Goal: Task Accomplishment & Management: Manage account settings

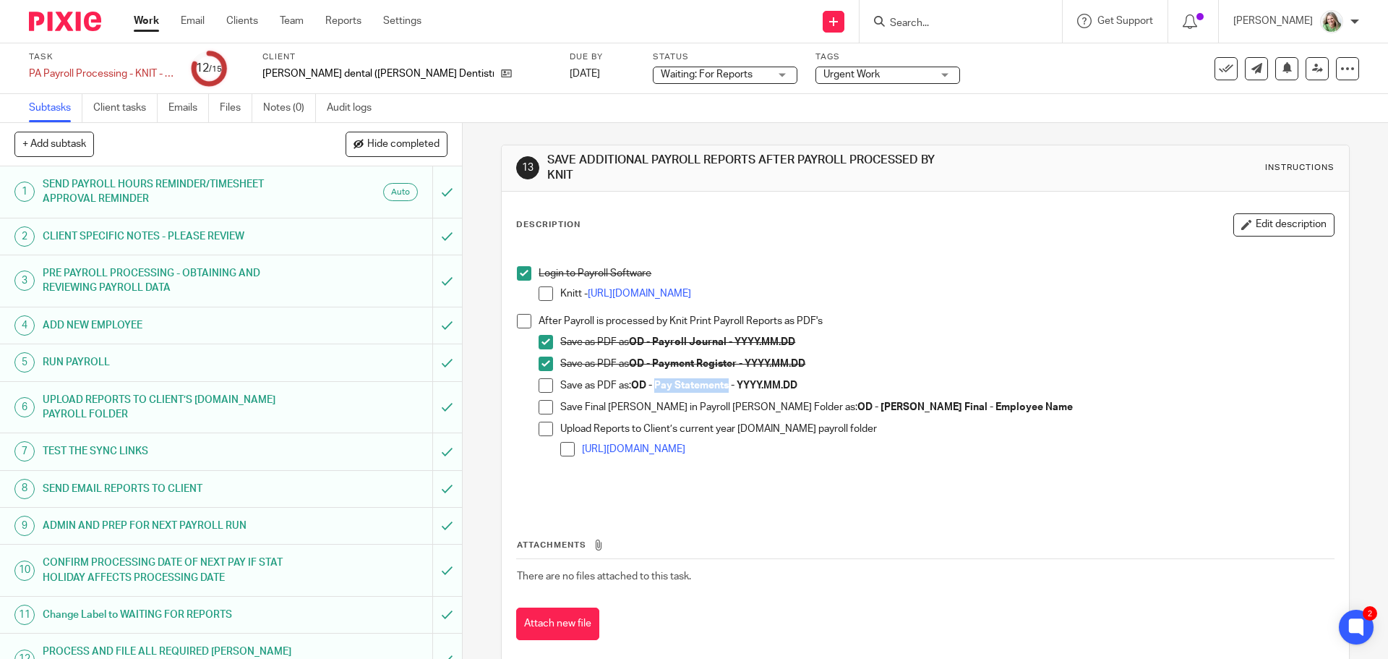
drag, startPoint x: 727, startPoint y: 384, endPoint x: 653, endPoint y: 388, distance: 73.9
click at [653, 388] on strong "OD - Pay Statements - YYYY.MM.DD" at bounding box center [714, 385] width 166 height 10
click at [539, 381] on span at bounding box center [546, 385] width 14 height 14
click at [542, 431] on span at bounding box center [546, 429] width 14 height 14
click at [542, 406] on span at bounding box center [546, 407] width 14 height 14
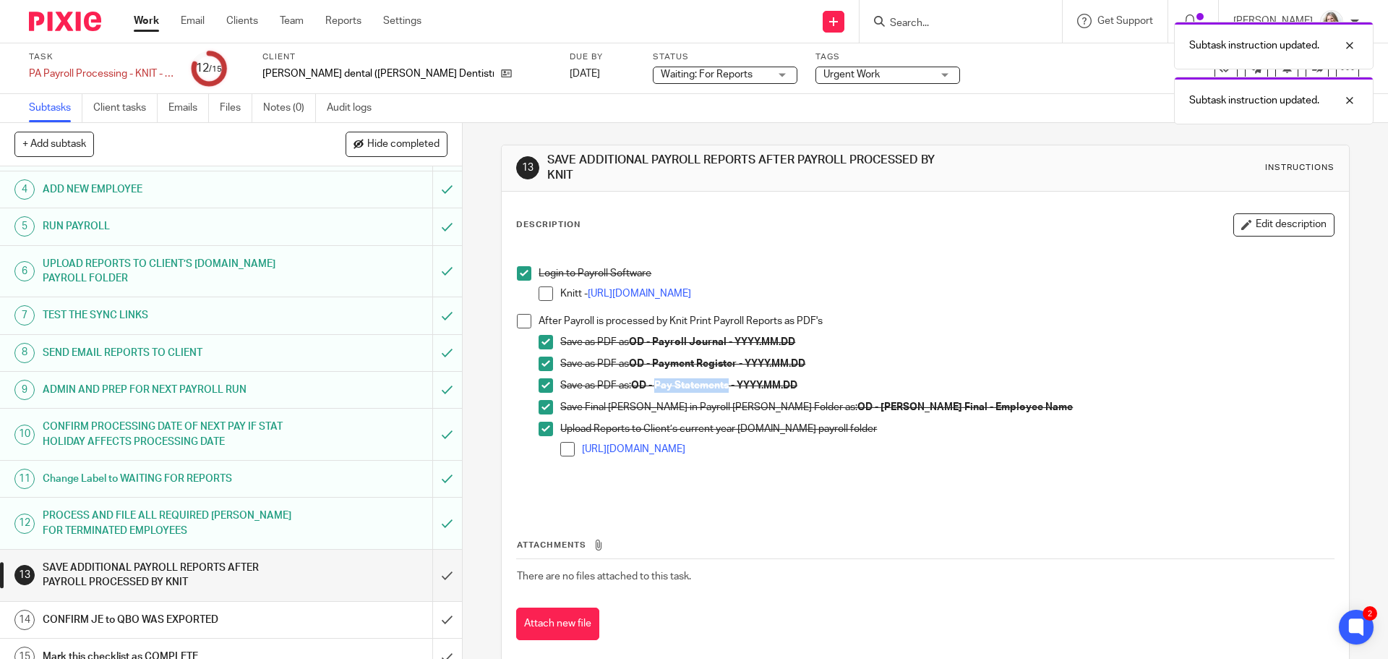
scroll to position [153, 0]
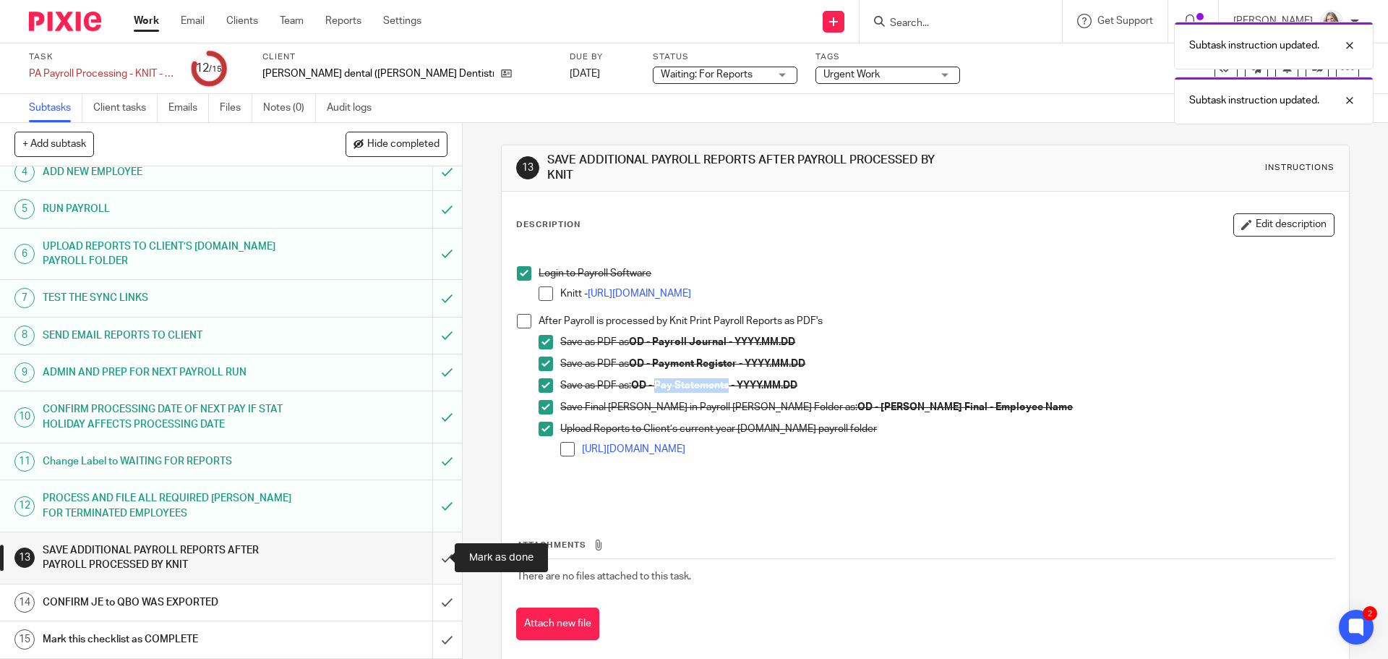
click at [428, 555] on input "submit" at bounding box center [231, 557] width 462 height 51
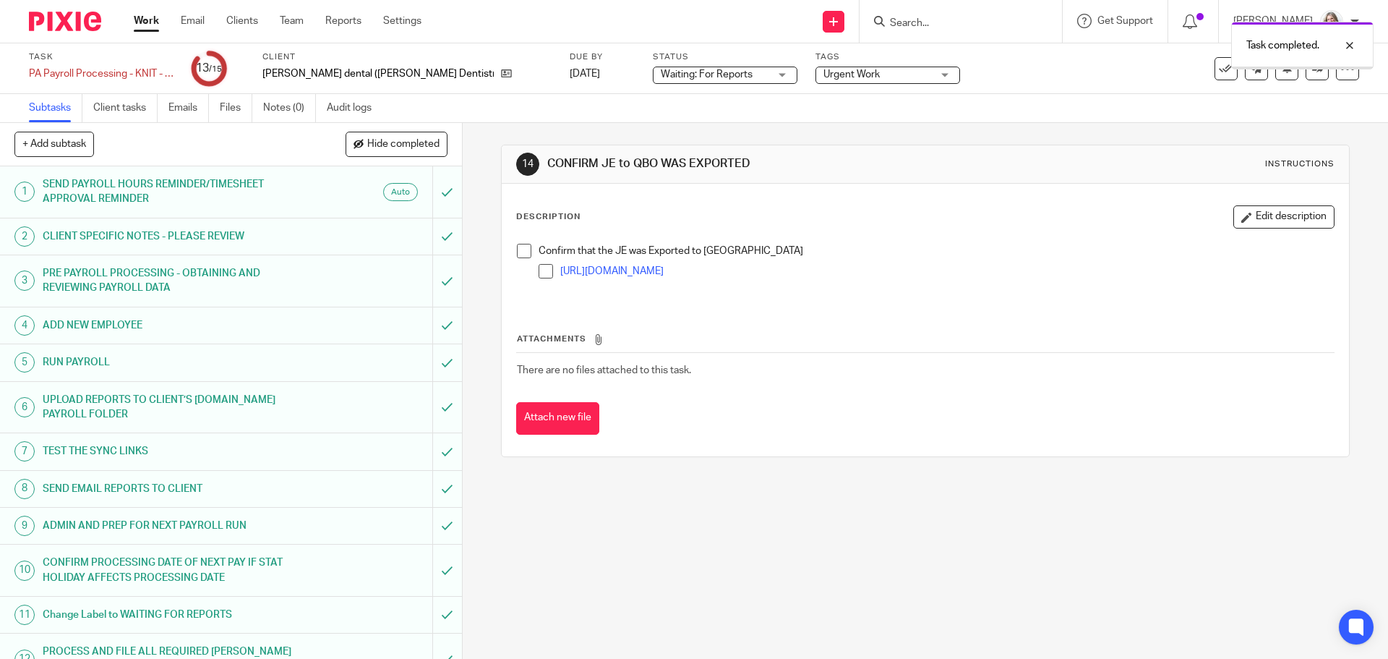
scroll to position [153, 0]
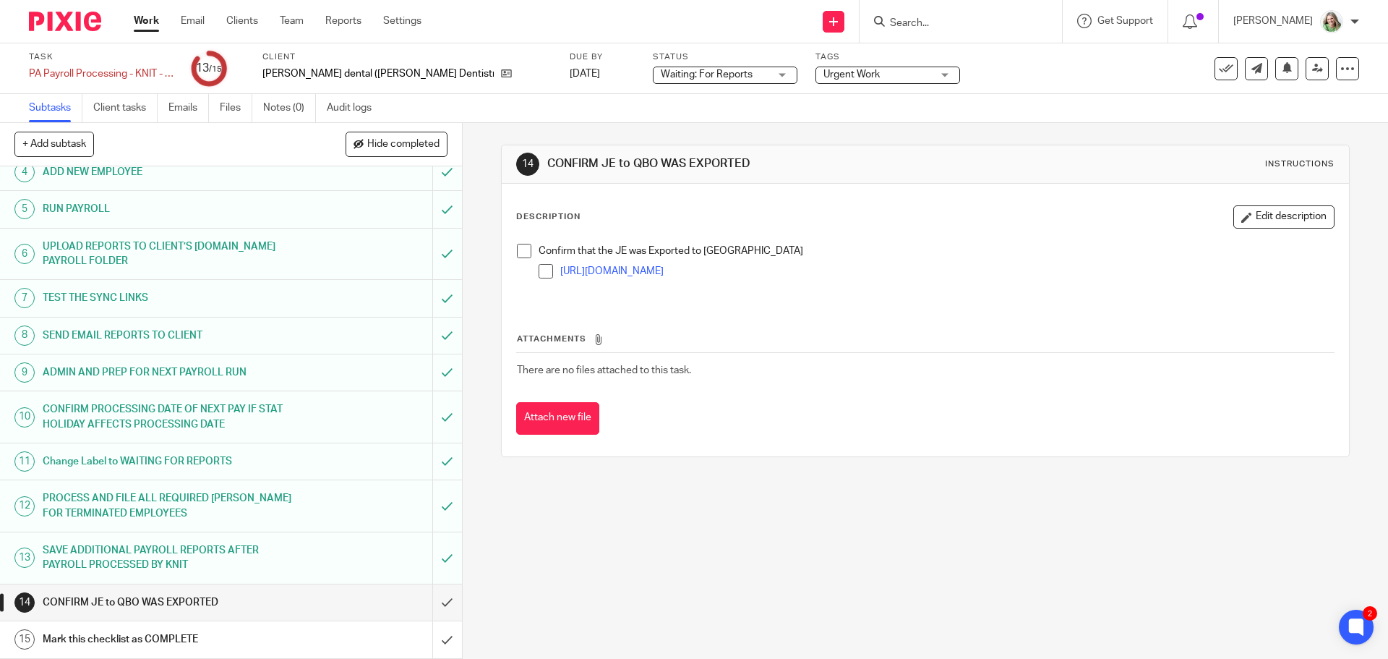
click at [138, 21] on link "Work" at bounding box center [146, 21] width 25 height 14
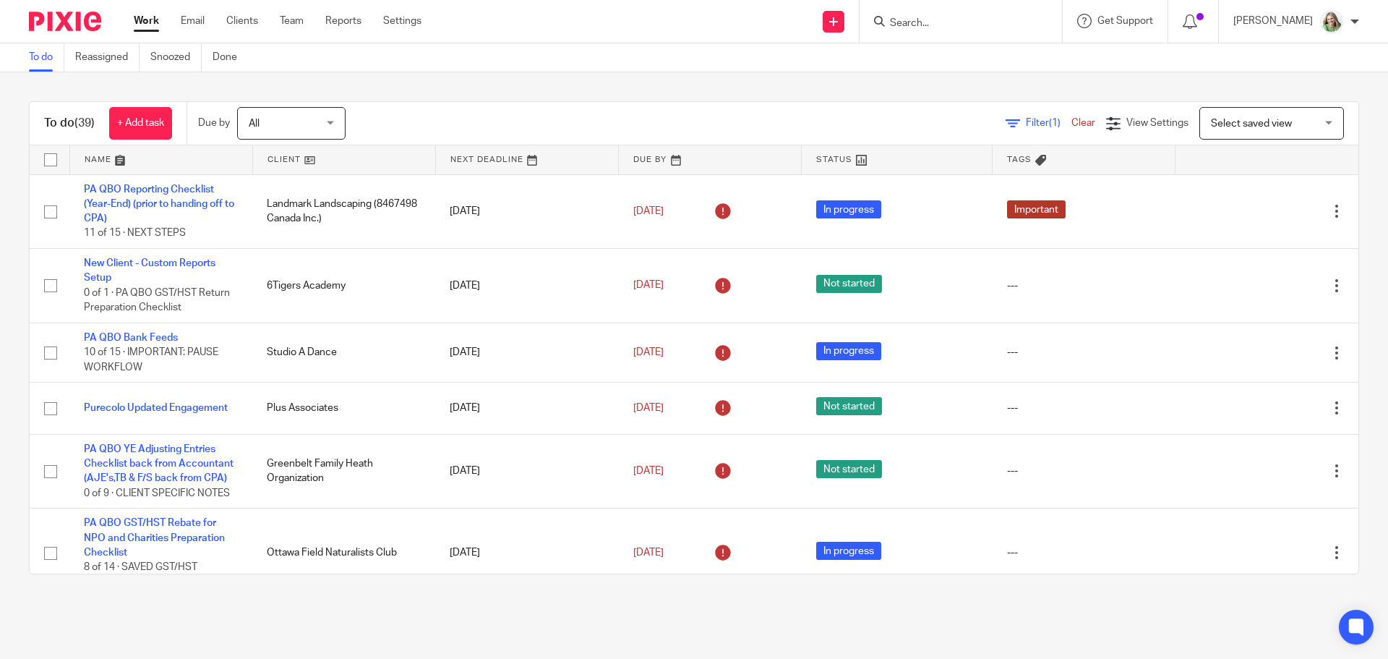
click at [1211, 123] on span "Select saved view" at bounding box center [1251, 124] width 81 height 10
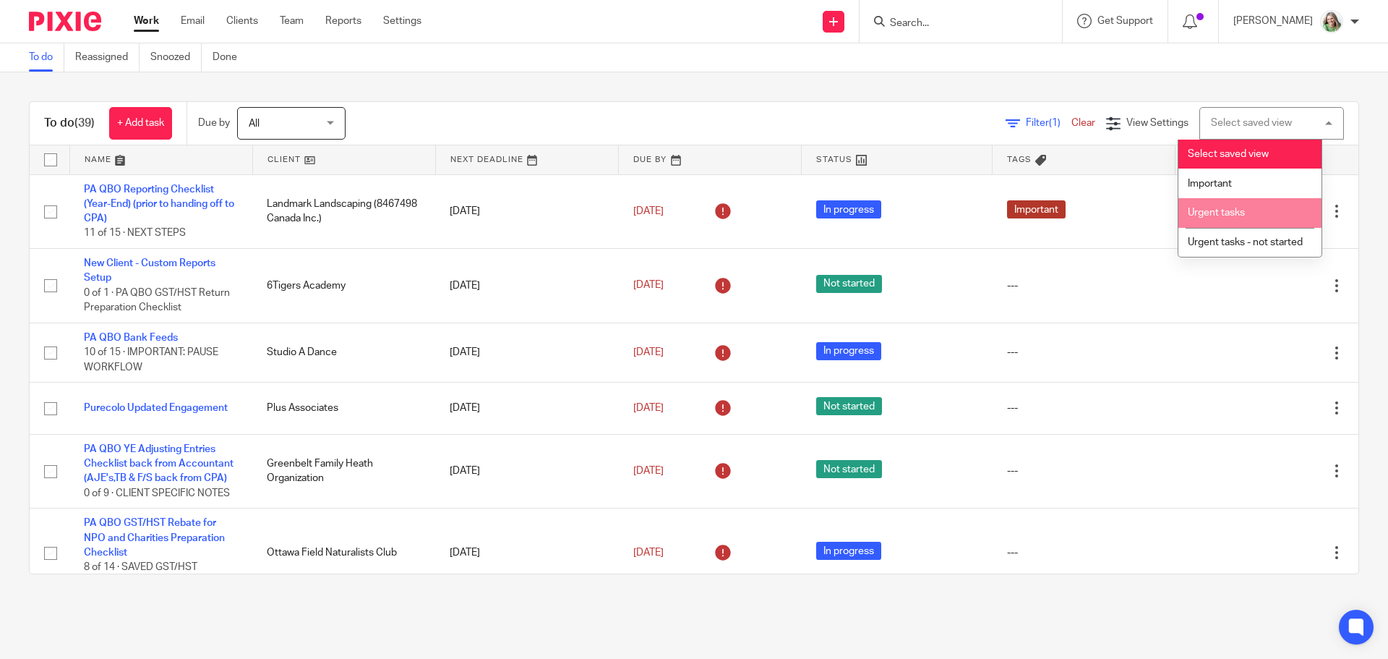
click at [1213, 213] on span "Urgent tasks" at bounding box center [1216, 213] width 57 height 10
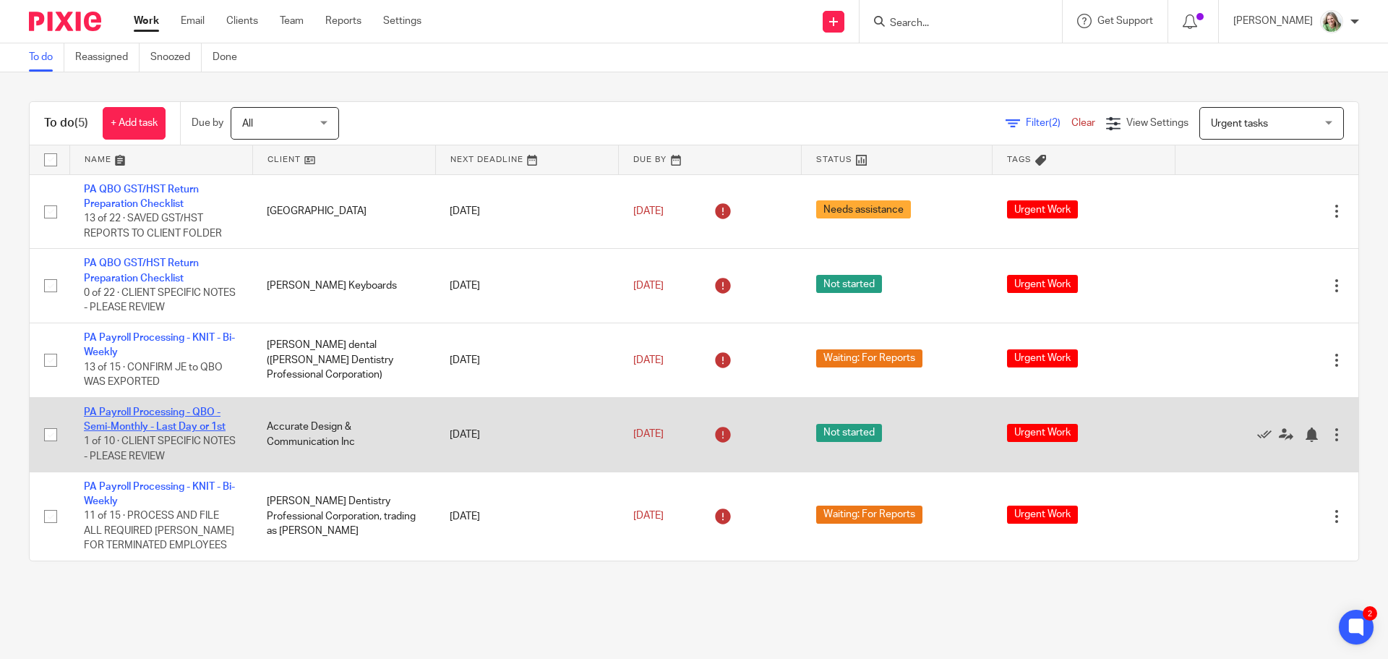
click at [165, 411] on link "PA Payroll Processing - QBO - Semi-Monthly - Last Day or 1st" at bounding box center [155, 419] width 142 height 25
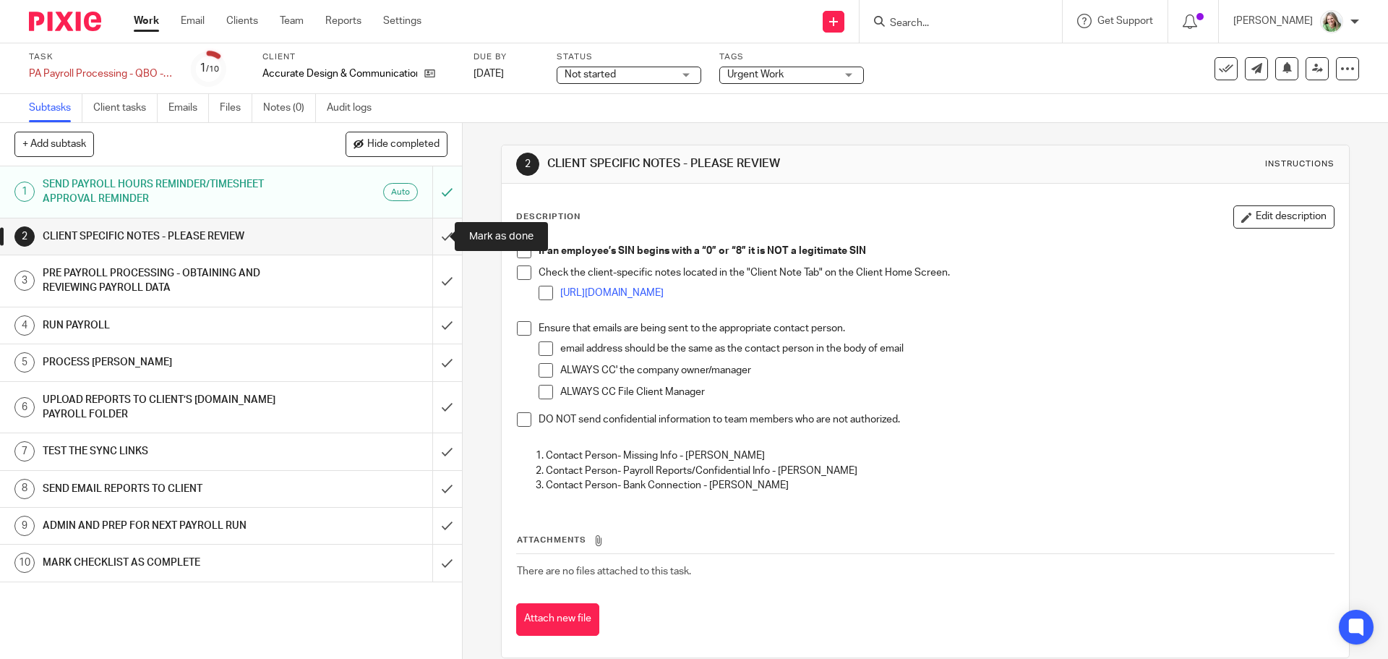
click at [428, 234] on input "submit" at bounding box center [231, 236] width 462 height 36
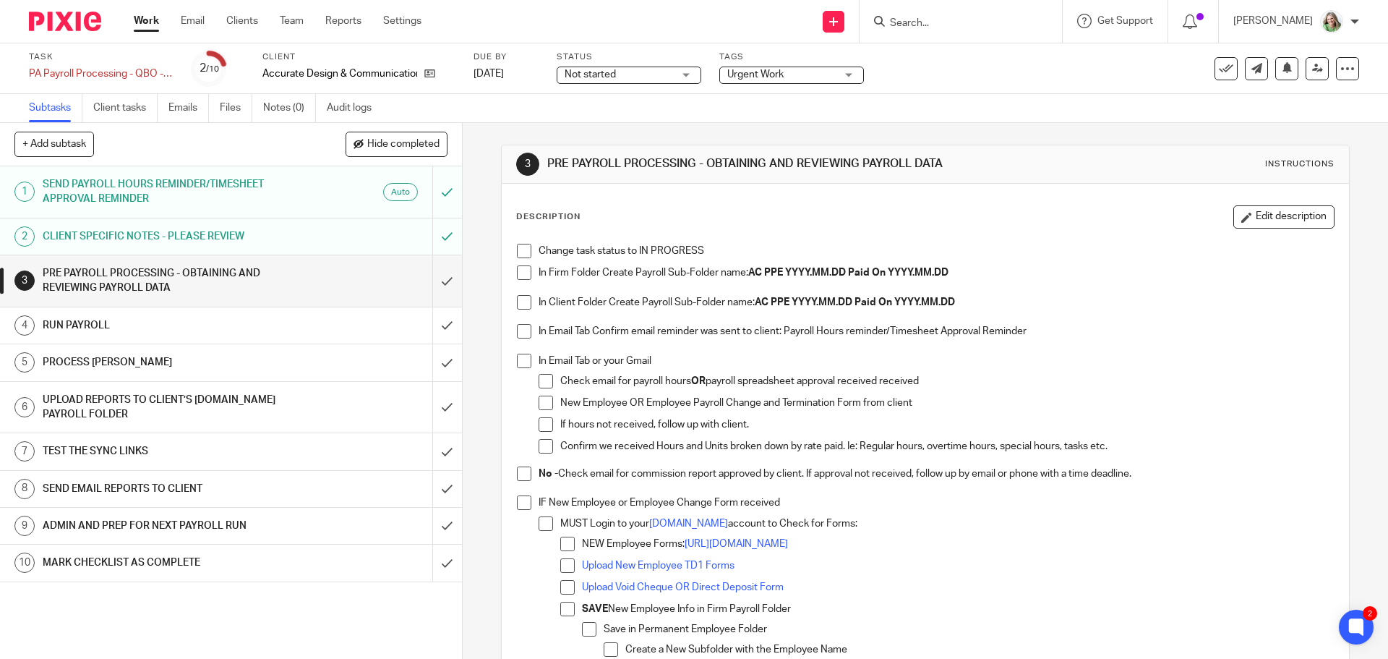
click at [518, 262] on li "Change task status to IN PROGRESS" at bounding box center [925, 255] width 816 height 22
click at [518, 256] on span at bounding box center [524, 251] width 14 height 14
click at [517, 273] on span at bounding box center [524, 272] width 14 height 14
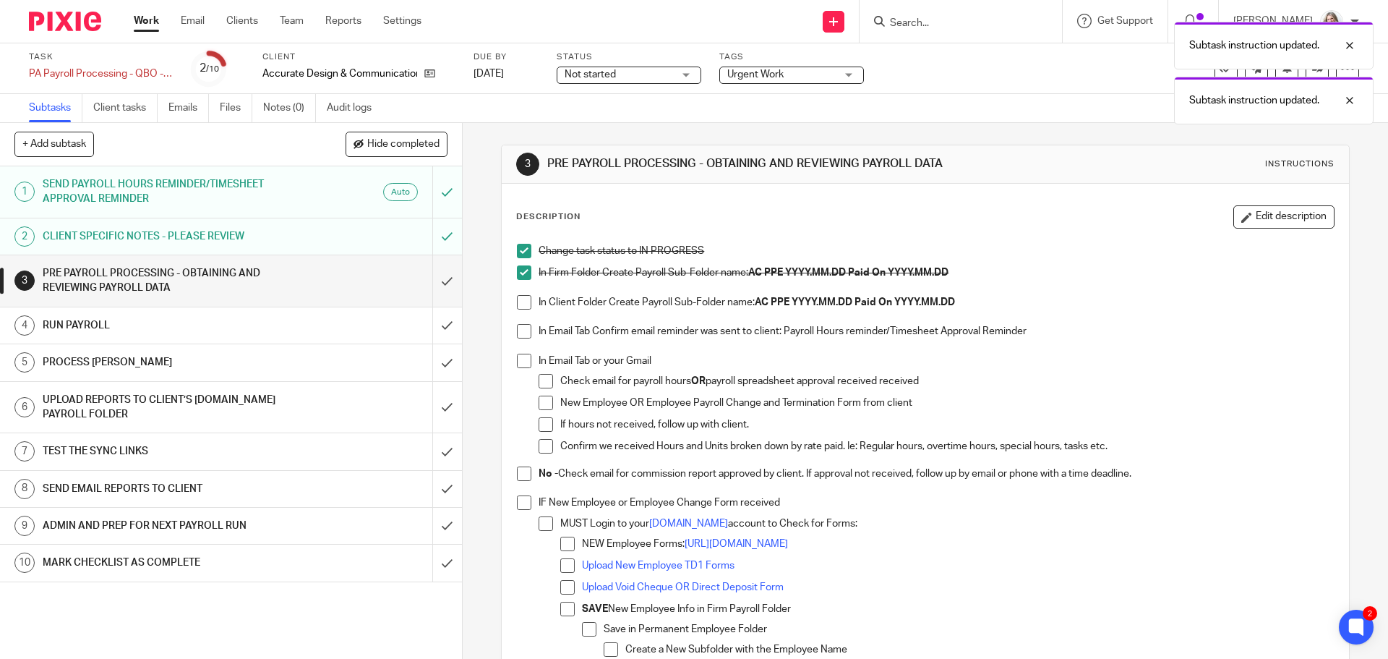
click at [518, 302] on span at bounding box center [524, 302] width 14 height 14
click at [522, 336] on span at bounding box center [524, 331] width 14 height 14
click at [523, 365] on span at bounding box center [524, 361] width 14 height 14
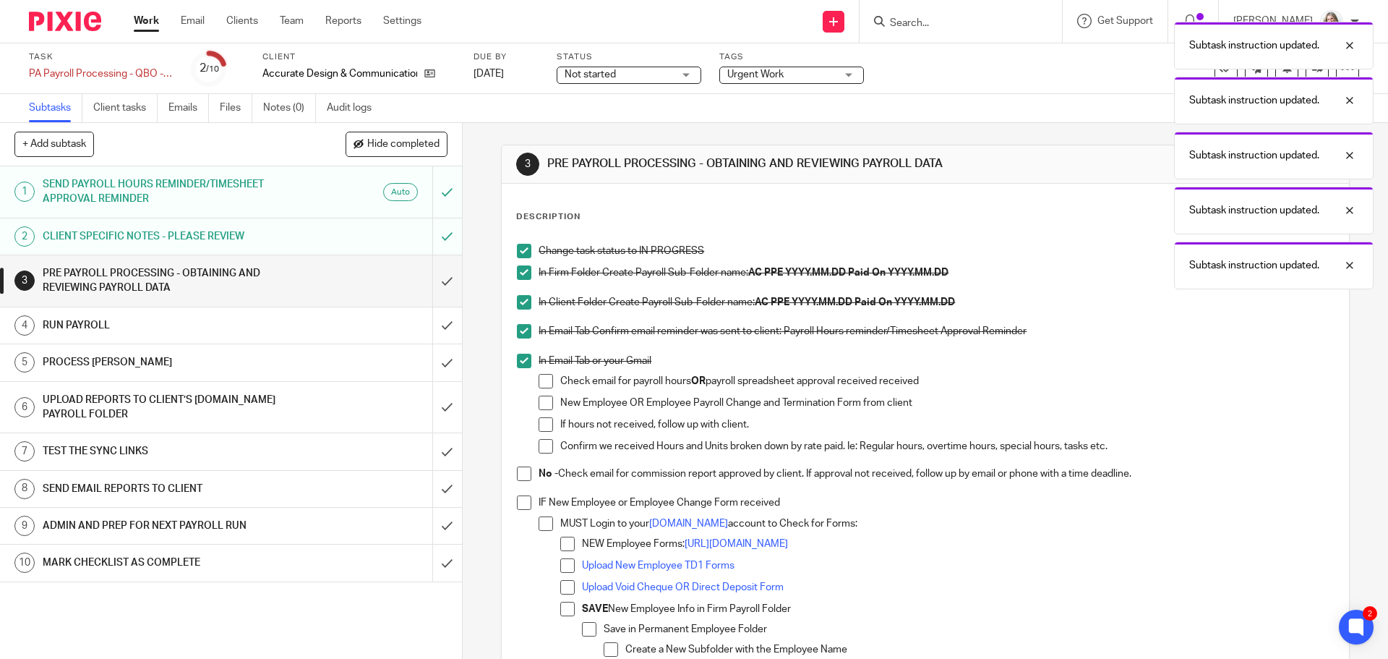
click at [522, 477] on span at bounding box center [524, 473] width 14 height 14
click at [524, 505] on span at bounding box center [524, 502] width 14 height 14
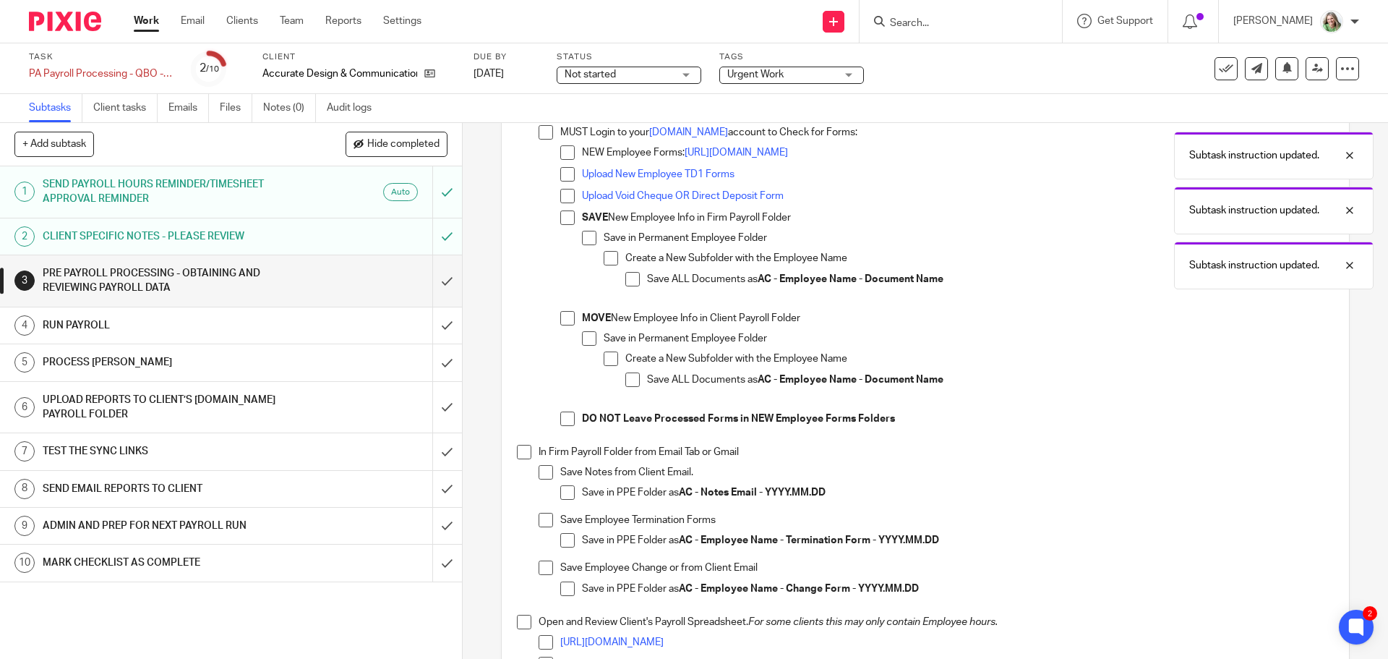
scroll to position [434, 0]
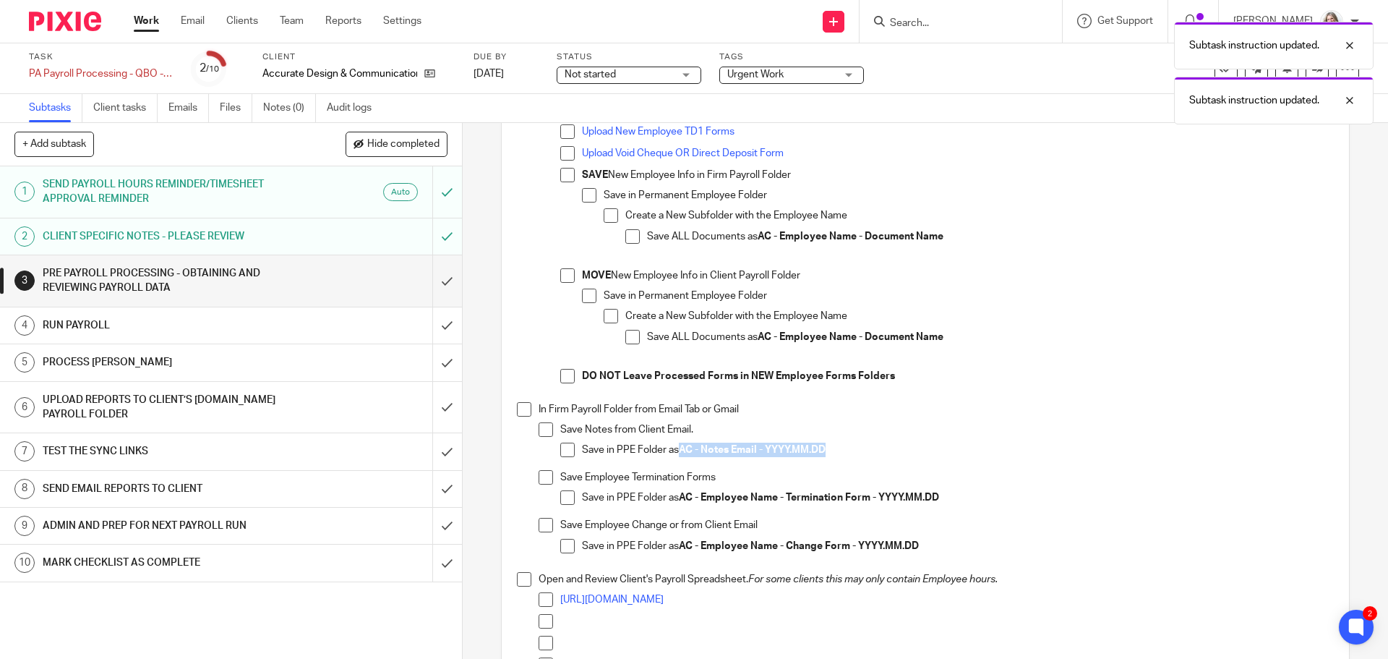
drag, startPoint x: 827, startPoint y: 451, endPoint x: 680, endPoint y: 451, distance: 146.8
click at [680, 451] on strong "AC - Notes Email - YYYY.MM.DD" at bounding box center [752, 450] width 147 height 10
copy strong "AC - Notes Email - YYYY.MM.DD"
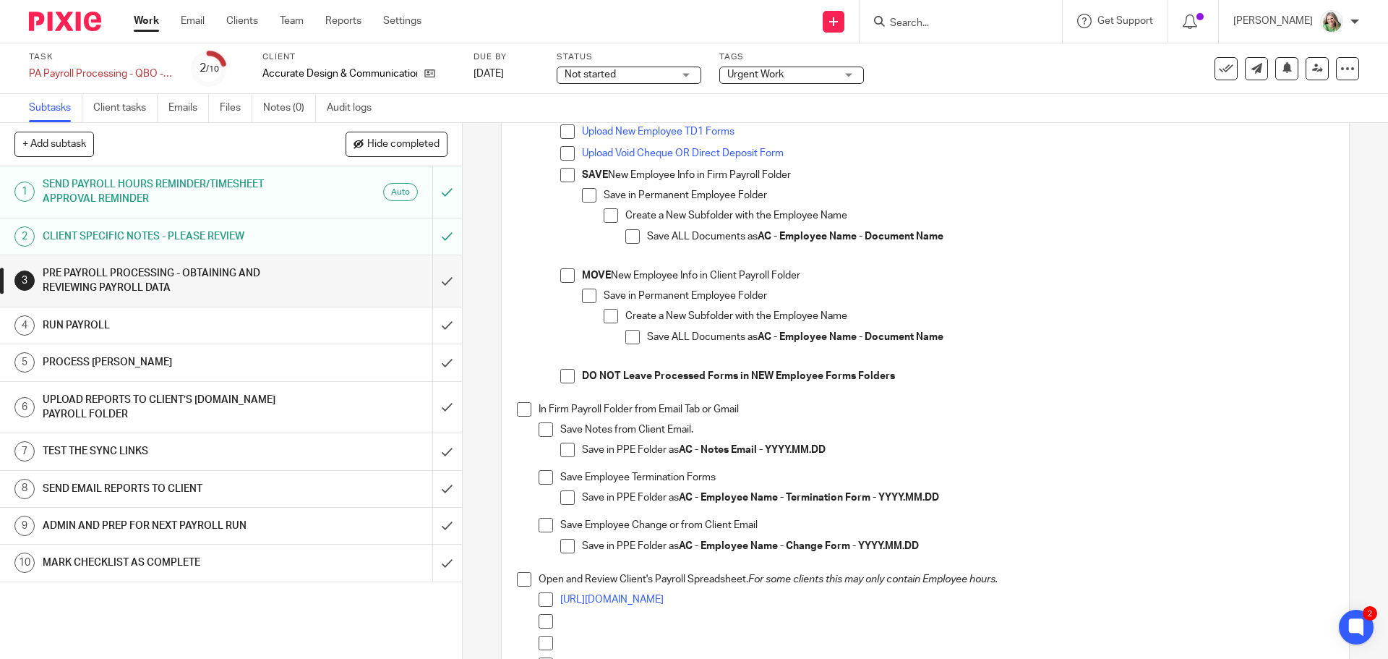
click at [561, 447] on span at bounding box center [567, 450] width 14 height 14
click at [521, 413] on span at bounding box center [524, 409] width 14 height 14
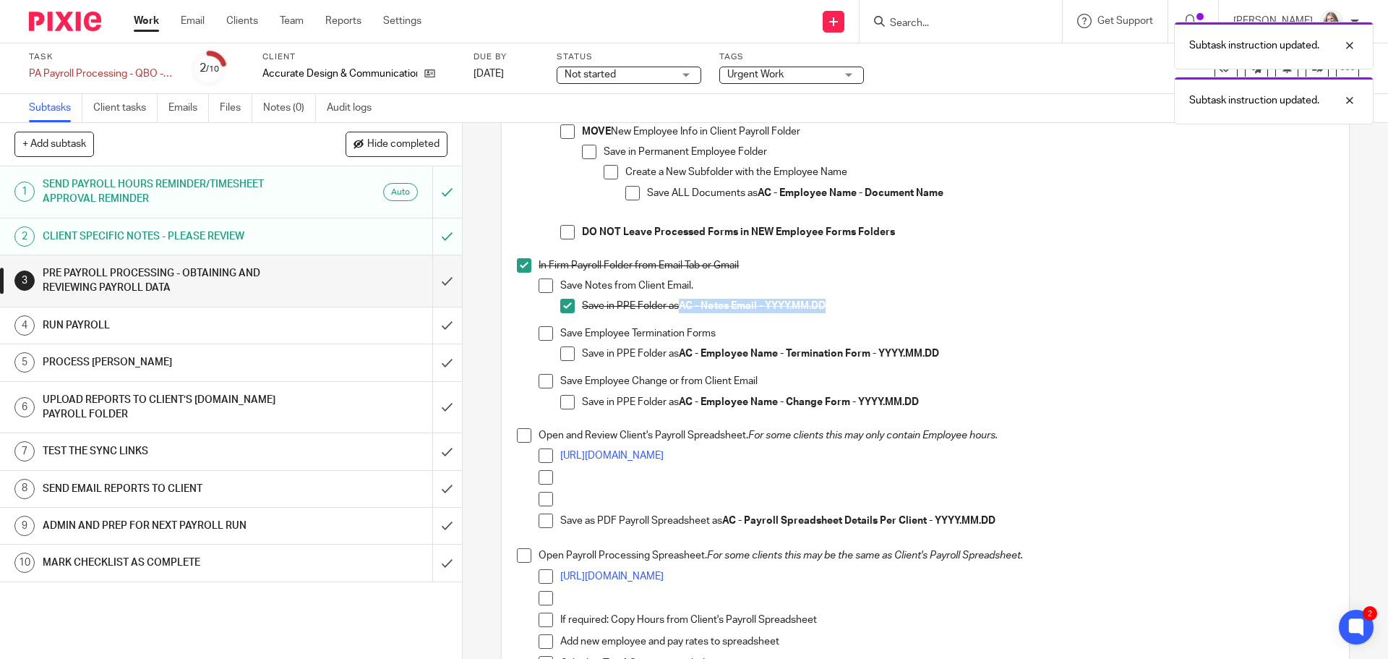
scroll to position [579, 0]
click at [518, 431] on span at bounding box center [524, 434] width 14 height 14
click at [641, 571] on link "https://docs.google.com/spreadsheets/d/1TJn9moMvWd8CUXQymiiZzsKVefW5vgoiIpjFw4M…" at bounding box center [611, 576] width 103 height 10
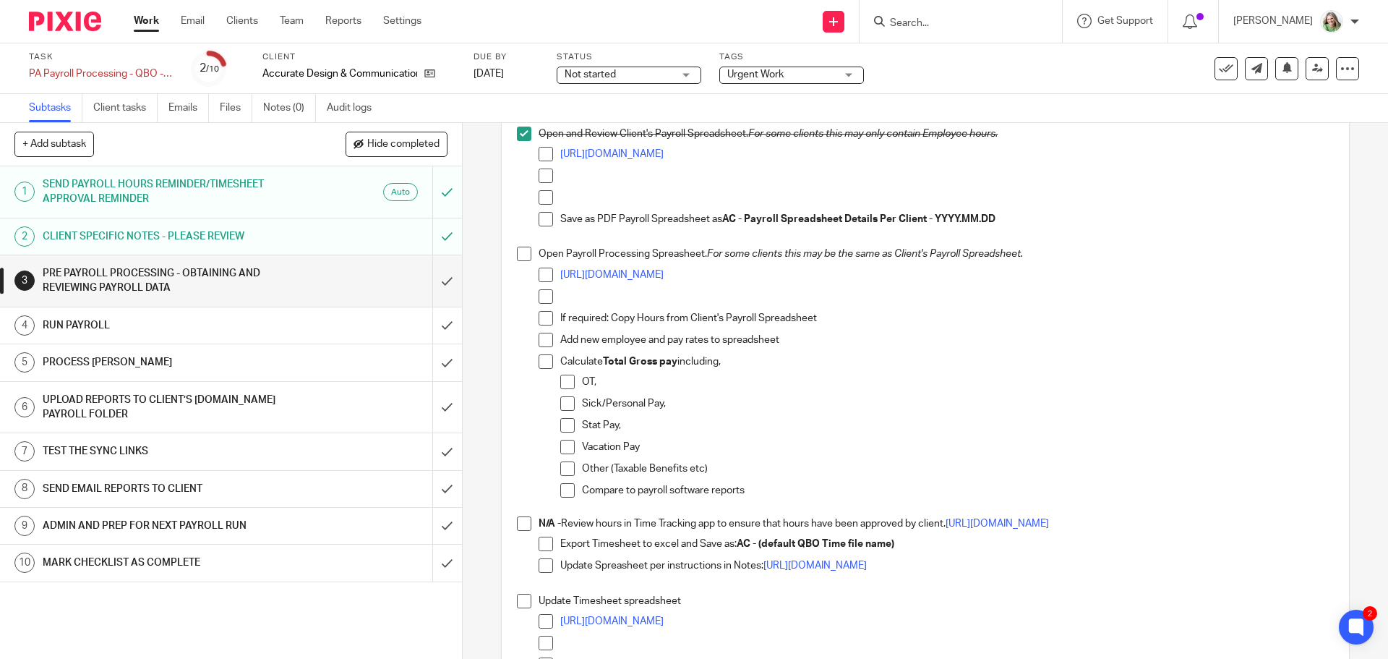
scroll to position [868, 0]
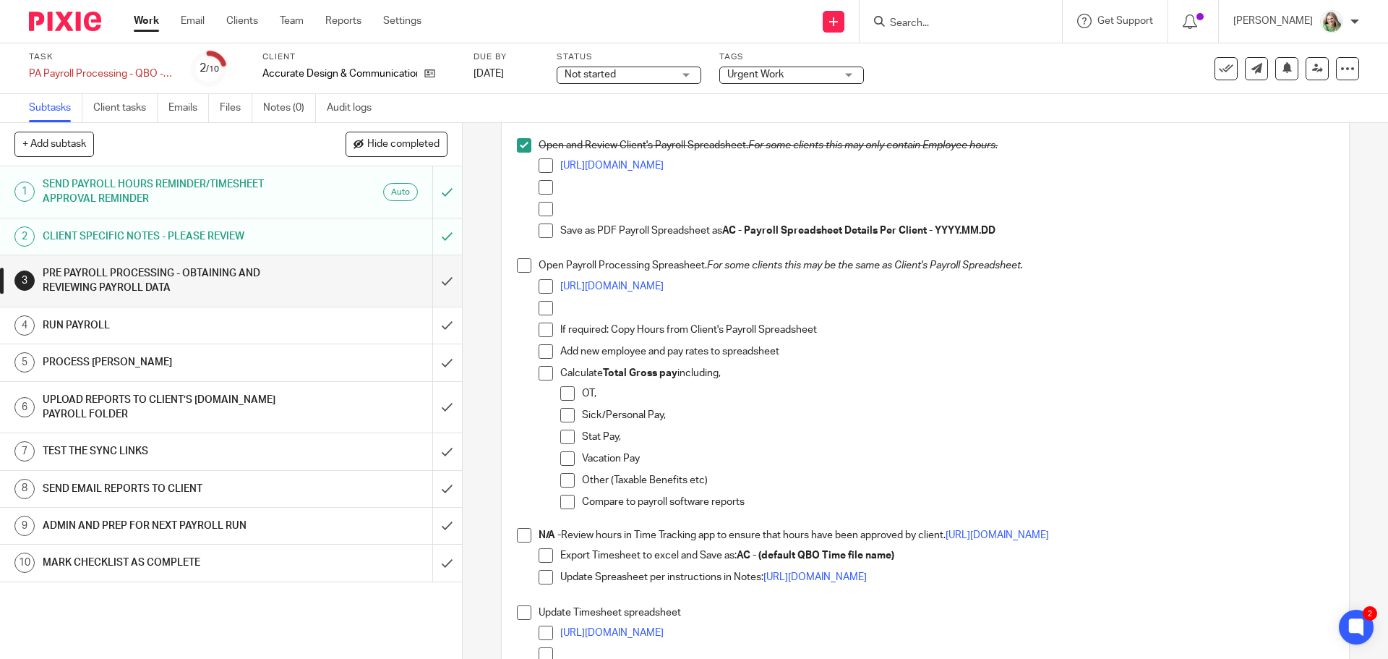
drag, startPoint x: 517, startPoint y: 268, endPoint x: 519, endPoint y: 309, distance: 41.3
click at [517, 268] on span at bounding box center [524, 265] width 14 height 14
click at [519, 537] on span at bounding box center [524, 535] width 14 height 14
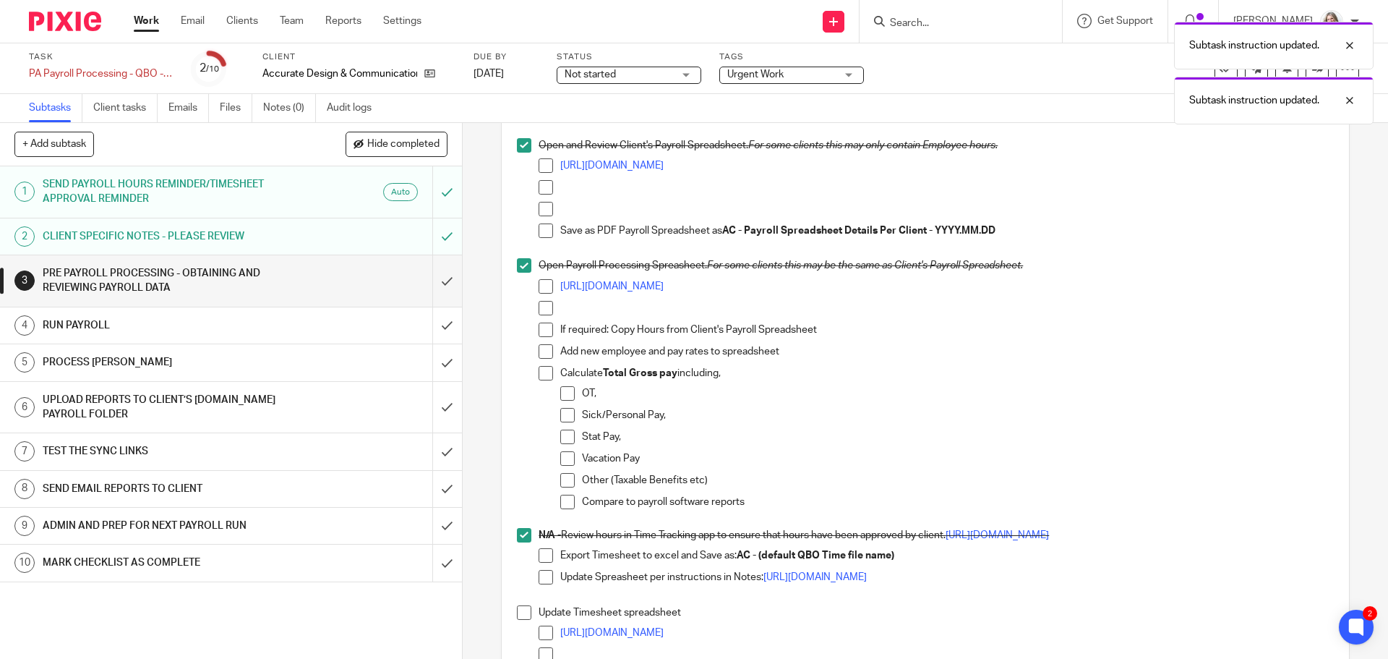
drag, startPoint x: 517, startPoint y: 620, endPoint x: 537, endPoint y: 596, distance: 30.8
click at [517, 612] on span at bounding box center [524, 612] width 14 height 14
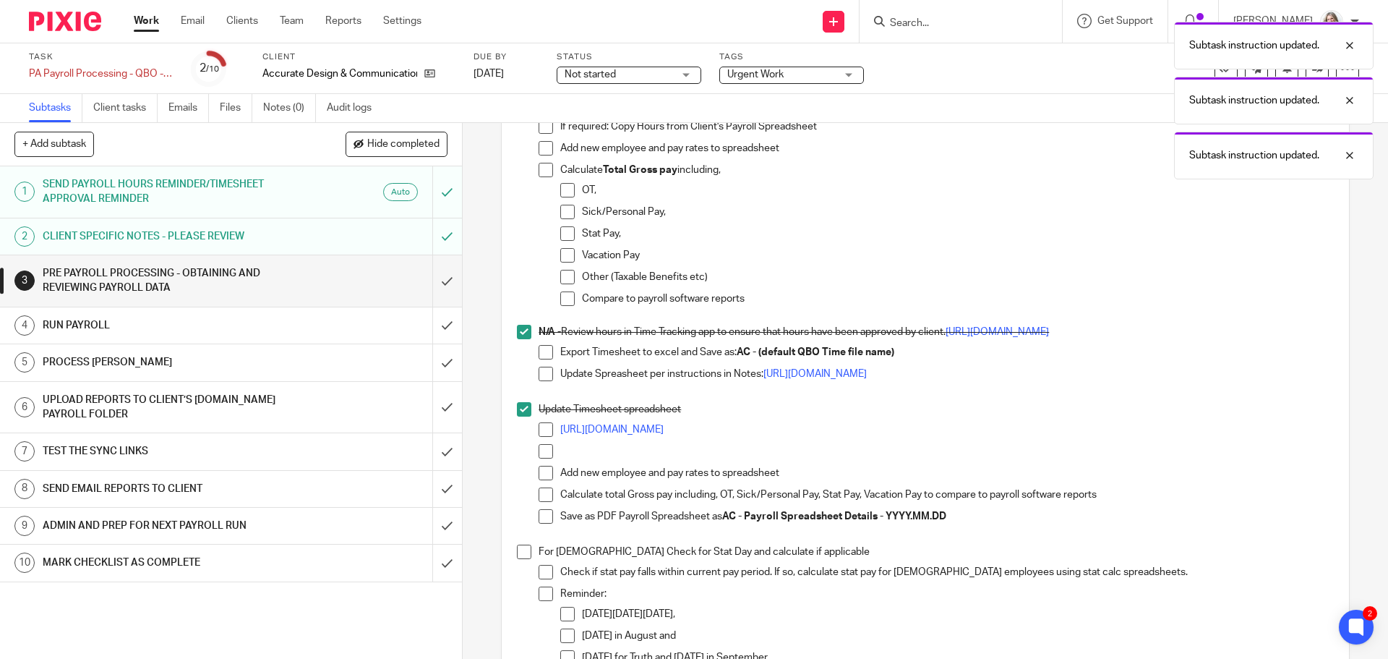
scroll to position [1085, 0]
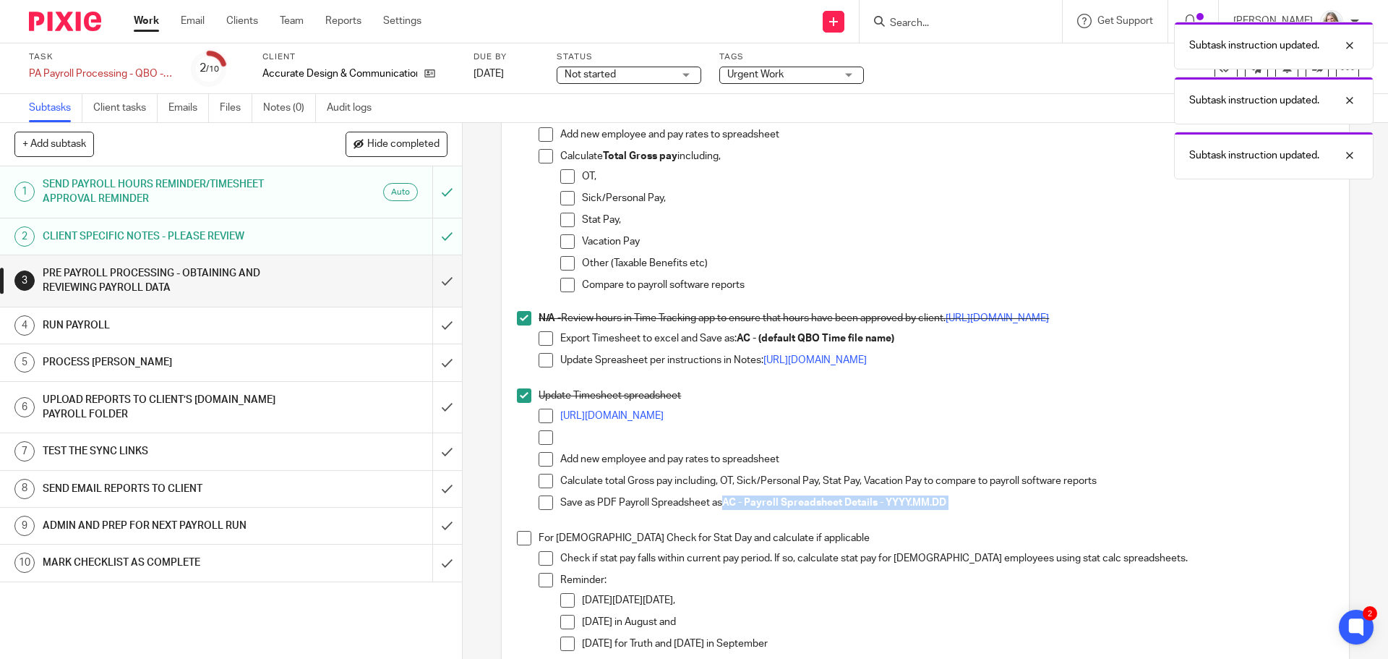
drag, startPoint x: 956, startPoint y: 503, endPoint x: 723, endPoint y: 505, distance: 232.9
click at [723, 505] on p "Save as PDF Payroll Spreadsheet as AC - Payroll Spreadsheet Details - YYYY.MM.DD" at bounding box center [946, 502] width 773 height 14
copy p "AC - Payroll Spreadsheet Details - YYYY.MM.DD"
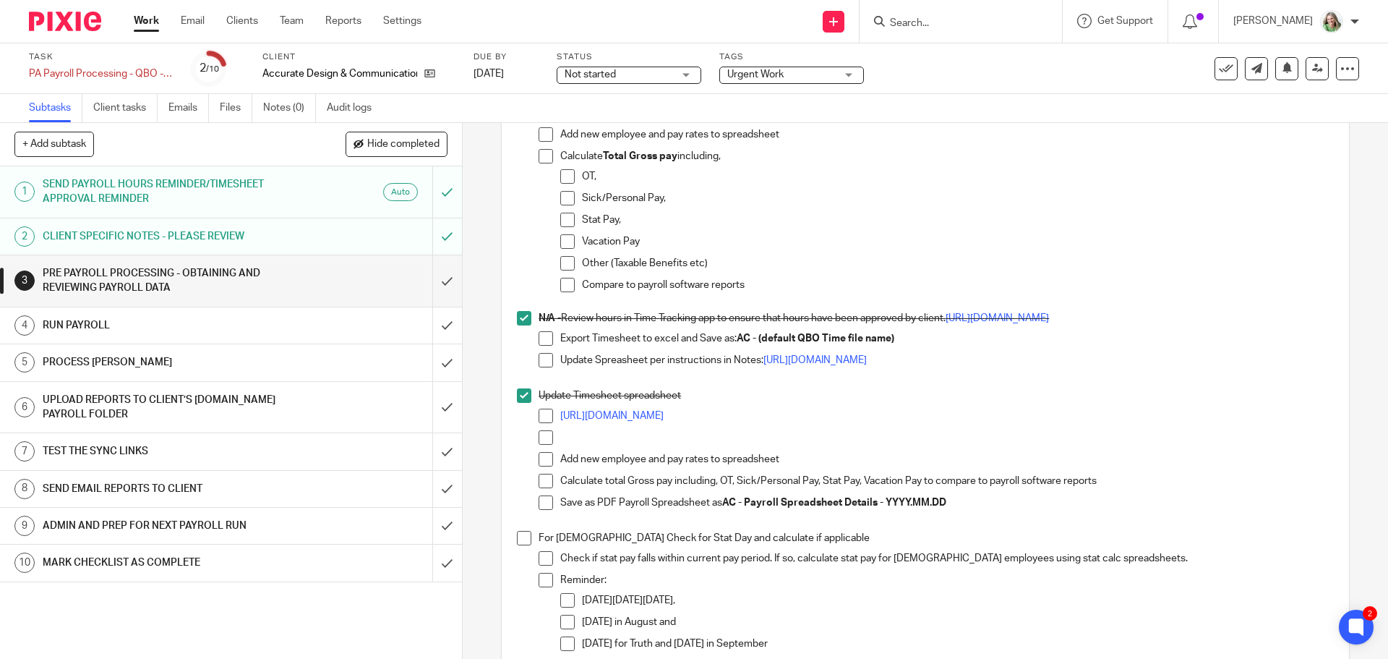
click at [539, 506] on span at bounding box center [546, 502] width 14 height 14
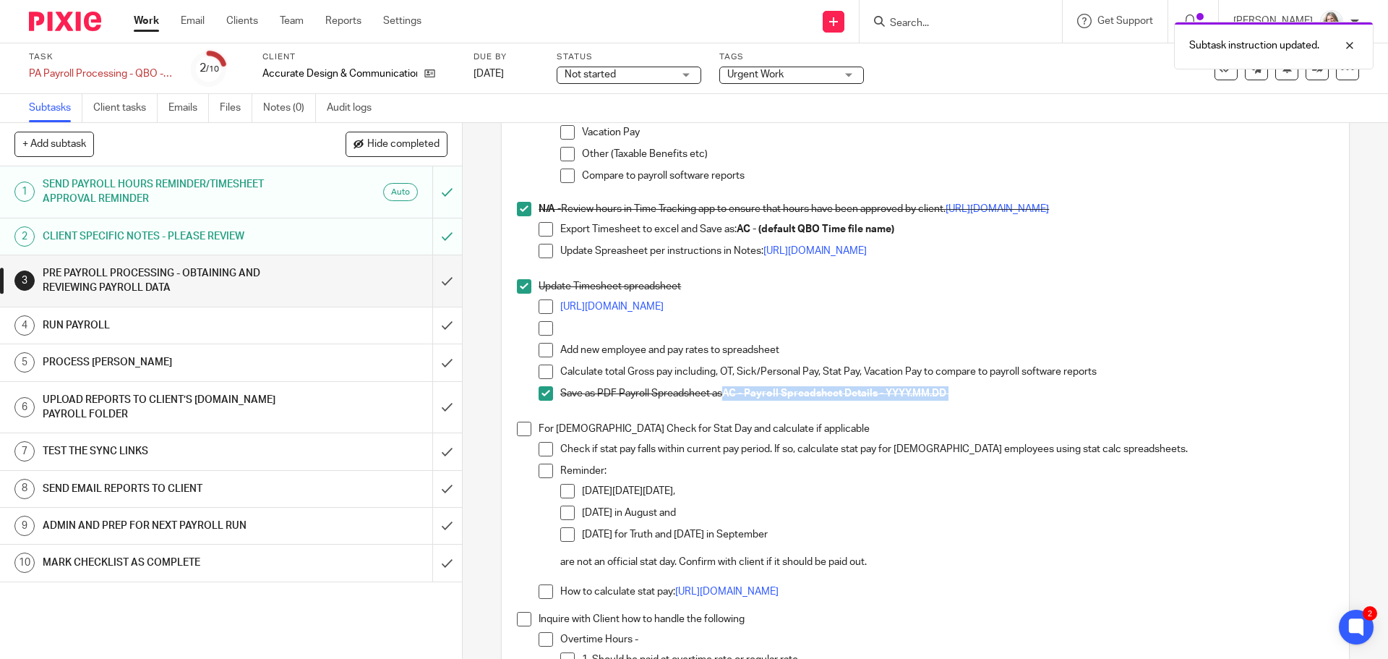
scroll to position [1302, 0]
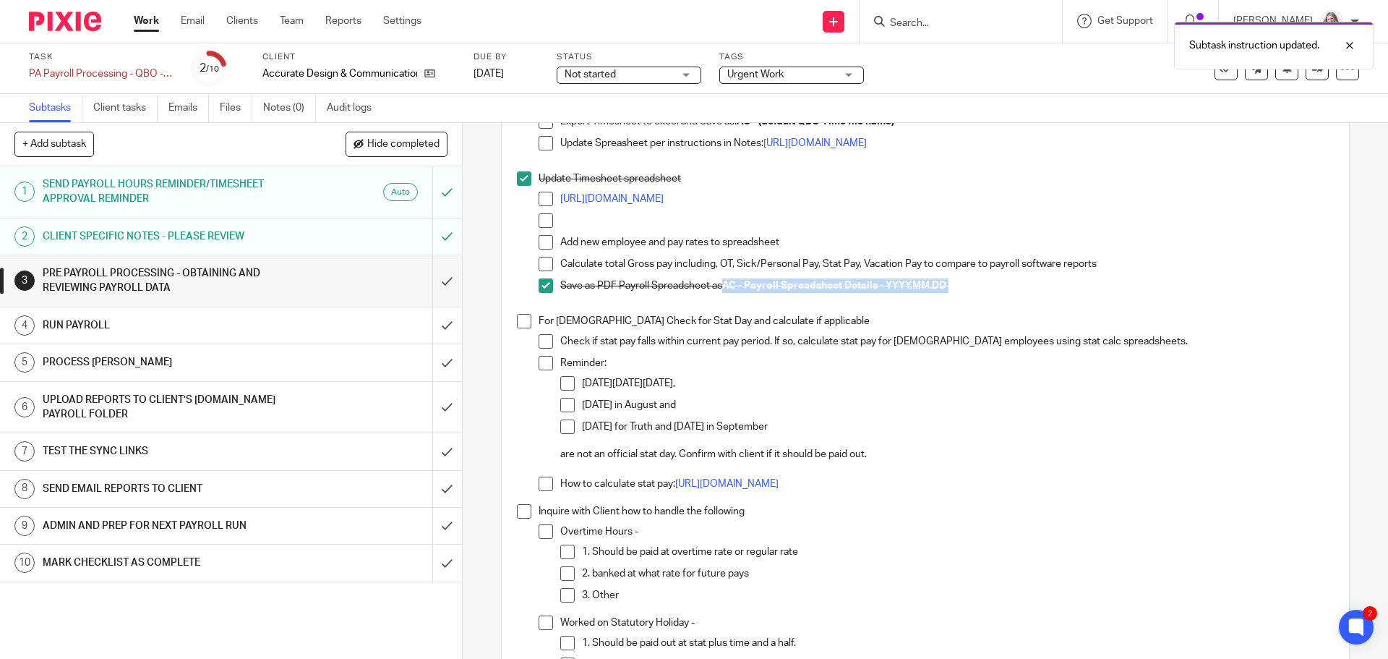
click at [518, 317] on span at bounding box center [524, 321] width 14 height 14
click at [517, 511] on span at bounding box center [524, 511] width 14 height 14
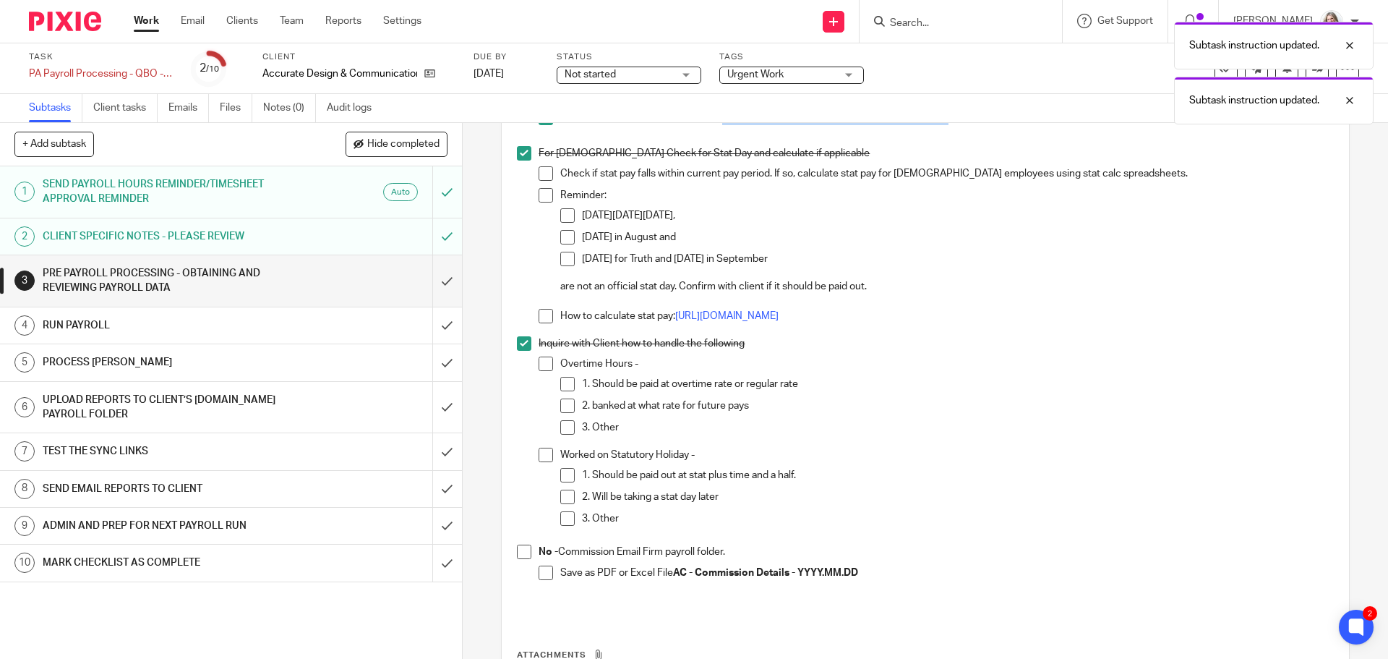
scroll to position [1605, 0]
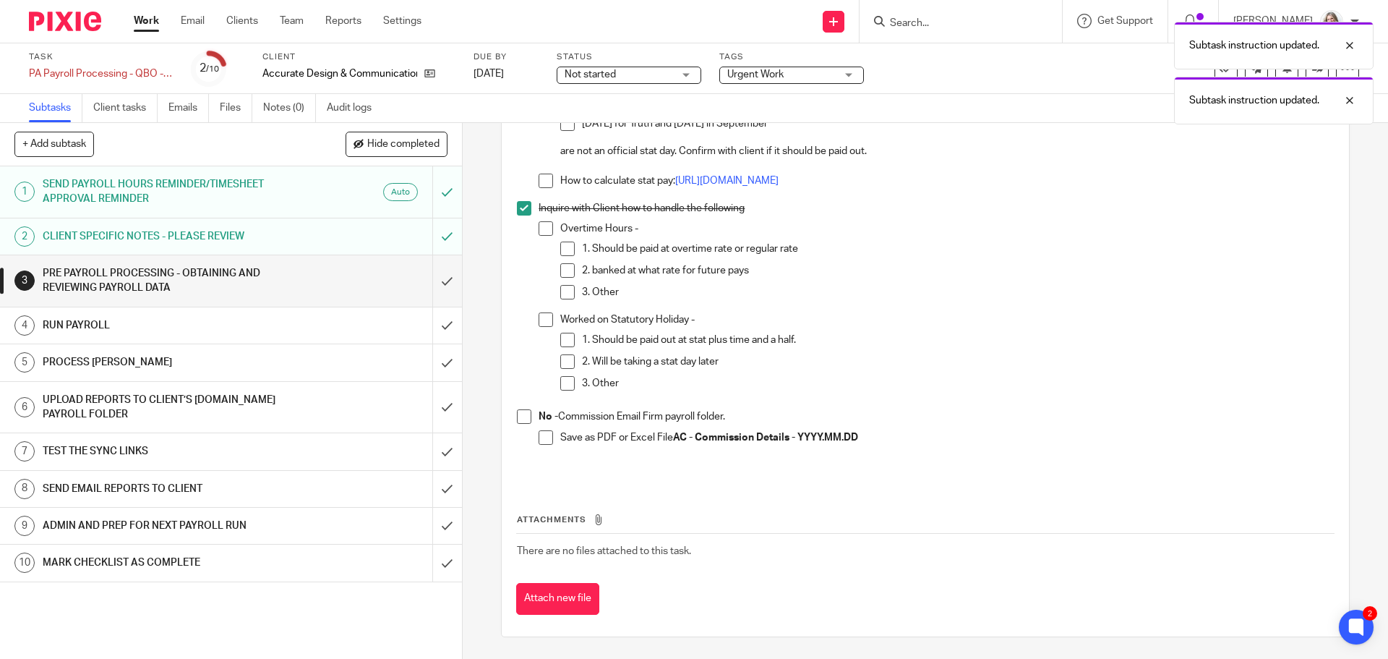
click at [524, 412] on span at bounding box center [524, 416] width 14 height 14
click at [436, 281] on input "submit" at bounding box center [231, 280] width 462 height 51
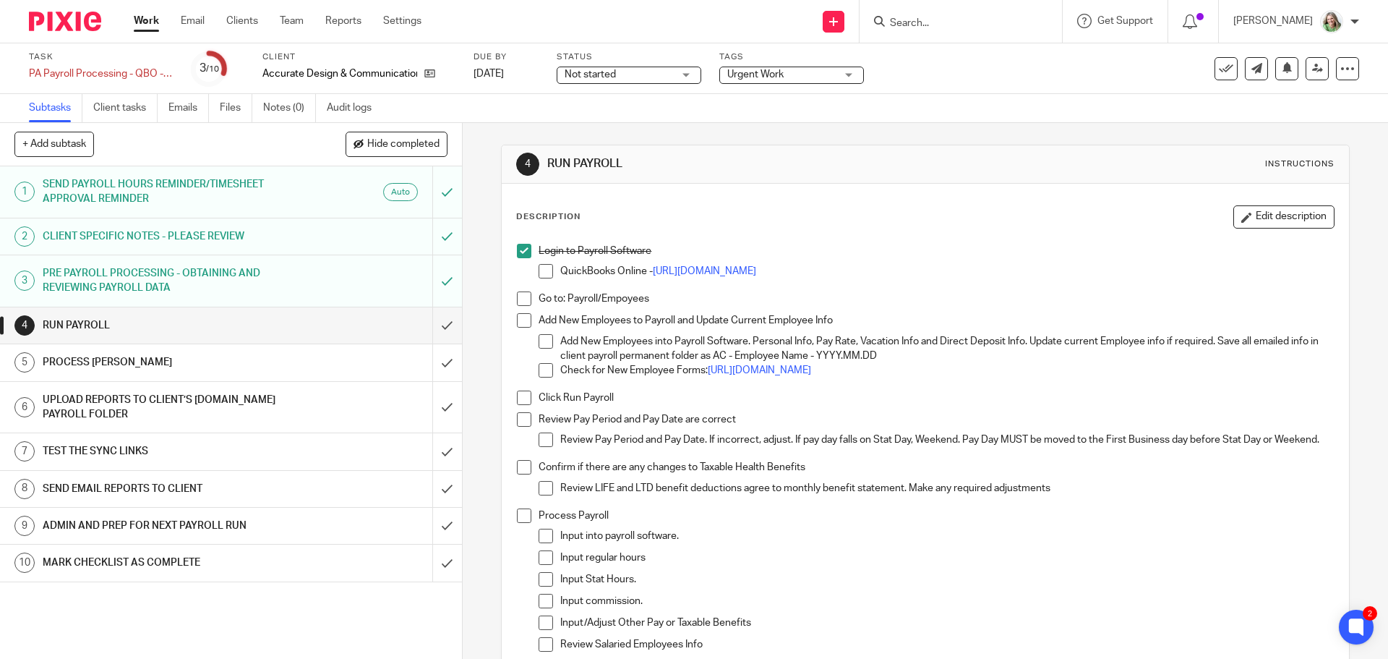
click at [523, 299] on span at bounding box center [524, 298] width 14 height 14
drag, startPoint x: 521, startPoint y: 322, endPoint x: 527, endPoint y: 331, distance: 11.0
click at [521, 322] on span at bounding box center [524, 320] width 14 height 14
click at [520, 397] on span at bounding box center [524, 397] width 14 height 14
click at [519, 420] on span at bounding box center [524, 419] width 14 height 14
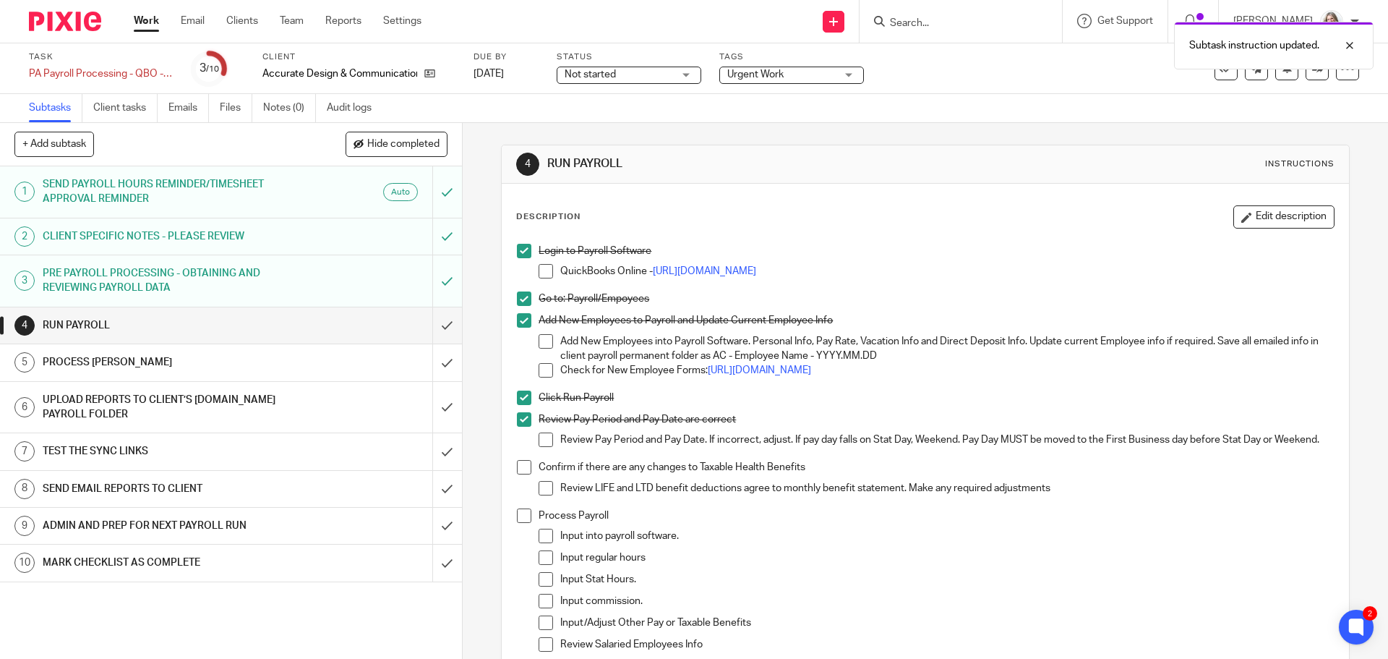
click at [520, 474] on span at bounding box center [524, 467] width 14 height 14
drag, startPoint x: 517, startPoint y: 523, endPoint x: 610, endPoint y: 496, distance: 96.4
click at [517, 522] on span at bounding box center [524, 515] width 14 height 14
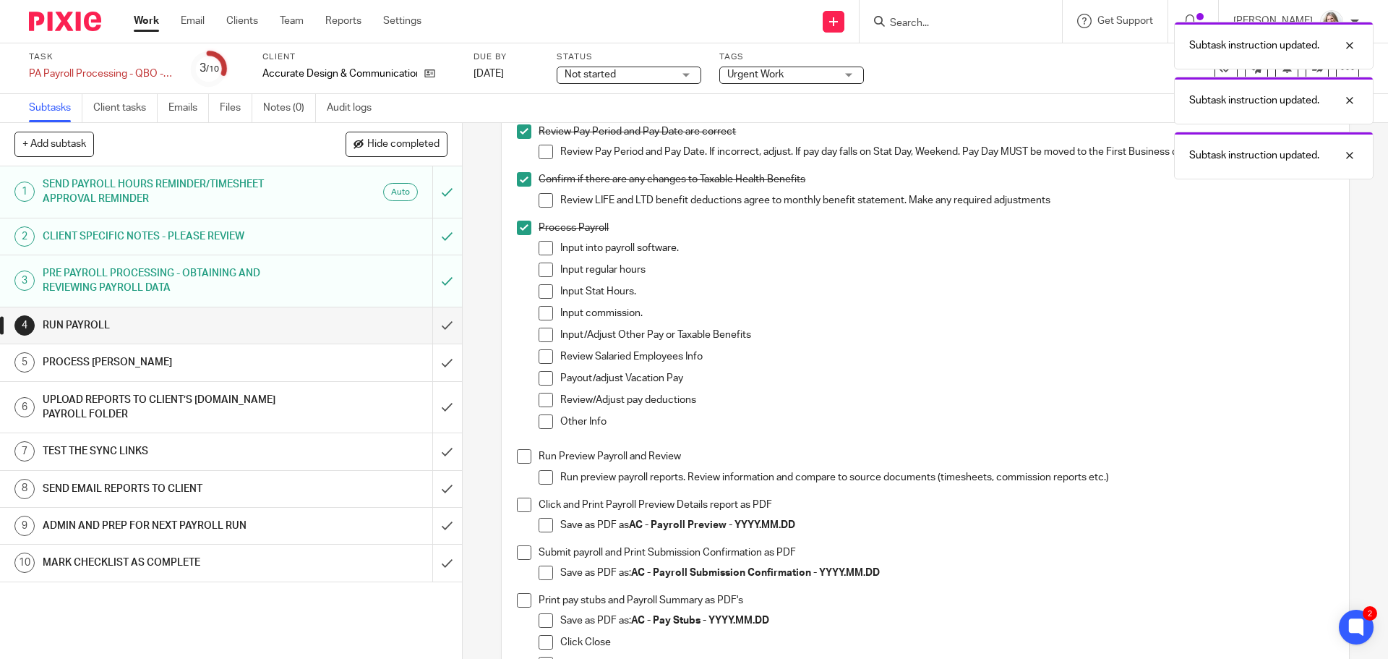
scroll to position [362, 0]
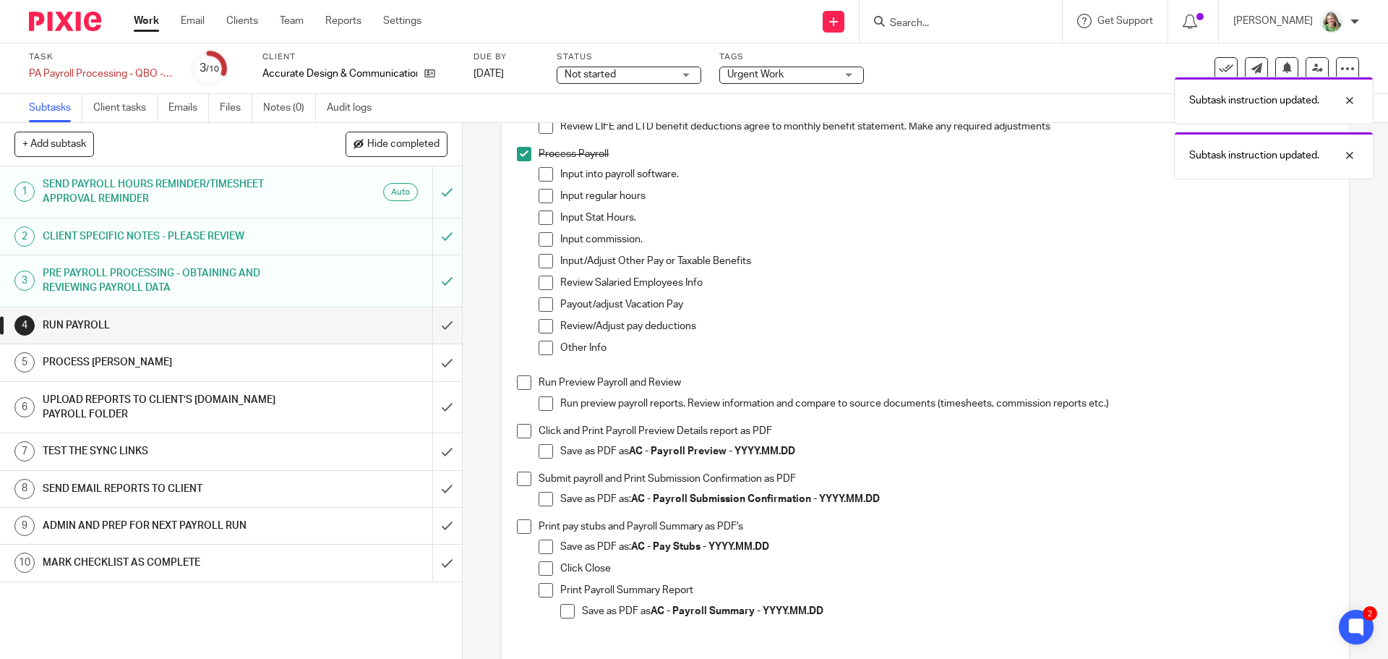
click at [520, 390] on span at bounding box center [524, 382] width 14 height 14
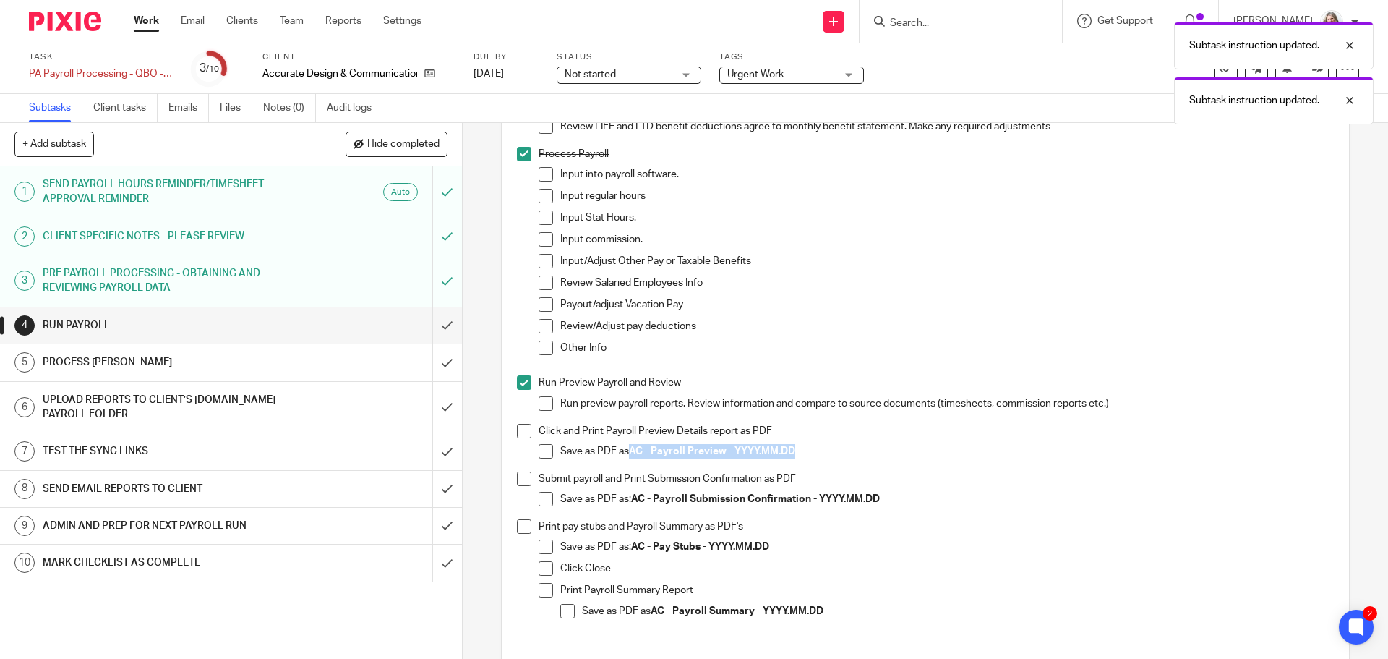
drag, startPoint x: 793, startPoint y: 458, endPoint x: 627, endPoint y: 459, distance: 166.3
click at [627, 458] on p "Save as PDF as AC - Payroll Preview - YYYY.MM.DD" at bounding box center [946, 451] width 773 height 14
copy strong "AC - Payroll Preview - YYYY.MM.DD"
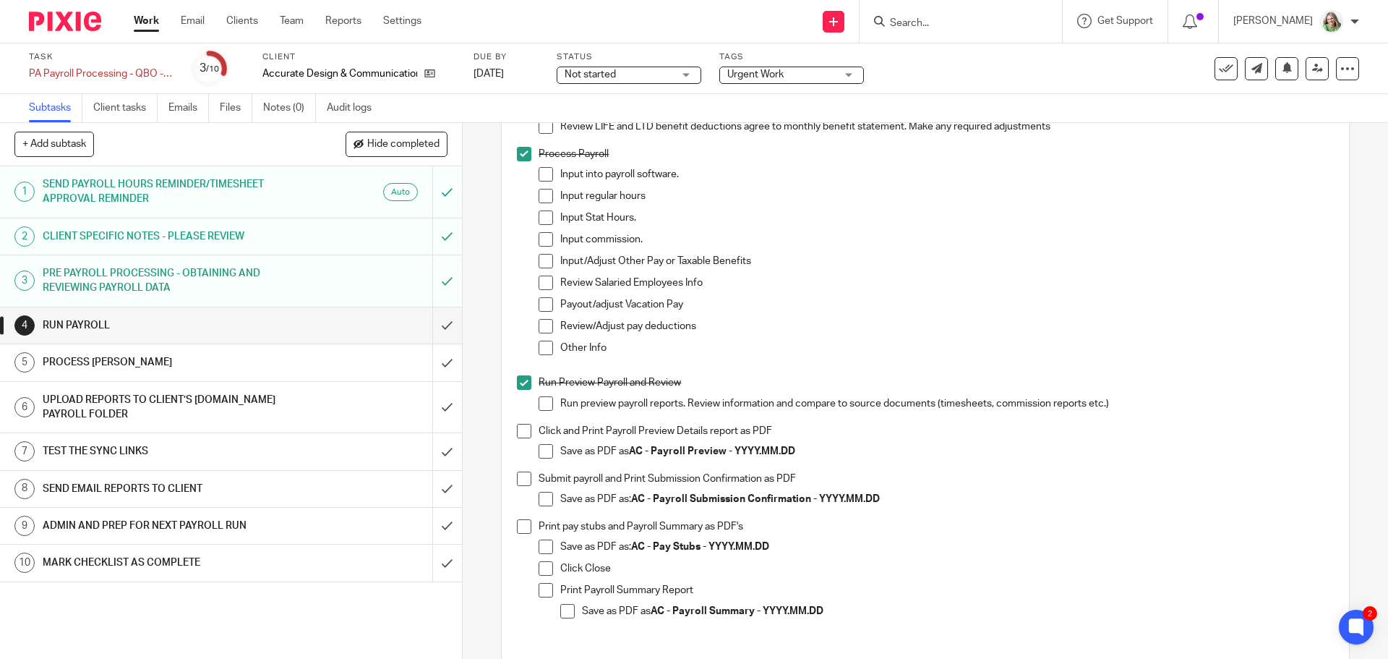
click at [524, 438] on span at bounding box center [524, 431] width 14 height 14
click at [539, 458] on span at bounding box center [546, 451] width 14 height 14
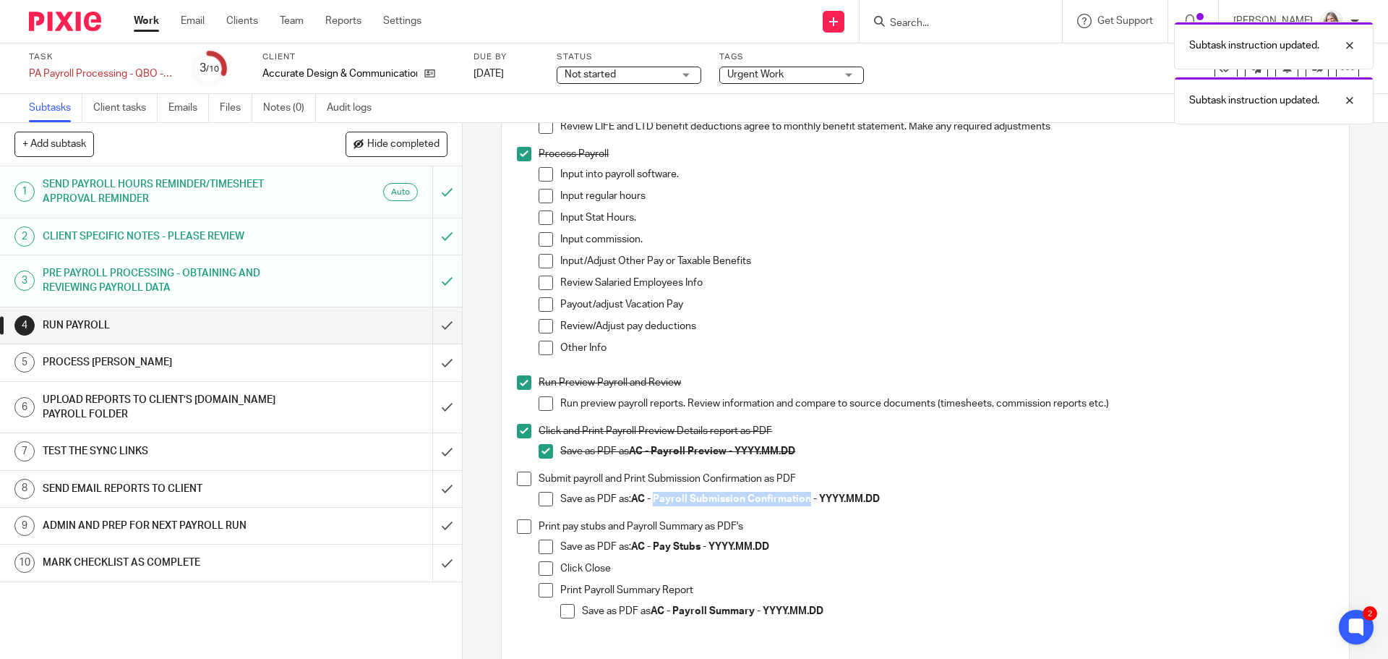
drag, startPoint x: 808, startPoint y: 511, endPoint x: 654, endPoint y: 508, distance: 154.8
click at [654, 504] on strong "AC - Payroll Submission Confirmation - YYYY.MM.DD" at bounding box center [755, 499] width 249 height 10
copy strong "Payroll Submission Confirmation"
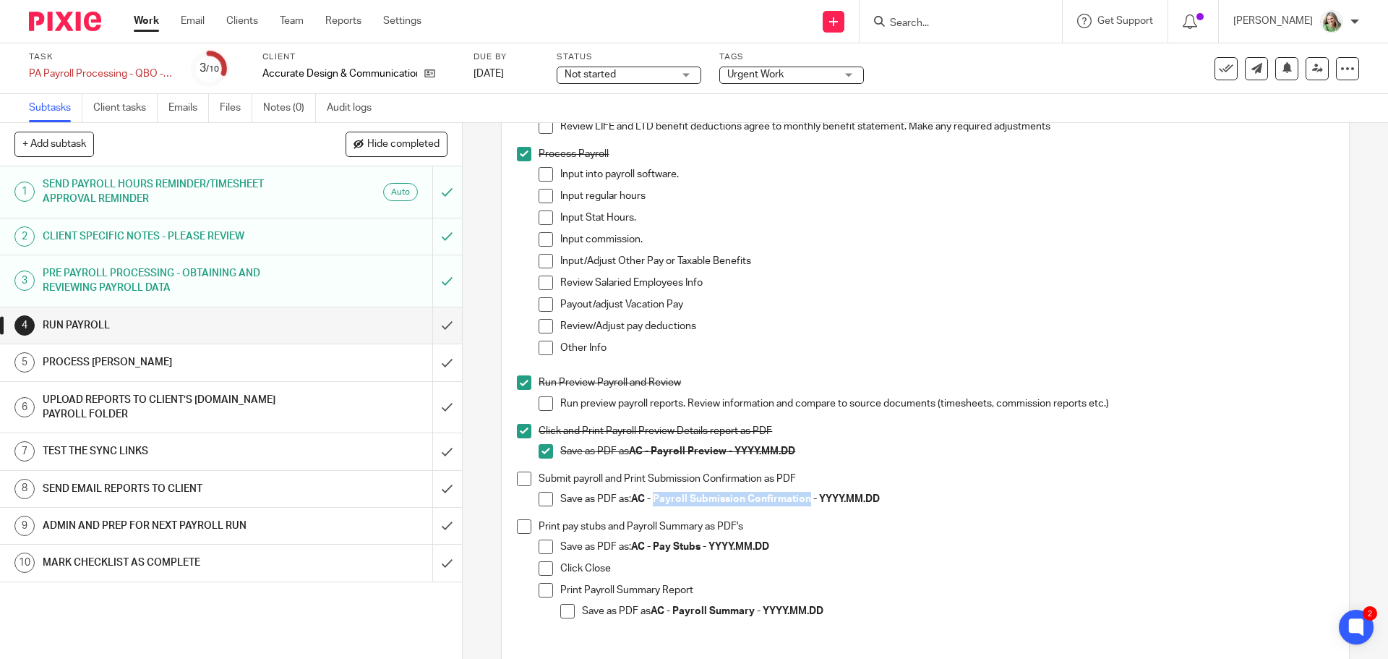
copy strong "Payroll Submission Confirmation"
drag, startPoint x: 545, startPoint y: 505, endPoint x: 539, endPoint y: 500, distance: 8.7
click at [545, 505] on span at bounding box center [546, 499] width 14 height 14
click at [517, 484] on span at bounding box center [524, 478] width 14 height 14
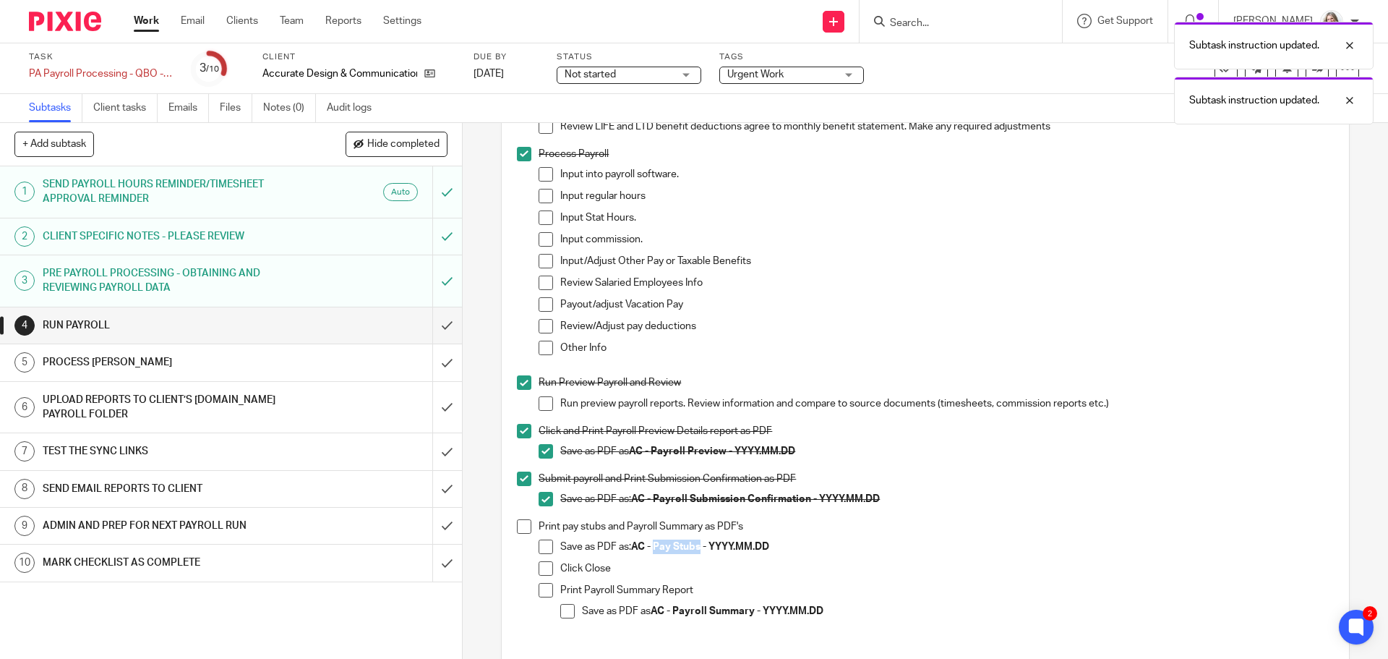
drag, startPoint x: 701, startPoint y: 556, endPoint x: 654, endPoint y: 558, distance: 46.3
click at [654, 552] on strong "AC - Pay Stubs - YYYY.MM.DD" at bounding box center [700, 547] width 138 height 10
copy strong "Pay Stubs"
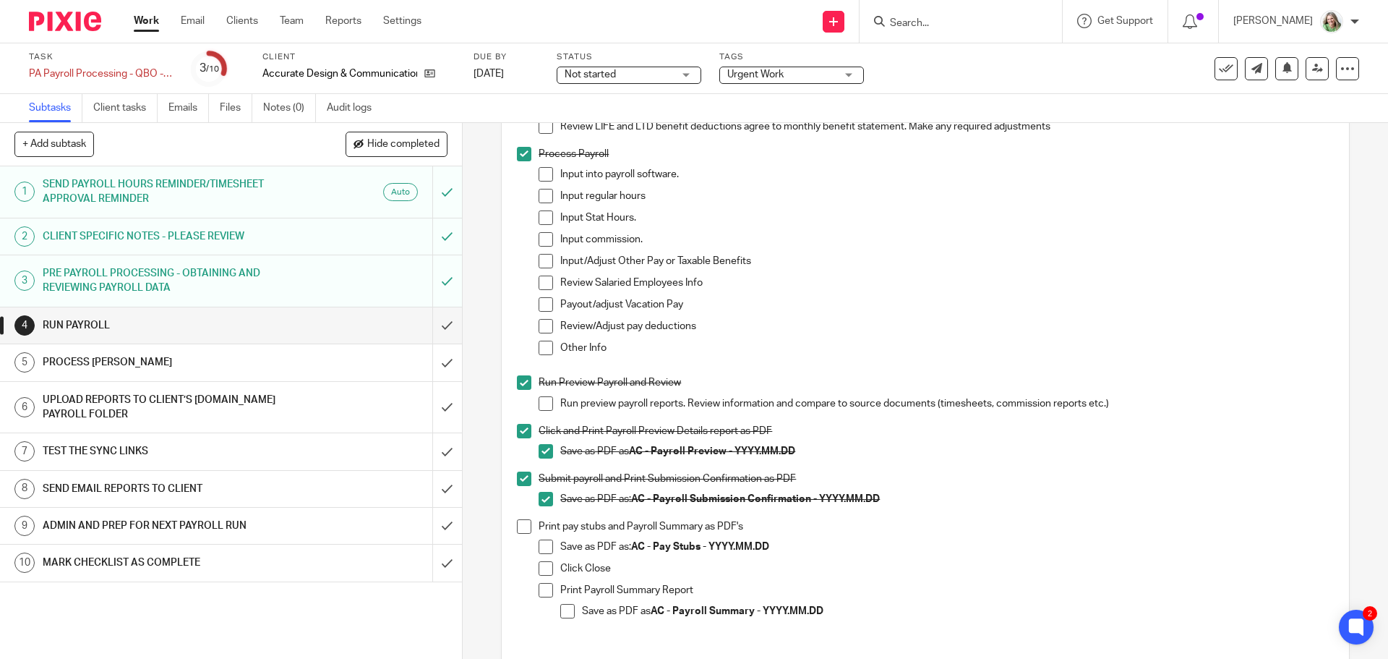
click at [542, 547] on span at bounding box center [546, 546] width 14 height 14
click at [523, 533] on span at bounding box center [524, 526] width 14 height 14
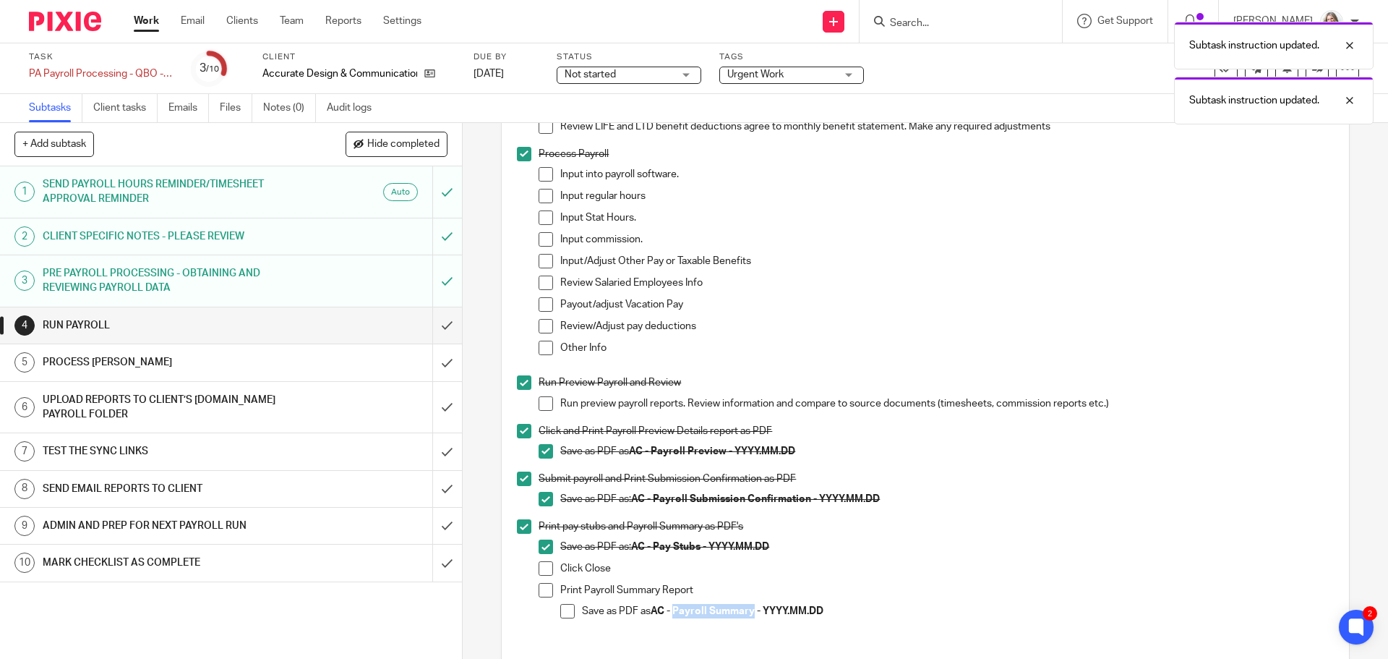
drag, startPoint x: 751, startPoint y: 615, endPoint x: 675, endPoint y: 620, distance: 76.1
click at [675, 616] on strong "AC - Payroll Summary - YYYY.MM.DD" at bounding box center [737, 611] width 173 height 10
copy strong "Payroll Summary"
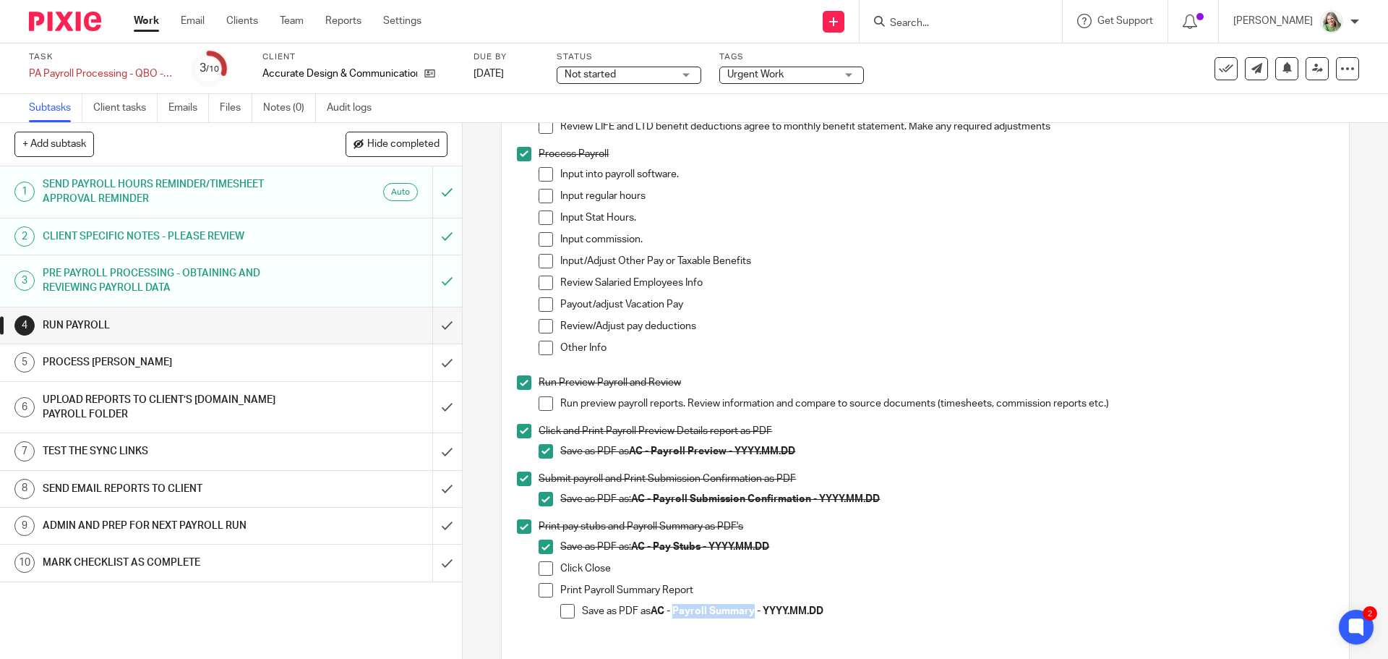
drag, startPoint x: 561, startPoint y: 614, endPoint x: 553, endPoint y: 607, distance: 10.3
click at [561, 614] on span at bounding box center [567, 611] width 14 height 14
click at [539, 597] on span at bounding box center [546, 590] width 14 height 14
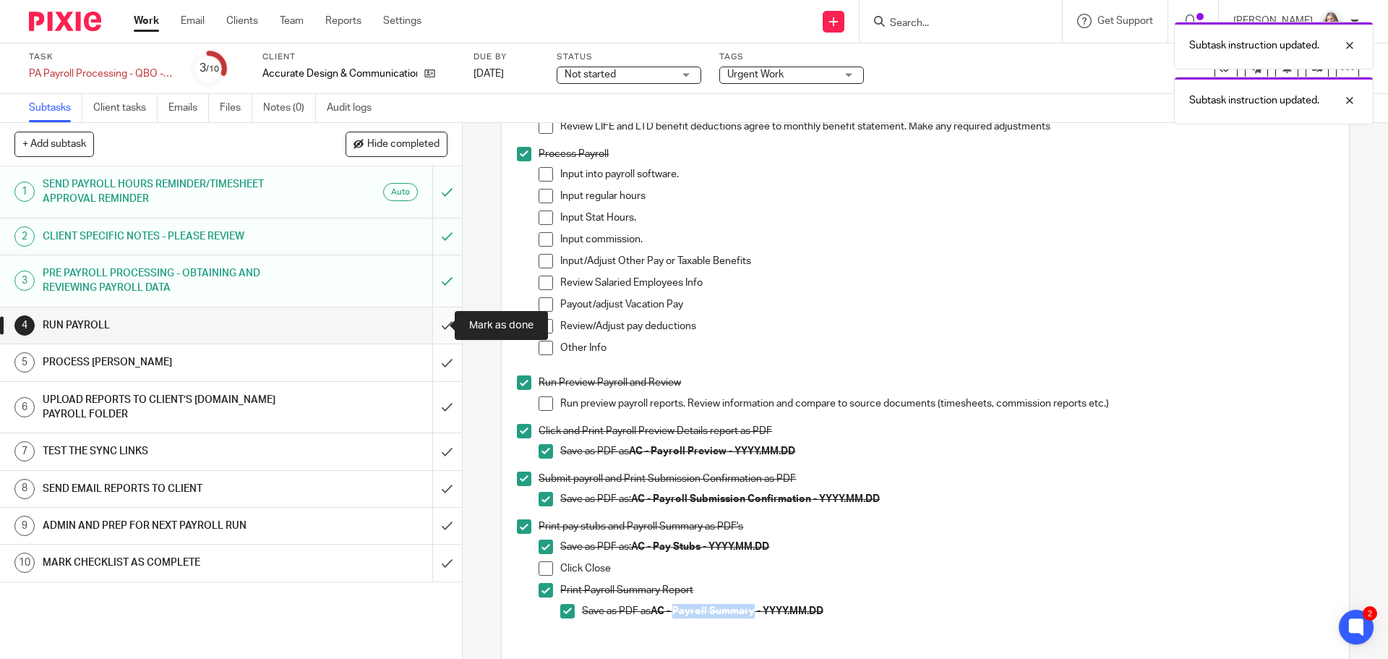
click at [437, 325] on input "submit" at bounding box center [231, 325] width 462 height 36
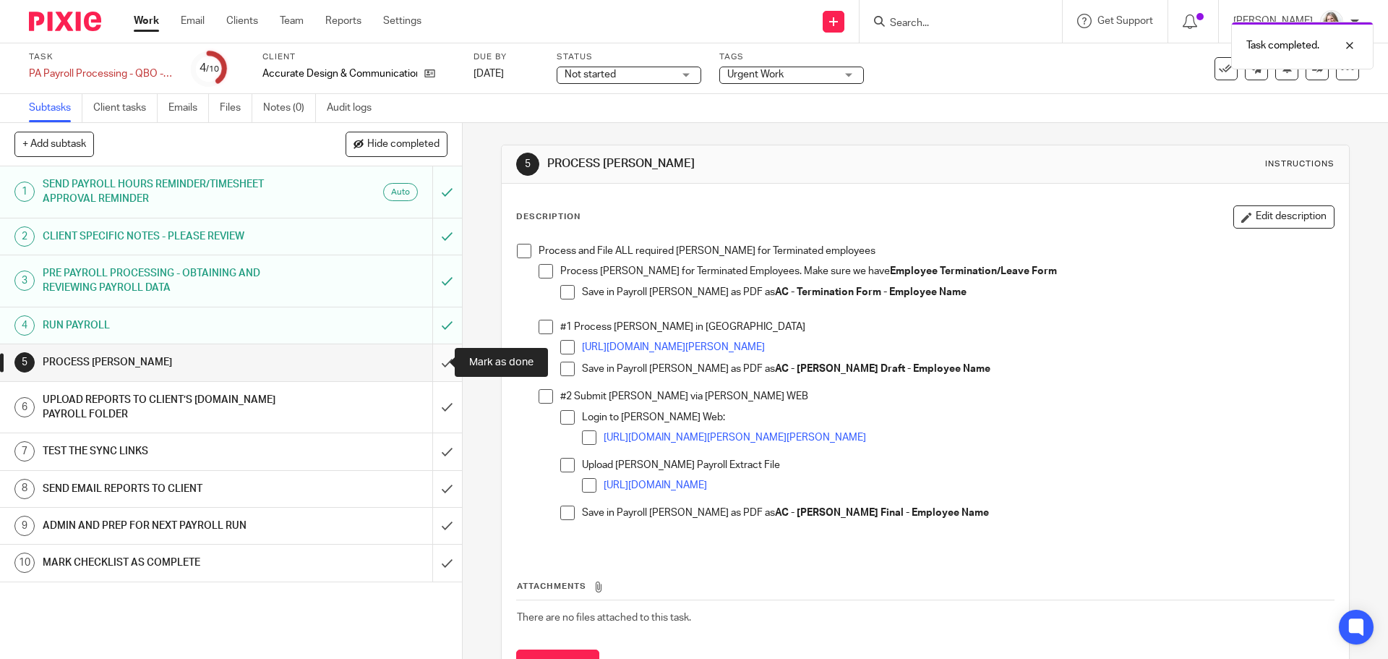
click at [427, 362] on input "submit" at bounding box center [231, 362] width 462 height 36
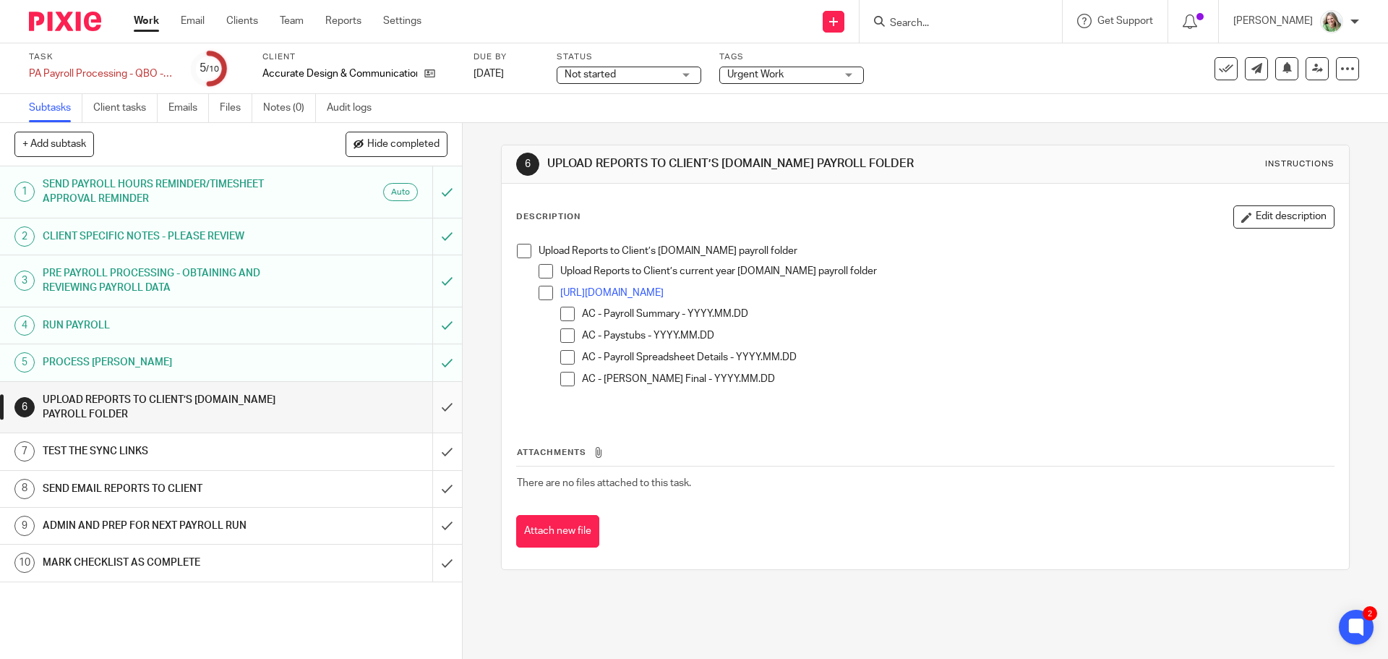
drag, startPoint x: 520, startPoint y: 249, endPoint x: 442, endPoint y: 401, distance: 170.8
click at [520, 249] on span at bounding box center [524, 251] width 14 height 14
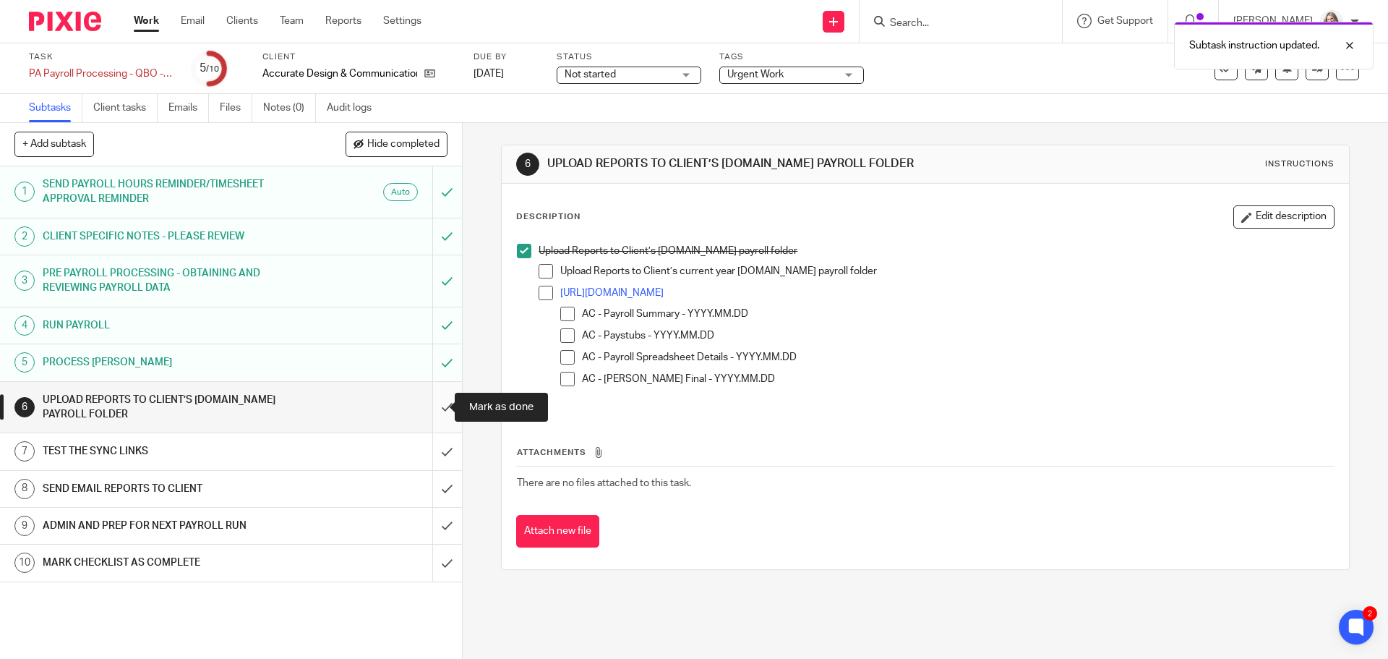
click at [433, 401] on input "submit" at bounding box center [231, 407] width 462 height 51
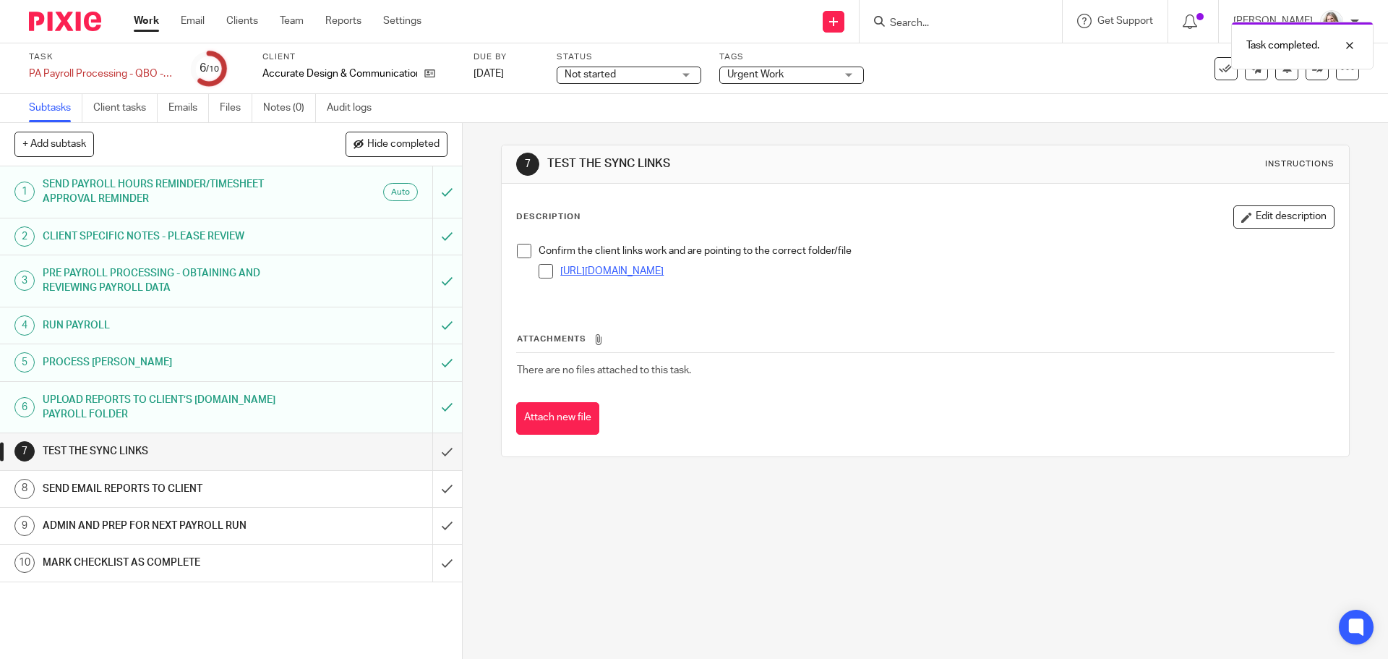
click at [624, 270] on link "[URL][DOMAIN_NAME]" at bounding box center [611, 271] width 103 height 10
click at [430, 457] on input "submit" at bounding box center [231, 451] width 462 height 36
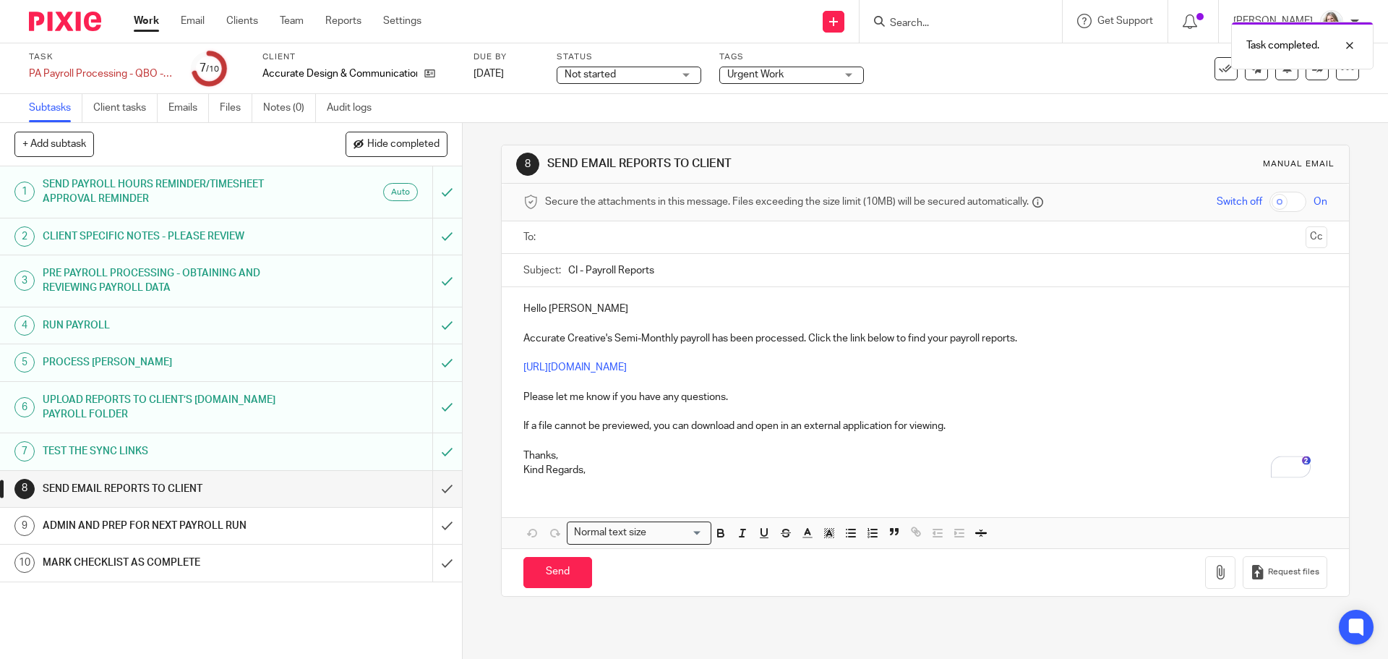
click at [557, 230] on input "text" at bounding box center [924, 237] width 749 height 17
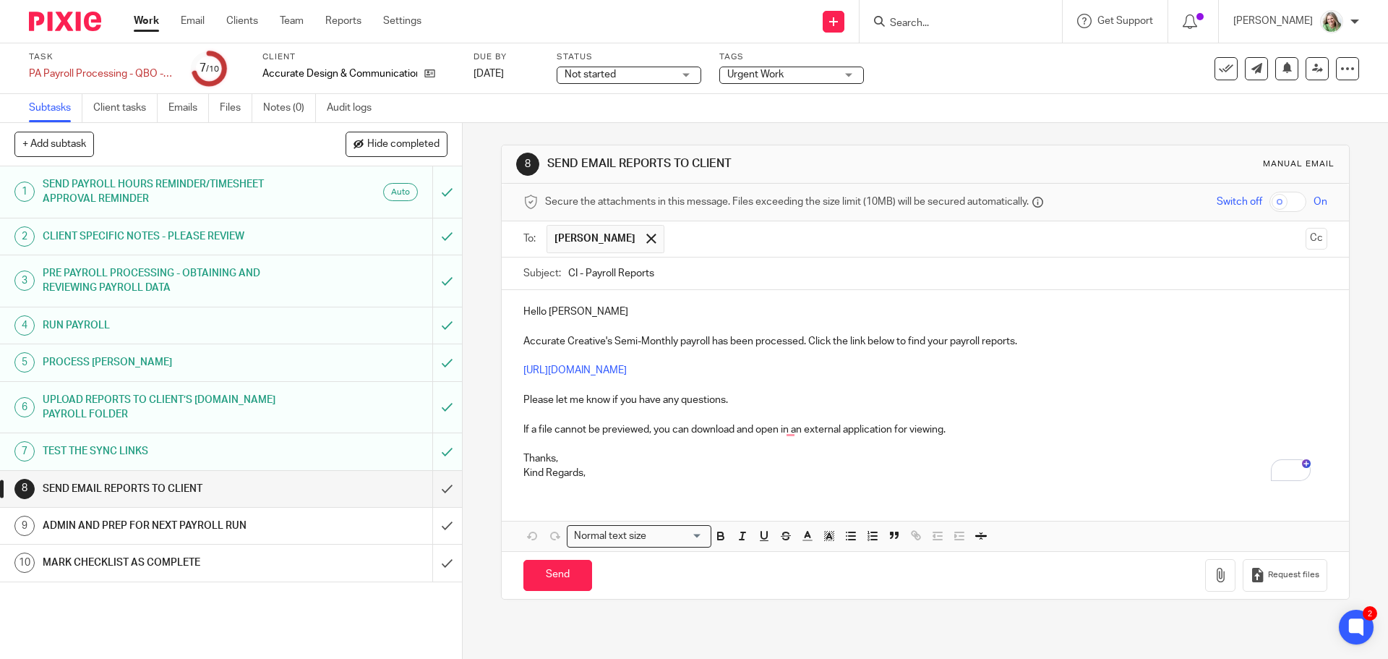
drag, startPoint x: 573, startPoint y: 273, endPoint x: 564, endPoint y: 273, distance: 9.4
click at [568, 273] on input "CI - Payroll Reports" at bounding box center [947, 273] width 759 height 33
type input "AC - Payroll Reports"
click at [550, 568] on input "Send" at bounding box center [558, 575] width 69 height 31
type input "Sent"
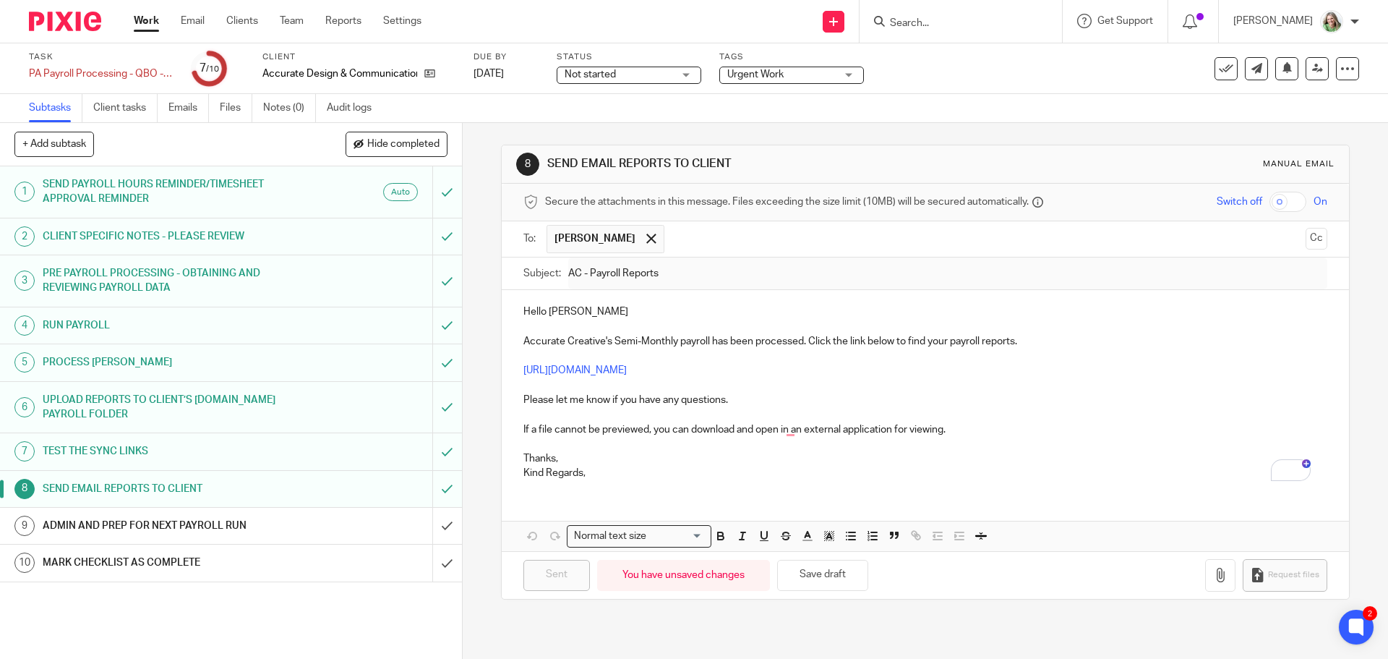
click at [254, 520] on h1 "ADMIN AND PREP FOR NEXT PAYROLL RUN" at bounding box center [168, 526] width 250 height 22
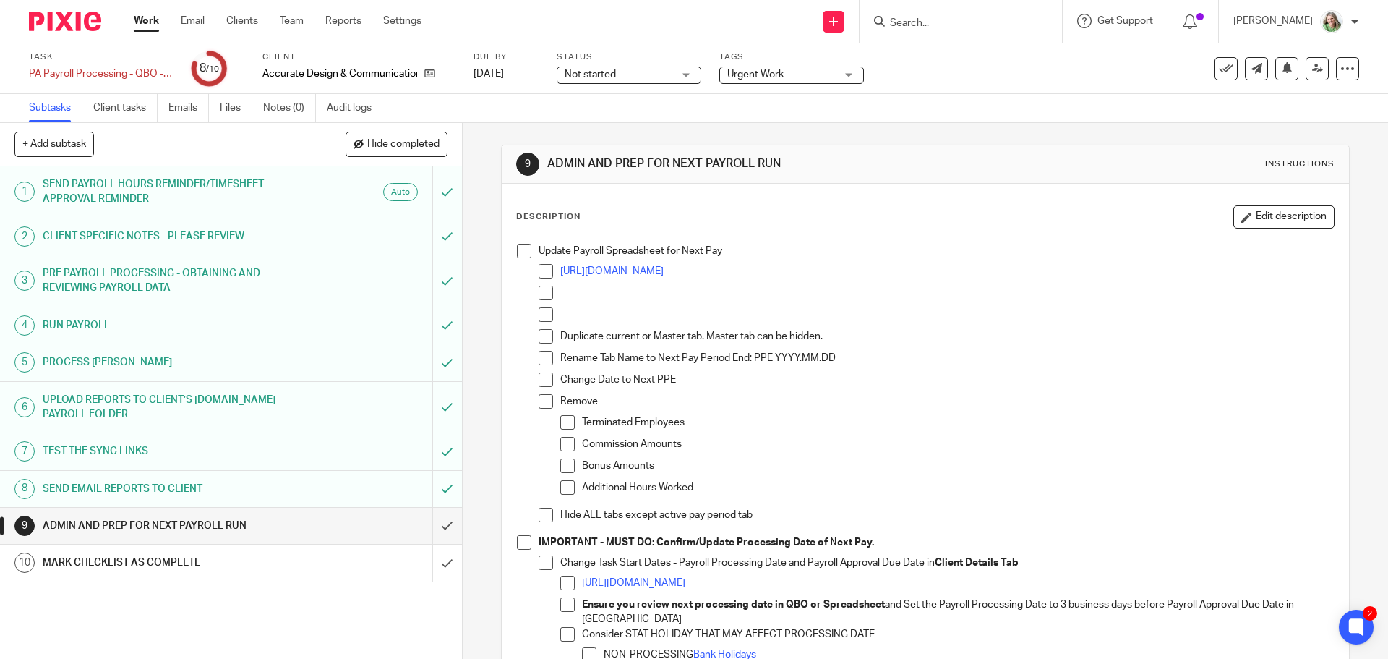
click at [518, 248] on span at bounding box center [524, 251] width 14 height 14
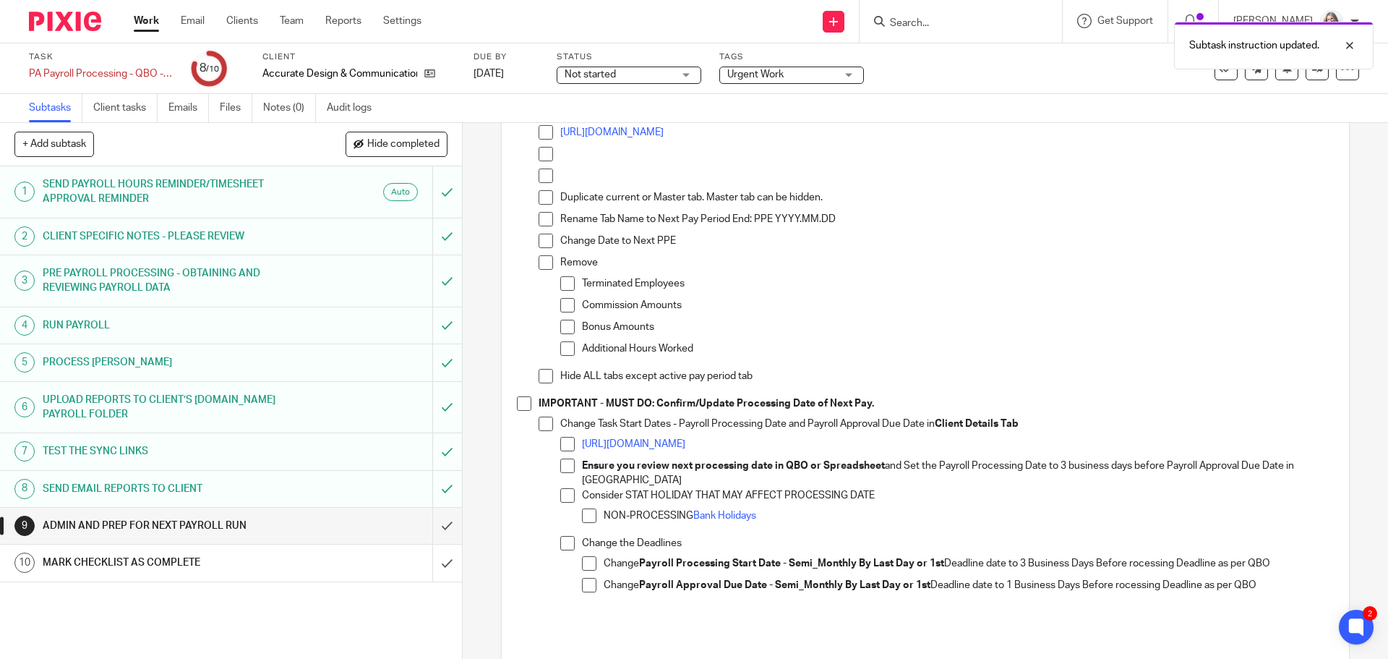
scroll to position [145, 0]
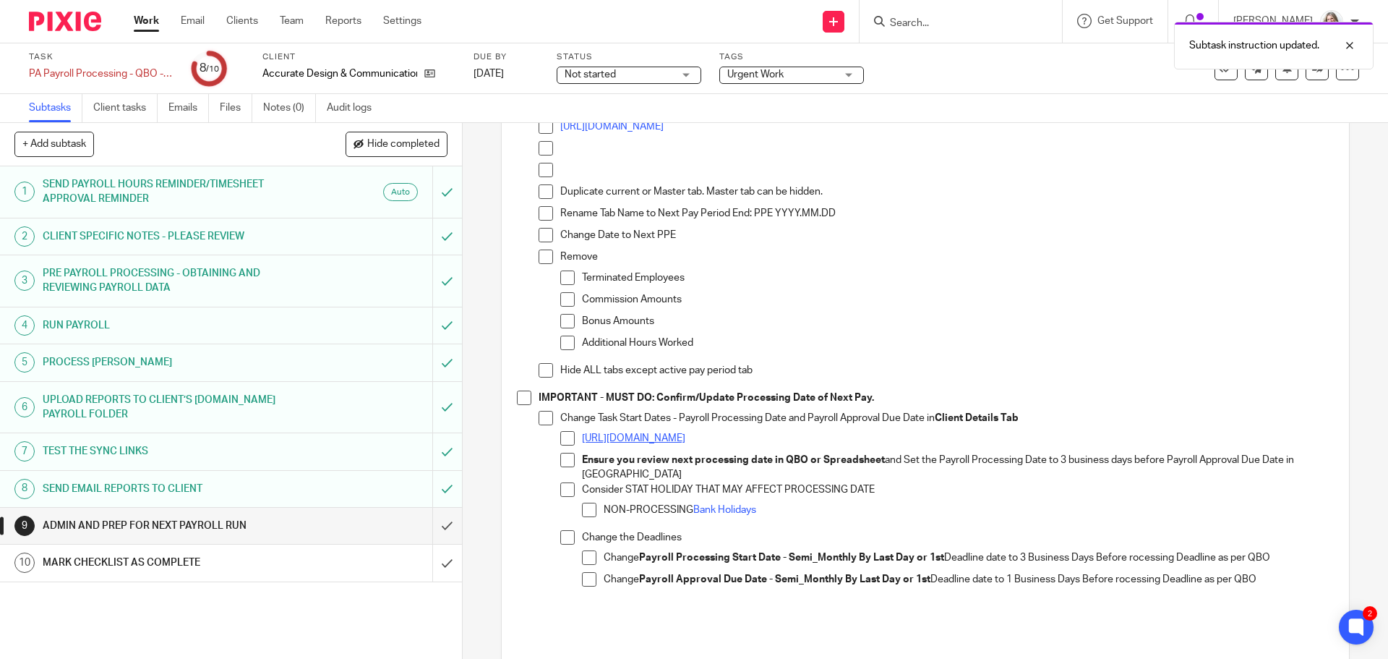
click at [626, 442] on link "https://plus-advisors.usepixie.net/clients/2" at bounding box center [633, 438] width 103 height 10
click at [518, 397] on span at bounding box center [524, 397] width 14 height 14
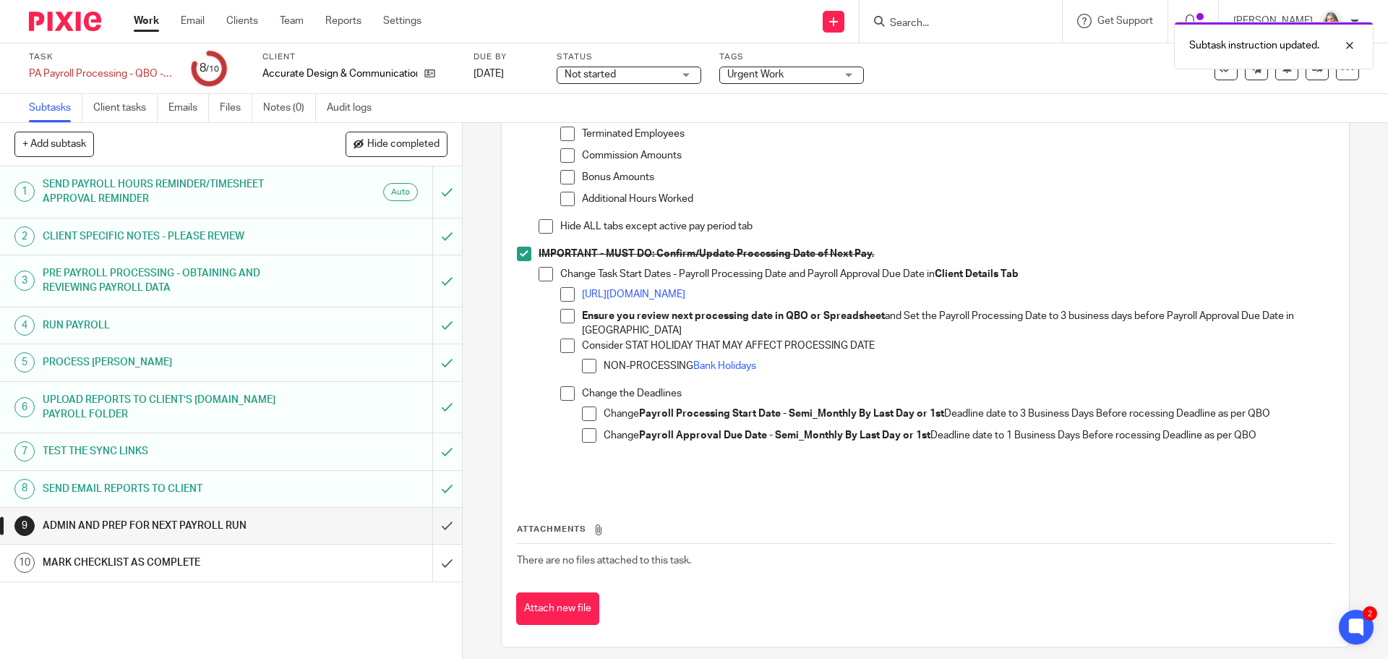
scroll to position [289, 0]
click at [433, 517] on input "submit" at bounding box center [231, 526] width 462 height 36
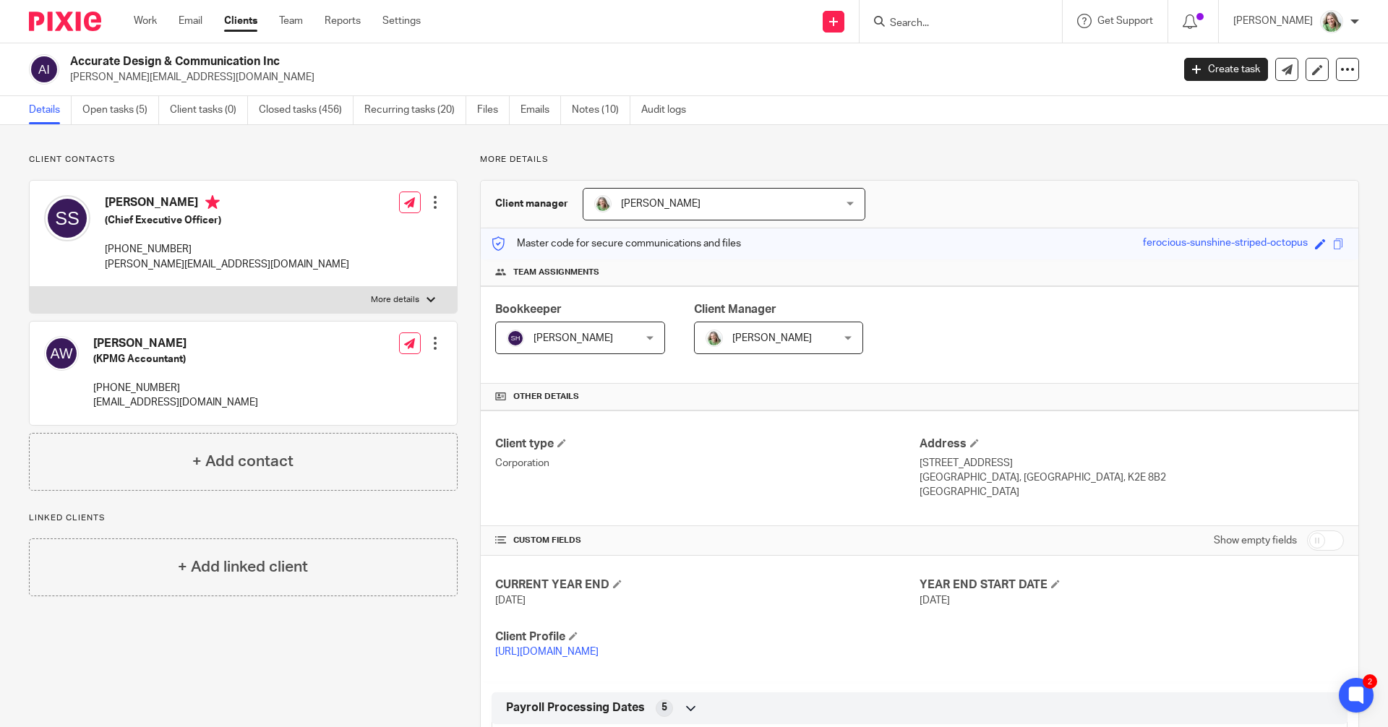
click at [748, 540] on input "checkbox" at bounding box center [1325, 541] width 37 height 20
checkbox input "true"
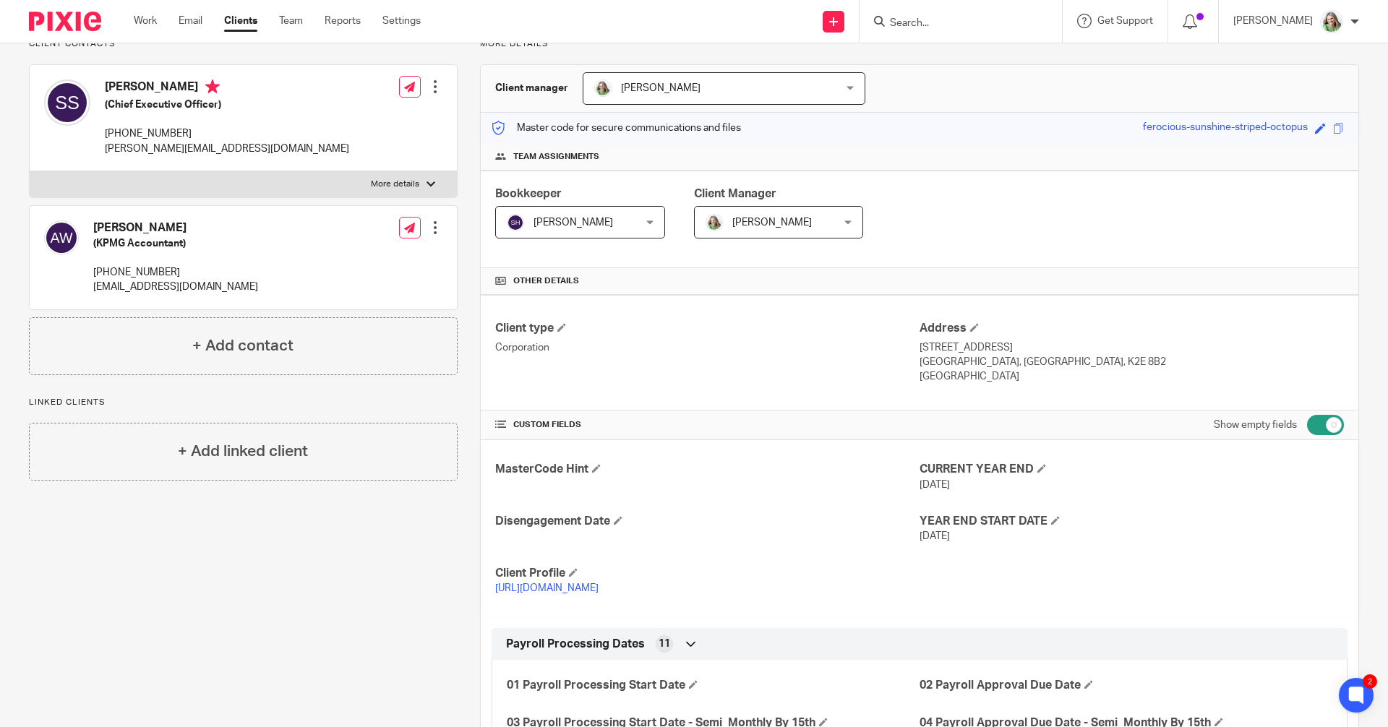
scroll to position [289, 0]
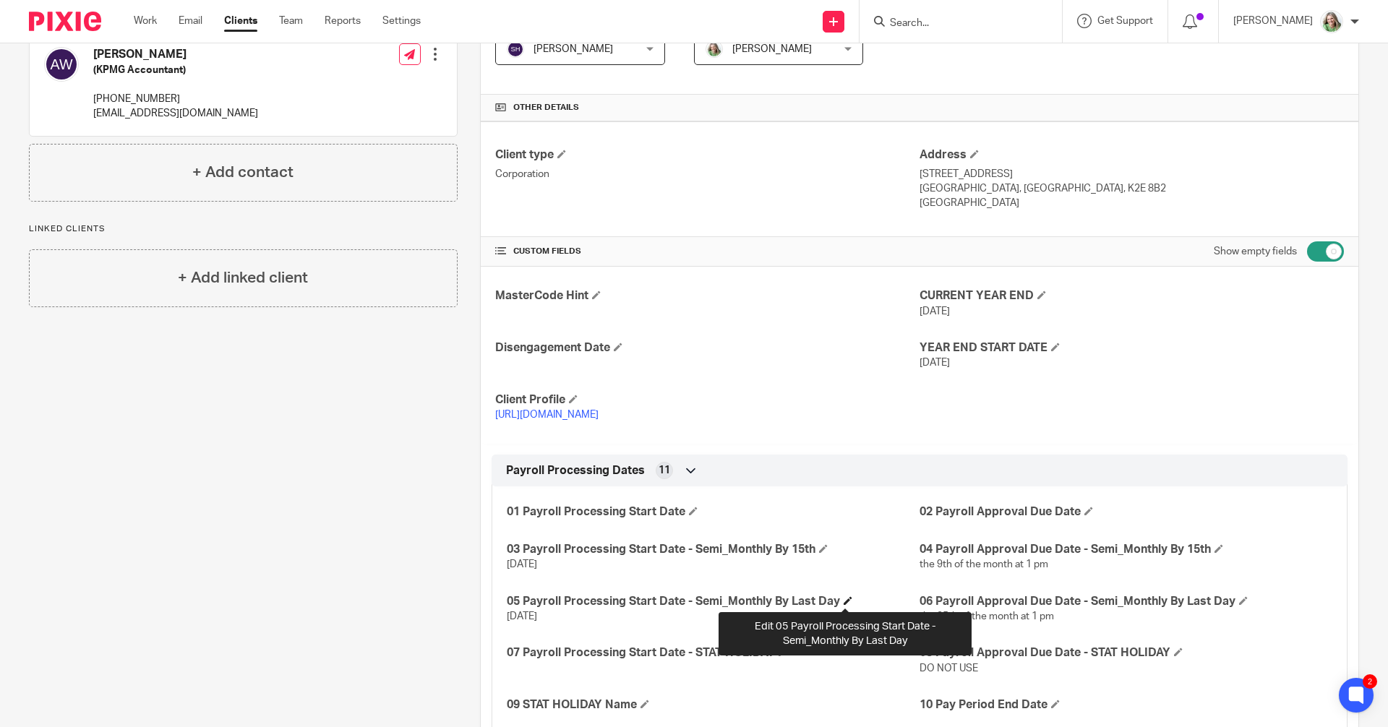
click at [748, 547] on span at bounding box center [848, 601] width 9 height 9
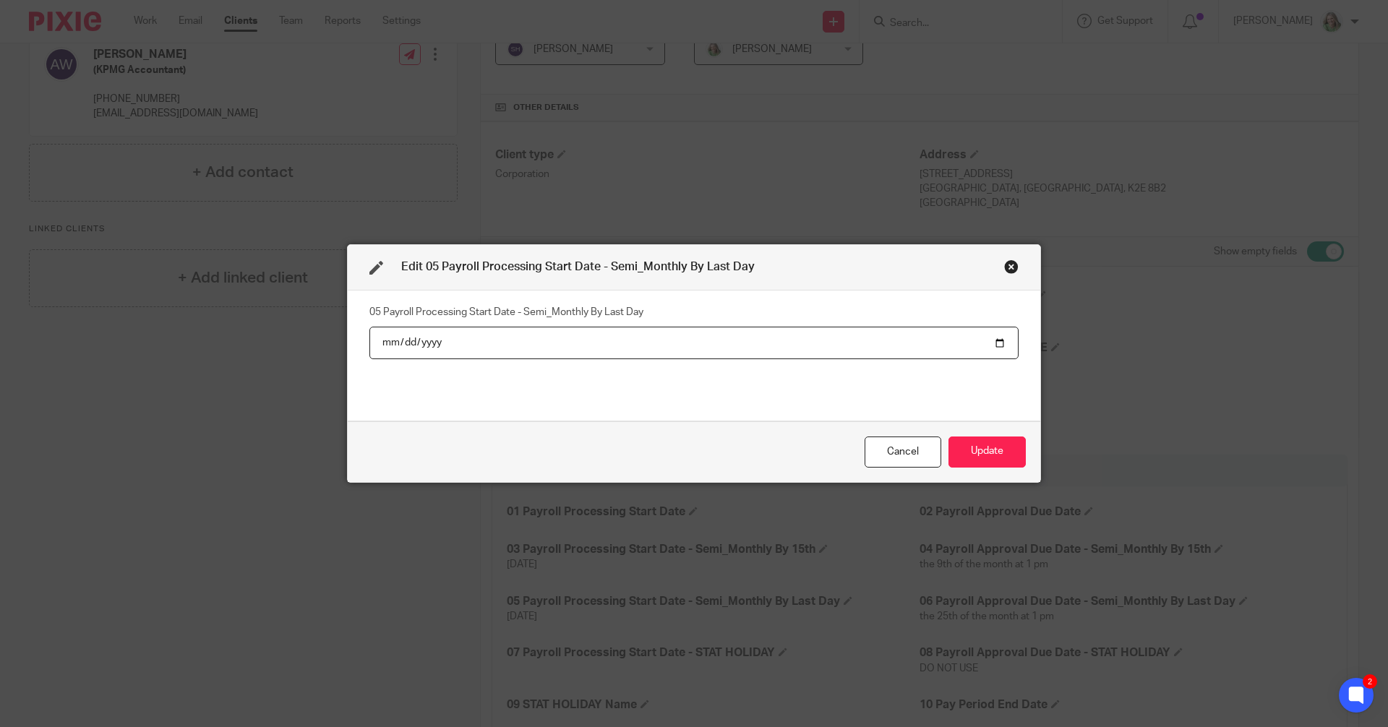
click at [748, 342] on input "[DATE]" at bounding box center [694, 343] width 649 height 33
type input "[DATE]"
click at [748, 456] on button "Update" at bounding box center [987, 452] width 77 height 31
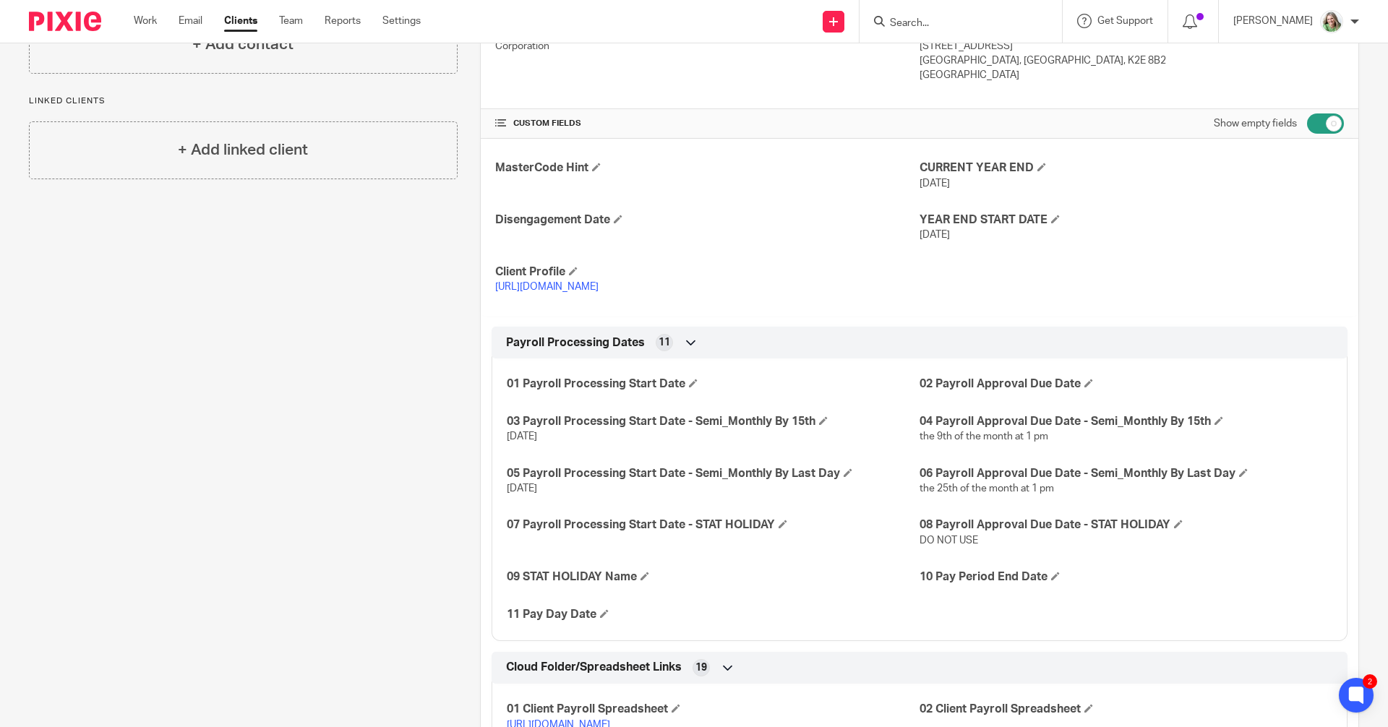
scroll to position [434, 0]
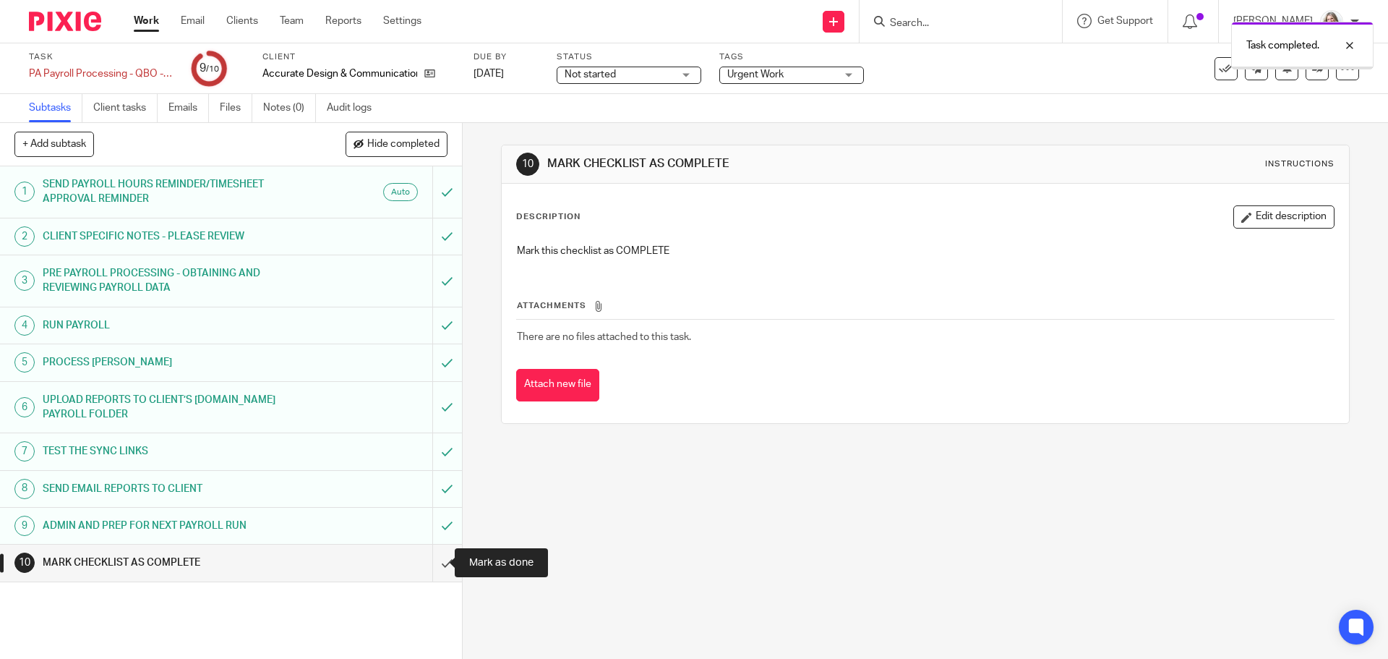
click at [437, 565] on input "submit" at bounding box center [231, 563] width 462 height 36
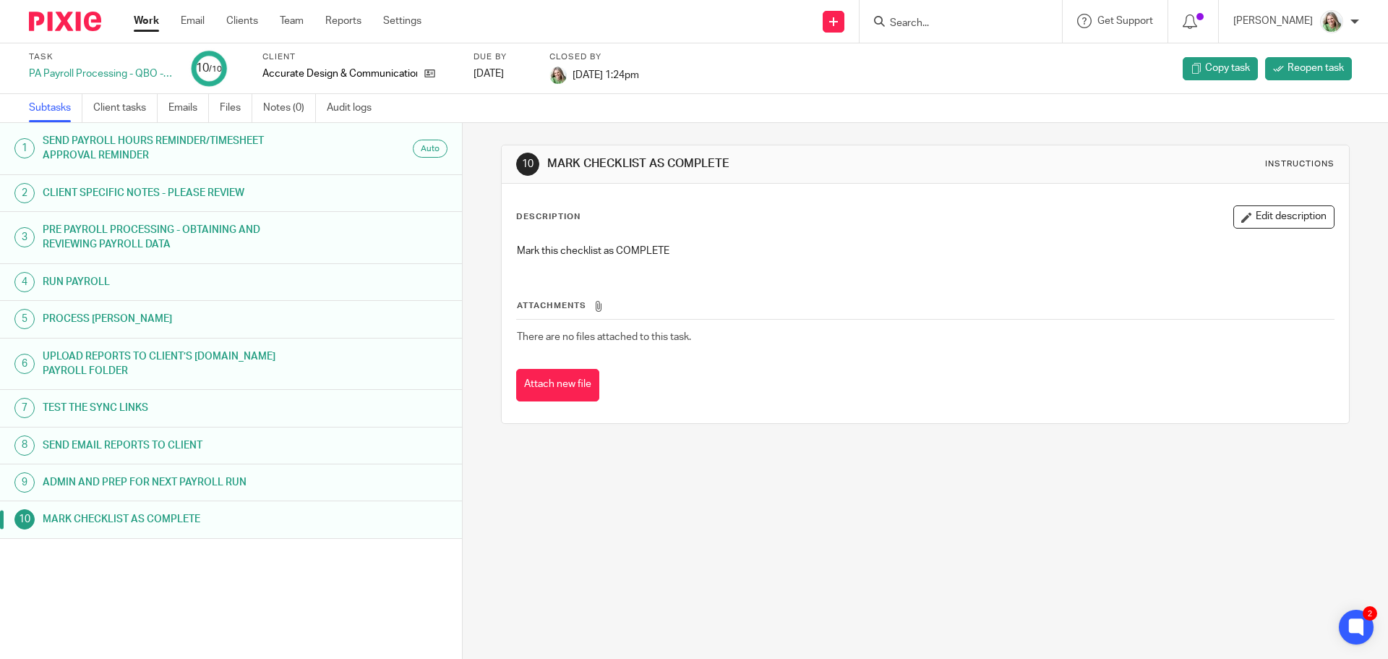
click at [152, 25] on link "Work" at bounding box center [146, 21] width 25 height 14
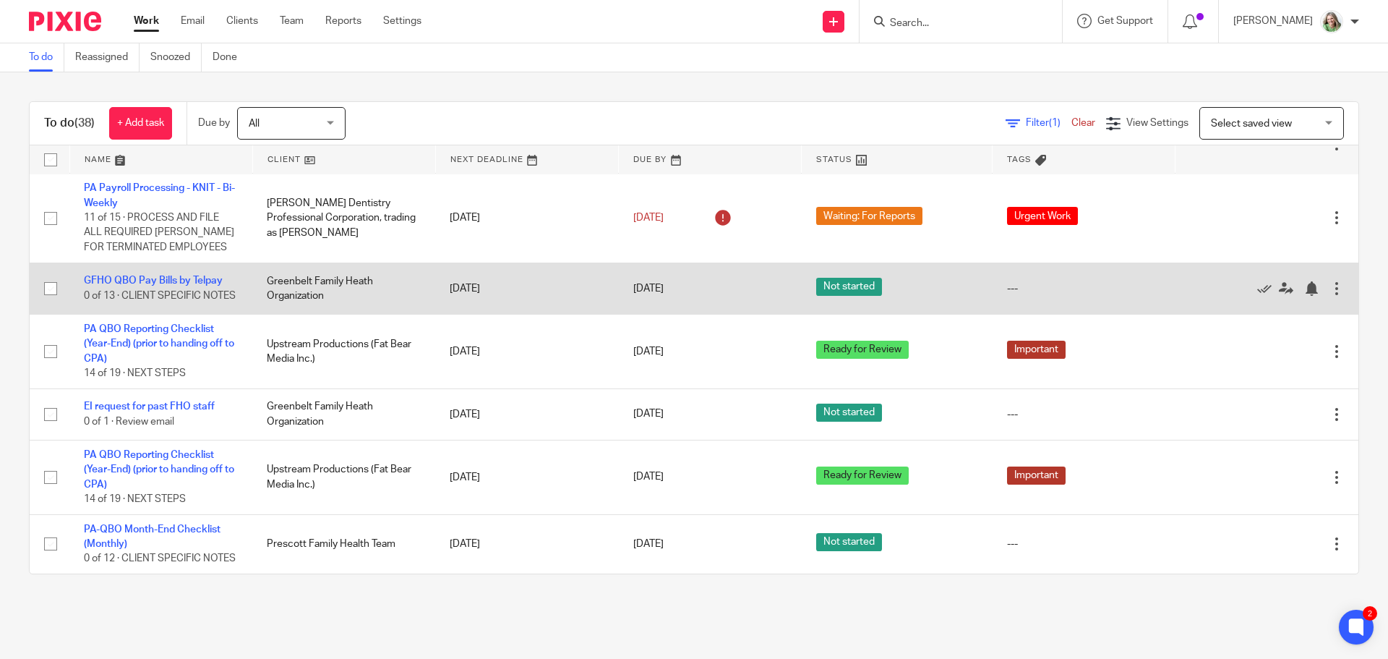
scroll to position [2268, 0]
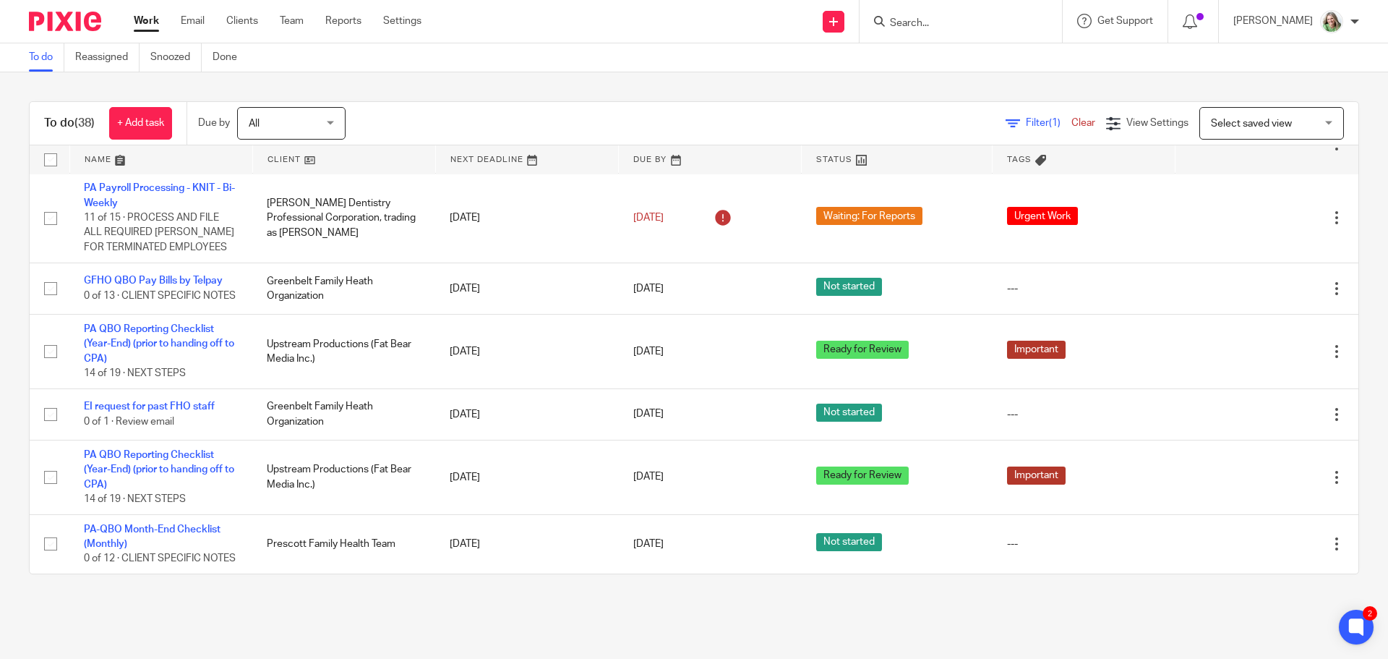
click at [281, 155] on link at bounding box center [344, 159] width 182 height 29
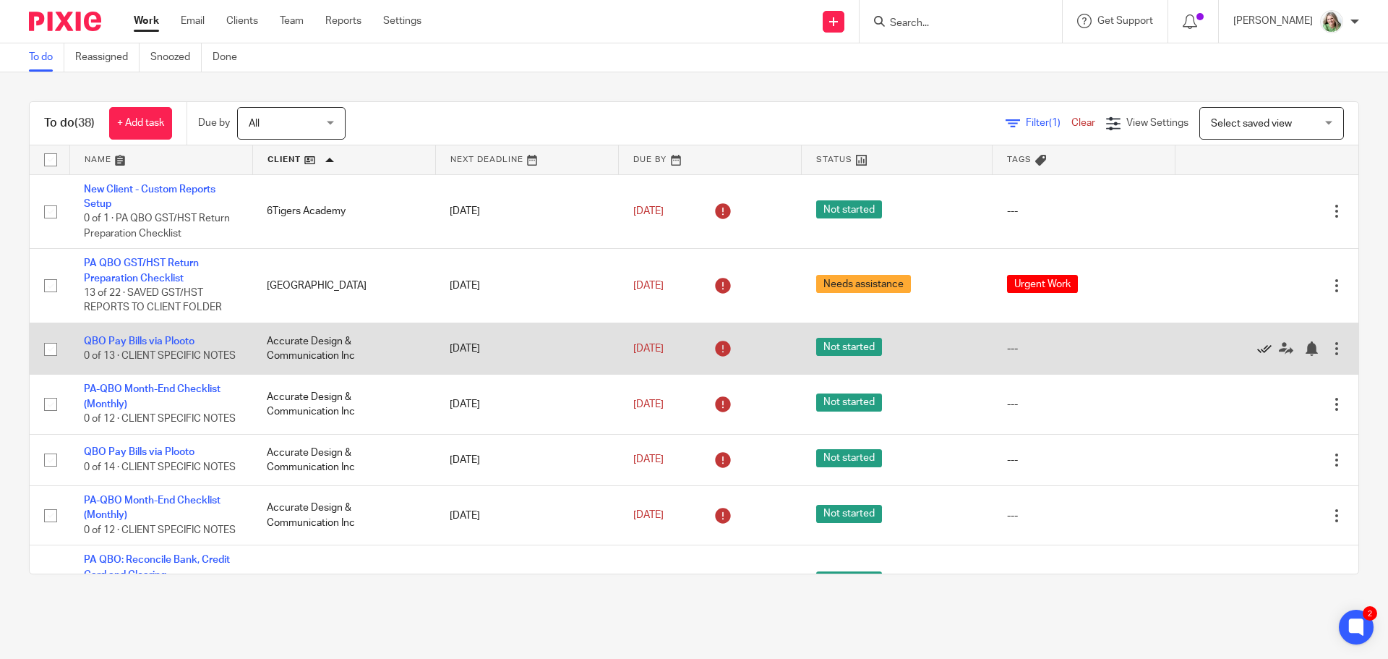
click at [1258, 351] on icon at bounding box center [1265, 348] width 14 height 14
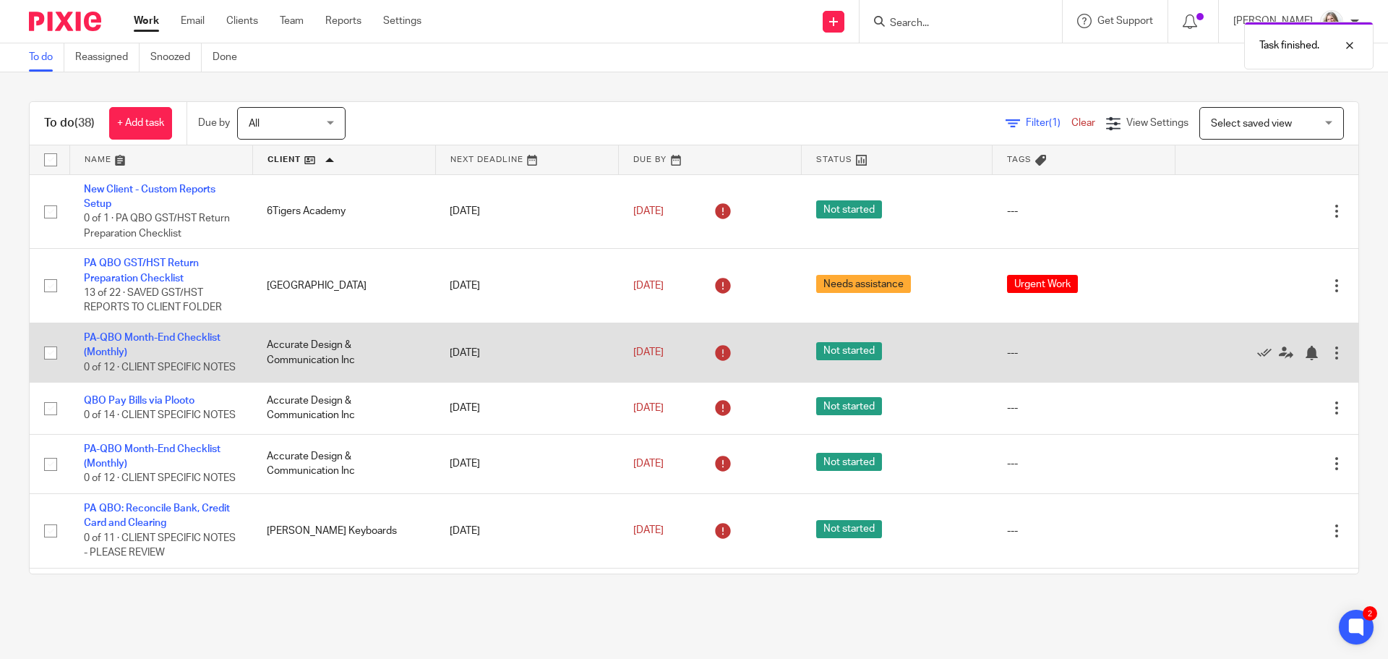
click at [1224, 359] on div at bounding box center [1260, 352] width 140 height 14
click at [1258, 360] on icon at bounding box center [1265, 353] width 14 height 14
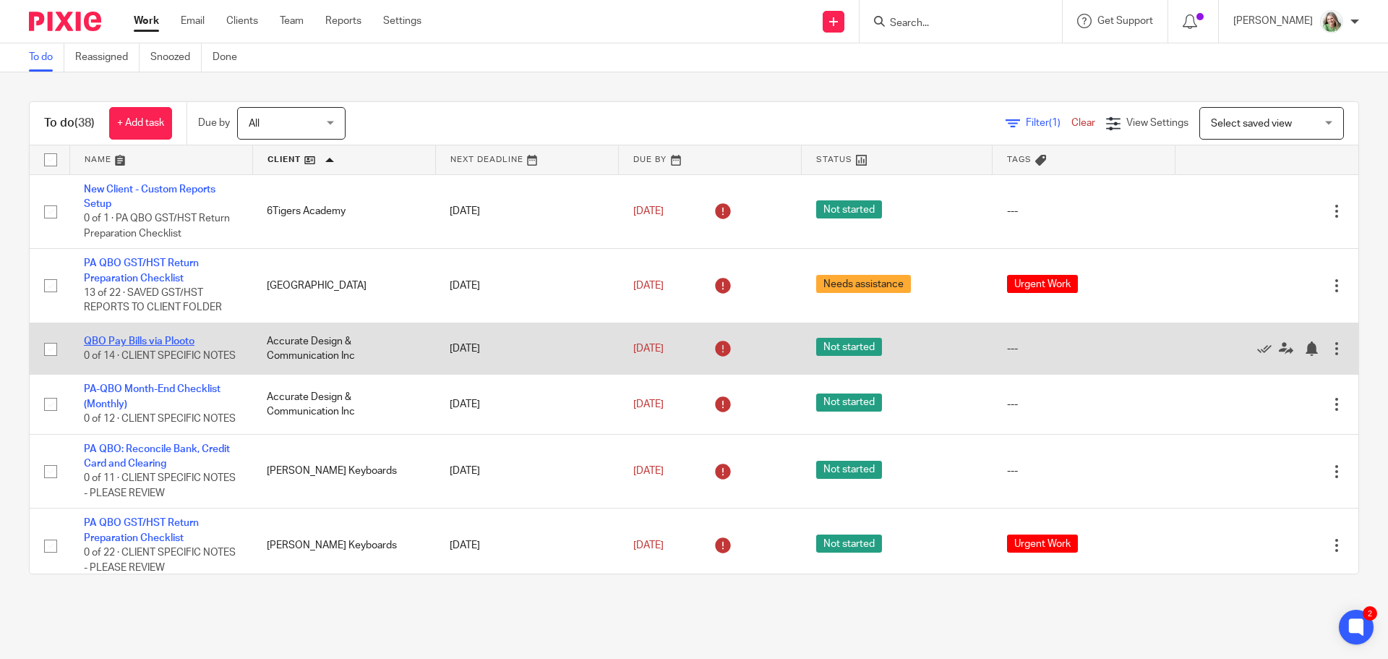
click at [182, 336] on link "QBO Pay Bills via Plooto" at bounding box center [139, 341] width 111 height 10
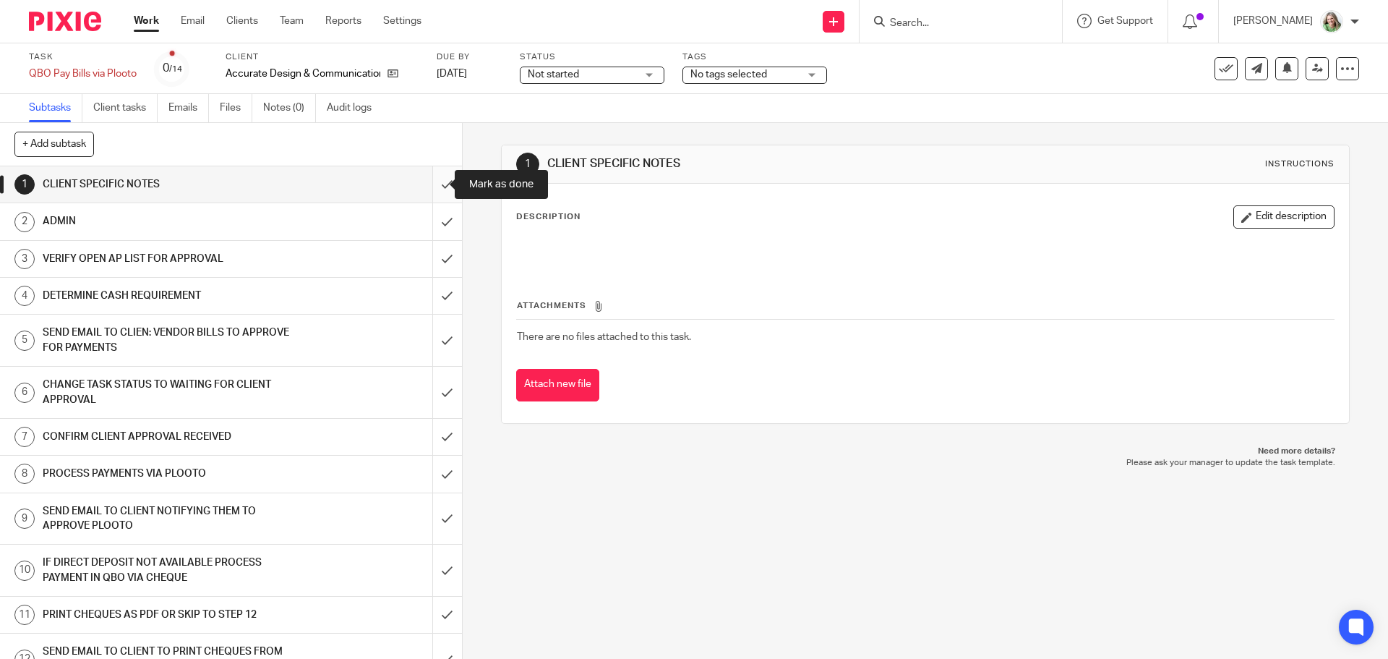
click at [430, 187] on input "submit" at bounding box center [231, 184] width 462 height 36
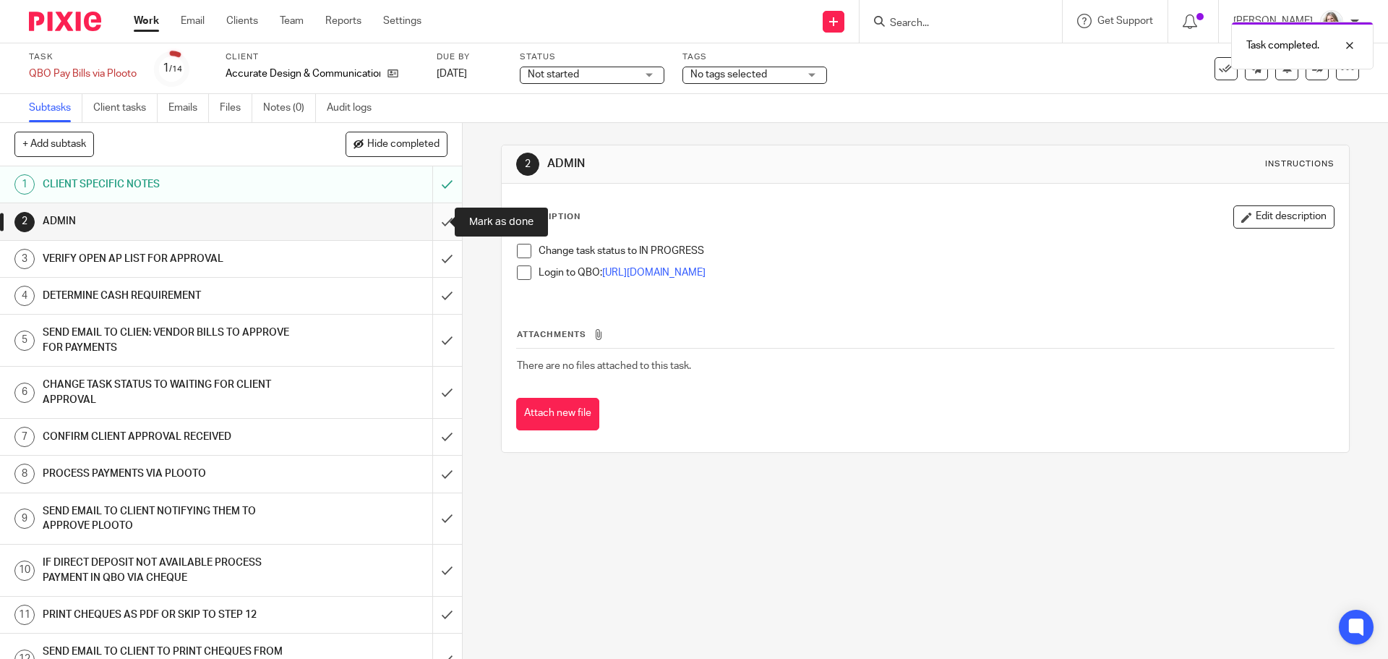
click at [433, 220] on input "submit" at bounding box center [231, 221] width 462 height 36
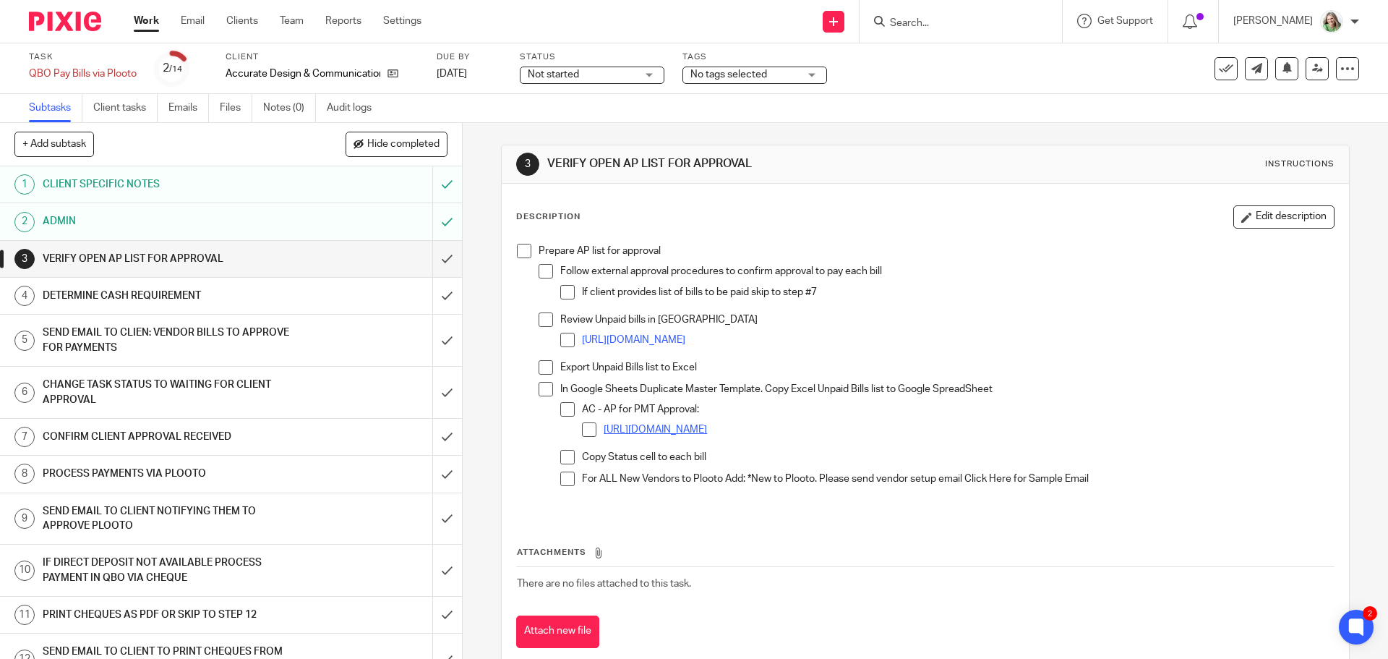
click at [707, 427] on link "https://docs.google.com/spreadsheets/d/1rURRMWN-Ew1iVI8lLl4wQo_JTufMyGZ-O_gSPkb…" at bounding box center [655, 429] width 103 height 10
click at [521, 251] on span at bounding box center [524, 251] width 14 height 14
click at [539, 388] on span at bounding box center [546, 389] width 14 height 14
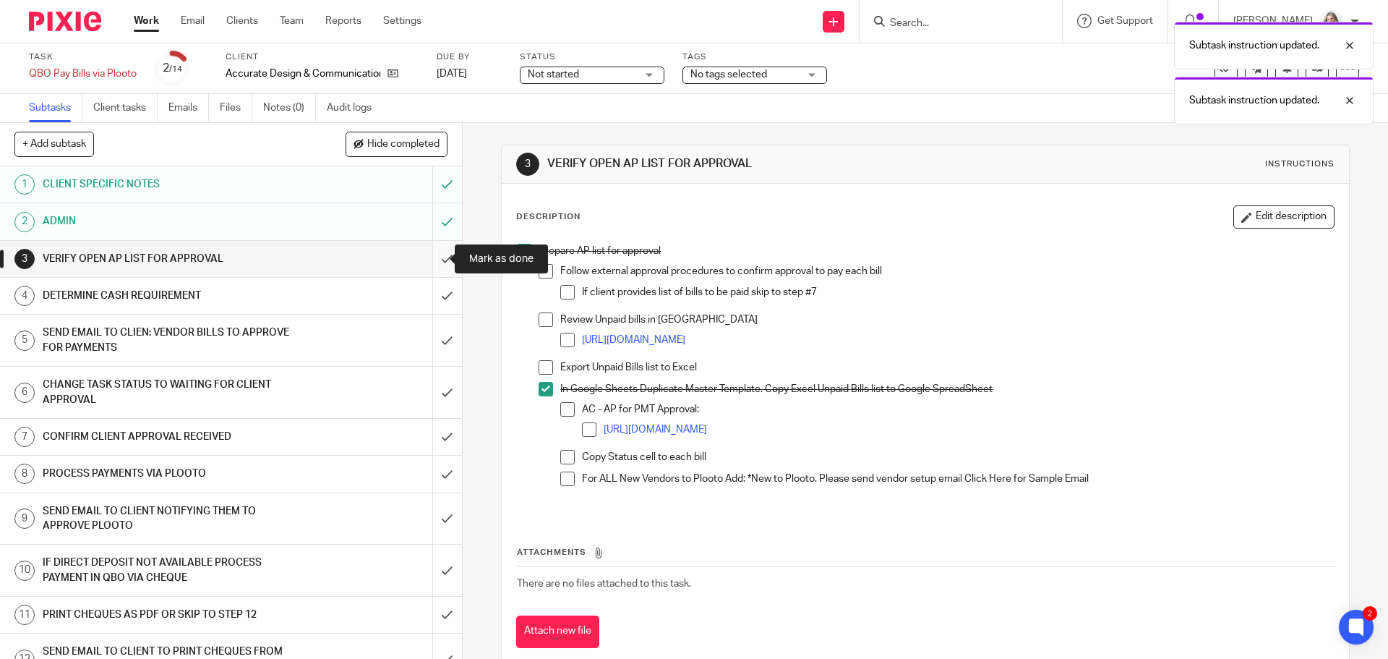
click at [430, 258] on input "submit" at bounding box center [231, 259] width 462 height 36
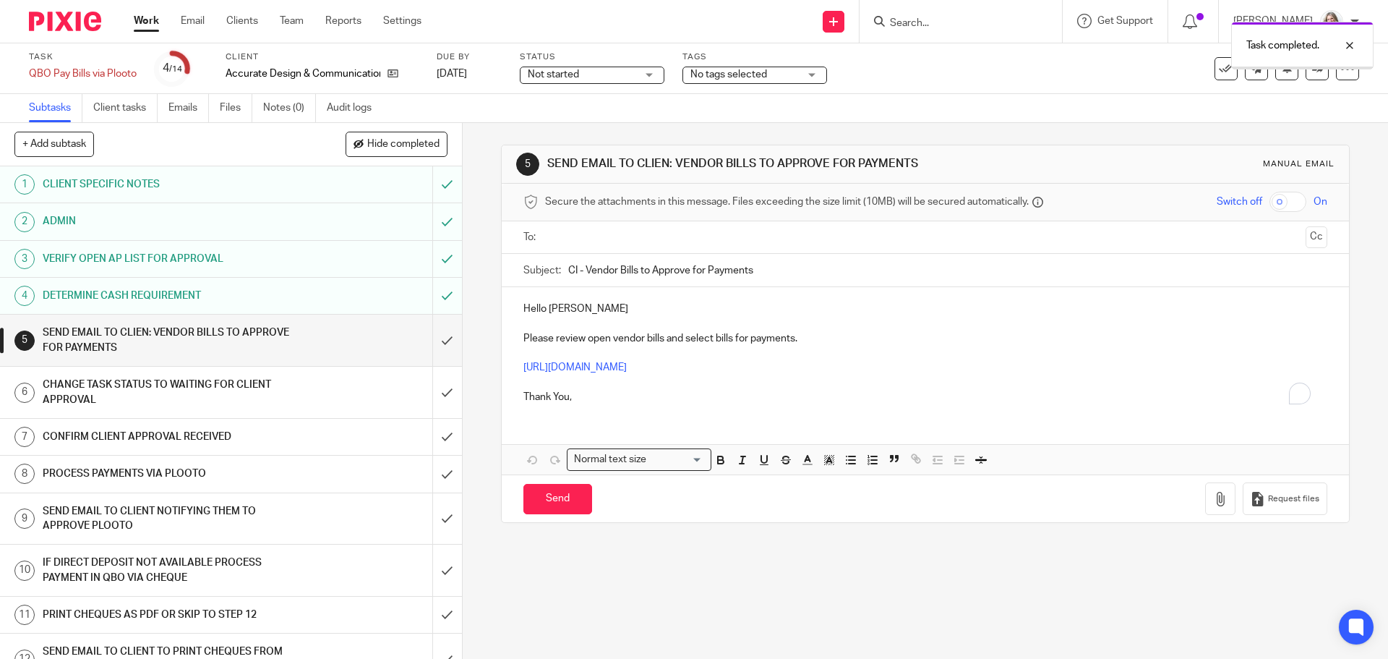
click at [558, 241] on input "text" at bounding box center [924, 237] width 749 height 17
drag, startPoint x: 573, startPoint y: 271, endPoint x: 565, endPoint y: 272, distance: 8.0
click at [568, 272] on input "CI - Vendor Bills to Approve for Payments" at bounding box center [947, 273] width 759 height 33
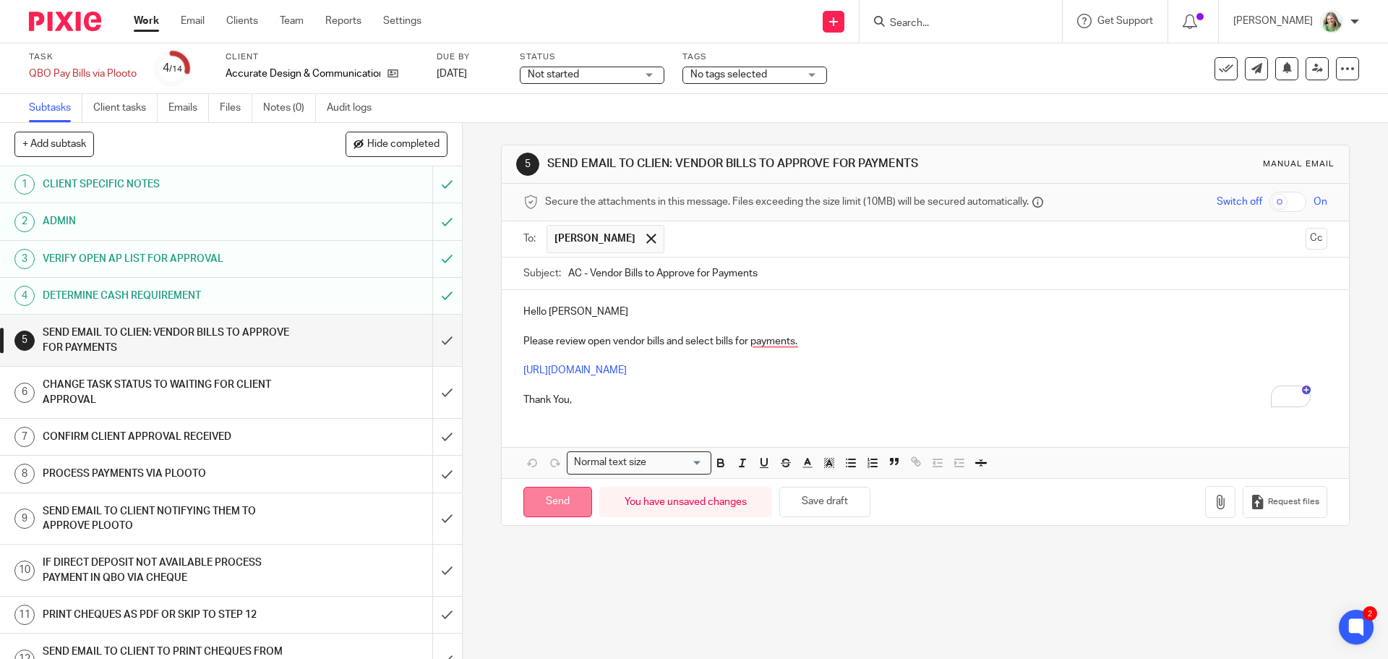
type input "AC - Vendor Bills to Approve for Payments"
click at [558, 503] on input "Send" at bounding box center [558, 502] width 69 height 31
type input "Sent"
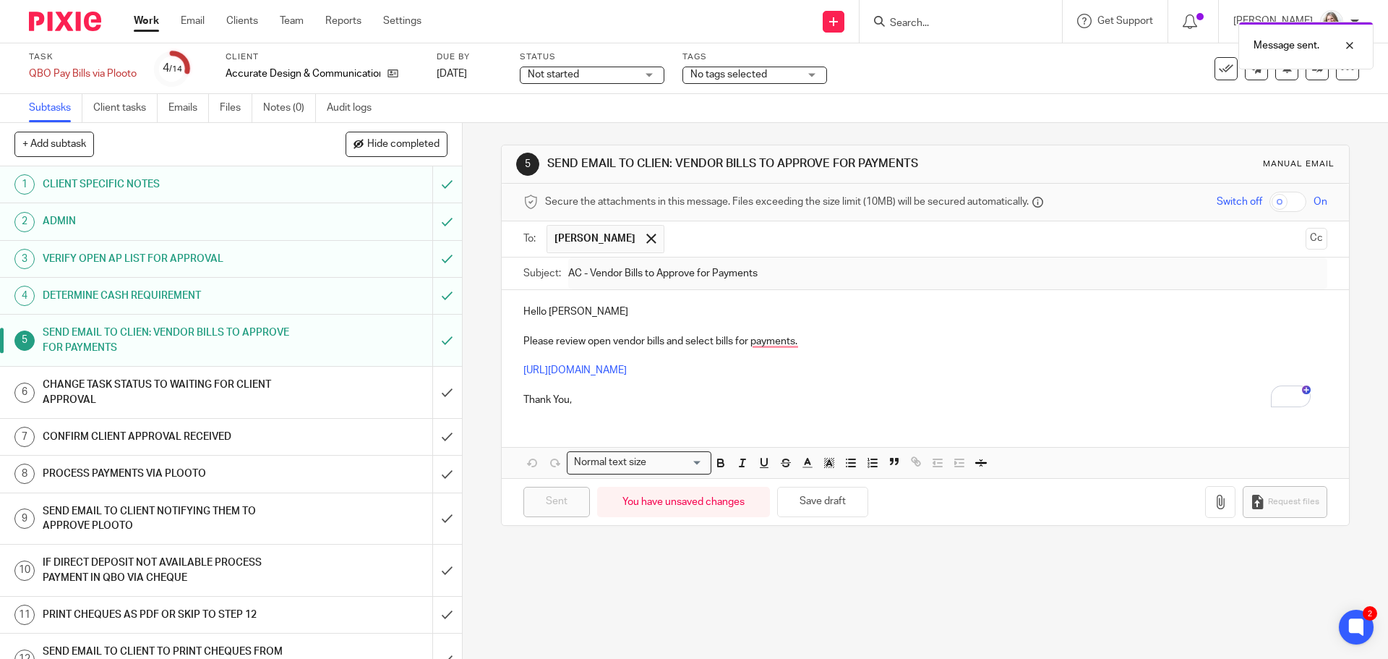
click at [563, 77] on span "Not started" at bounding box center [553, 74] width 51 height 10
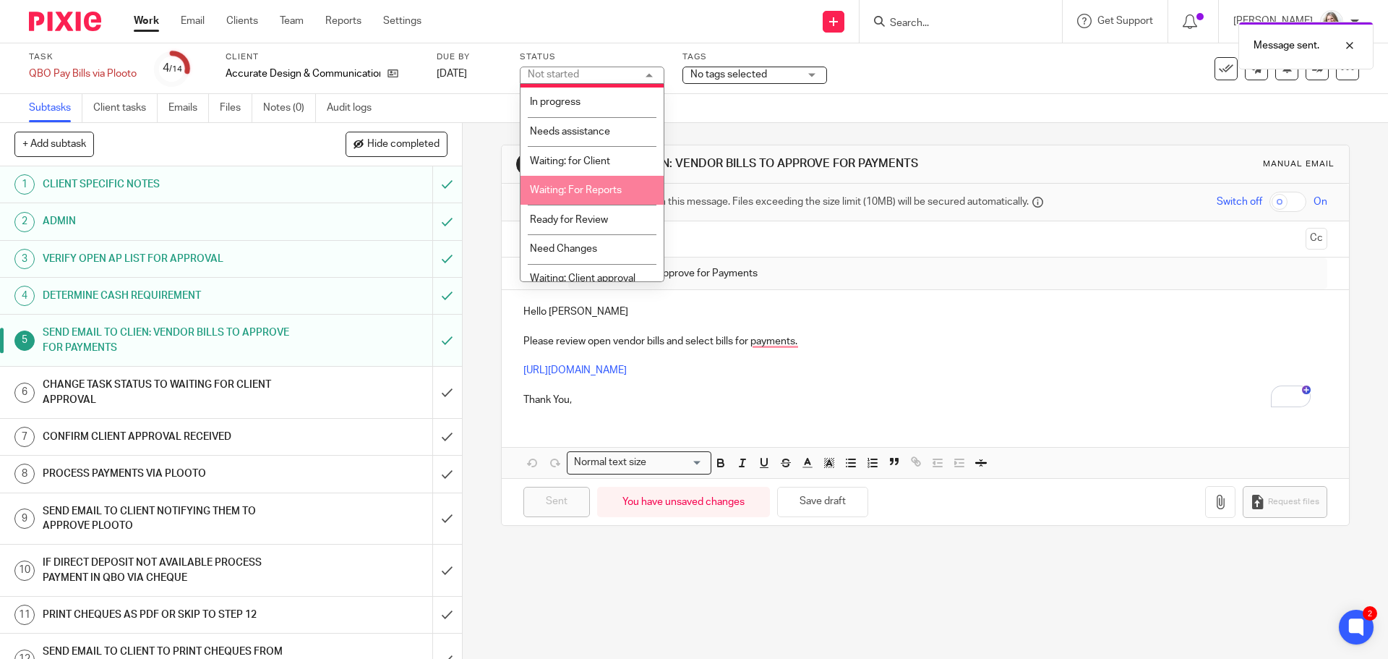
scroll to position [37, 0]
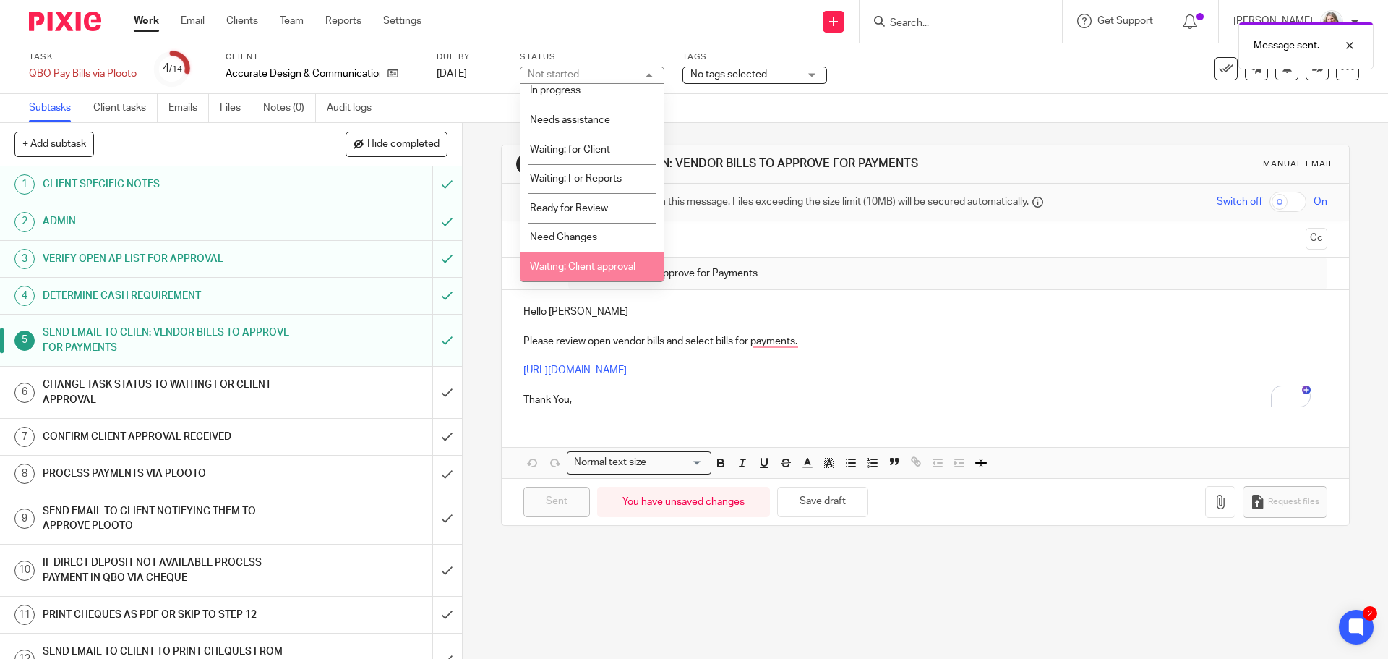
click at [609, 260] on li "Waiting: Client approval" at bounding box center [592, 267] width 143 height 30
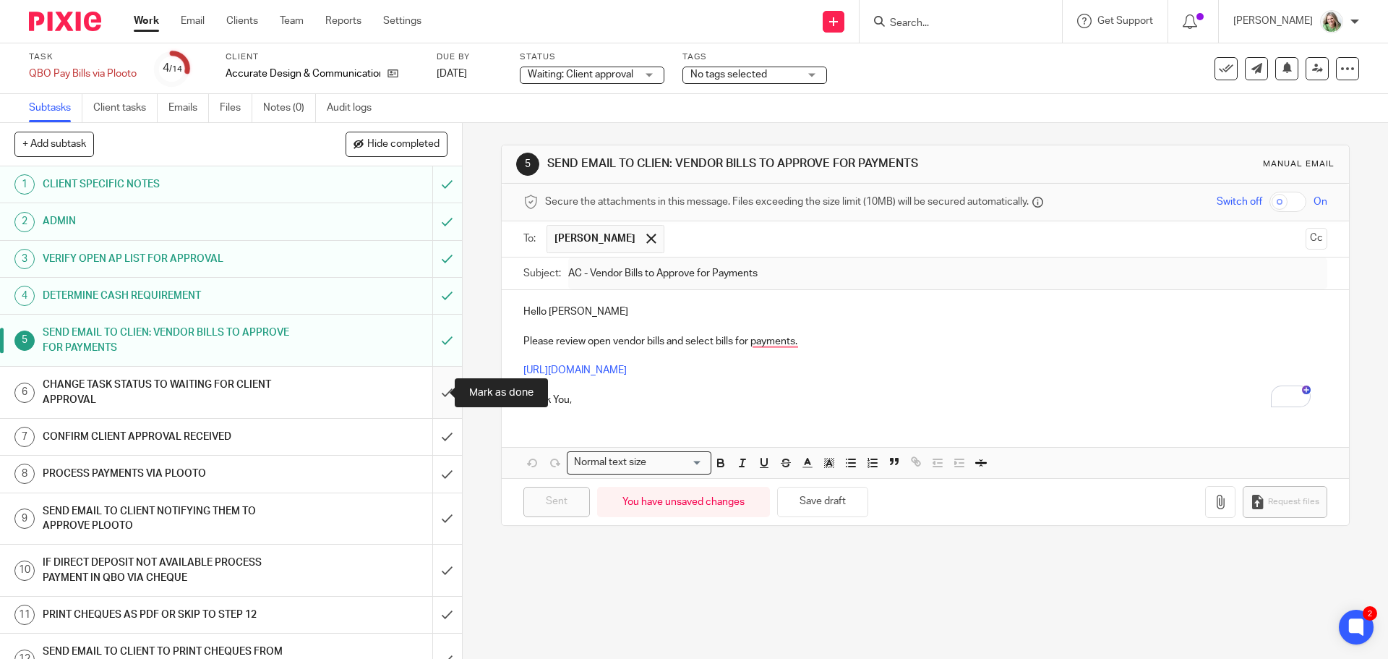
click at [428, 388] on input "submit" at bounding box center [231, 392] width 462 height 51
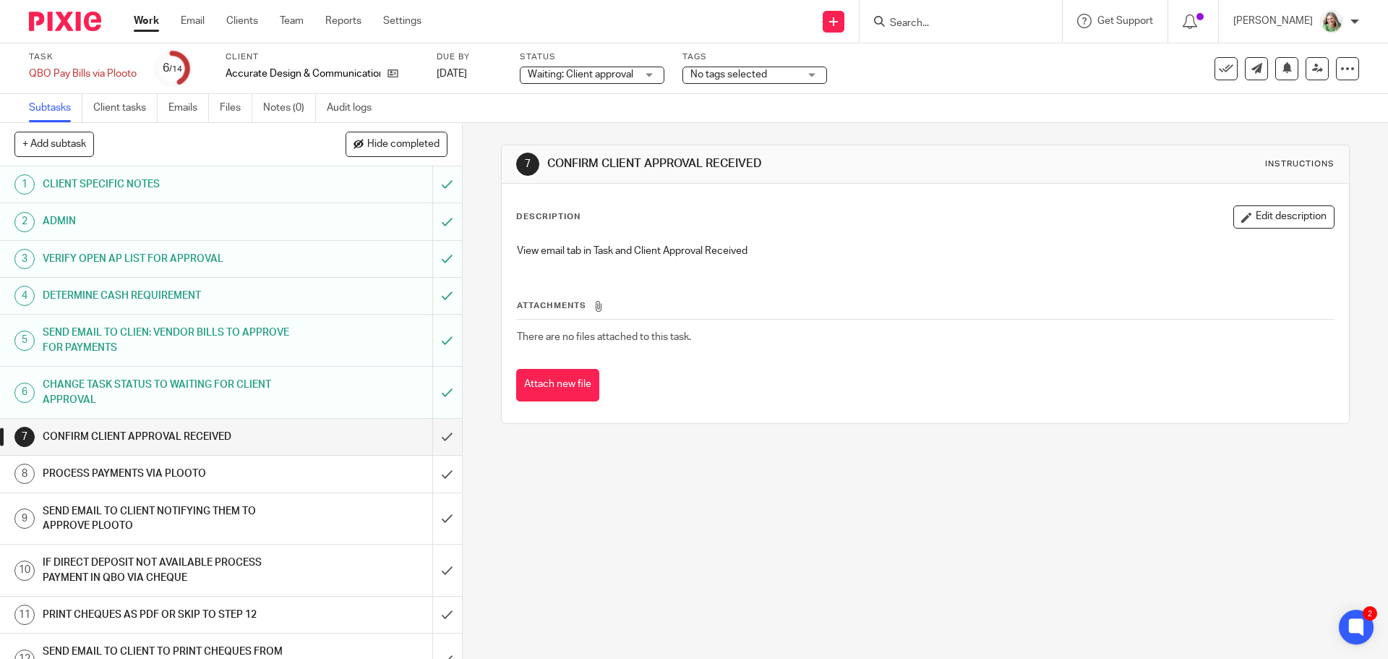
click at [150, 21] on link "Work" at bounding box center [146, 21] width 25 height 14
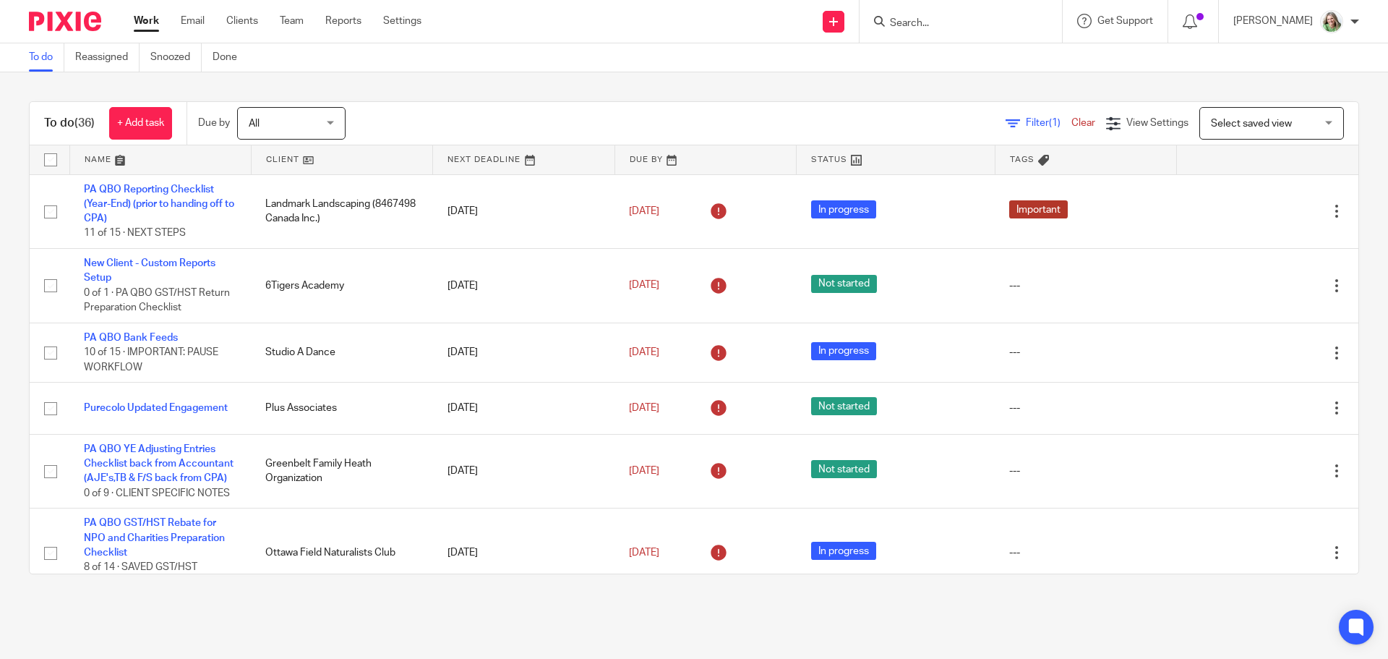
click at [284, 161] on link at bounding box center [342, 159] width 181 height 29
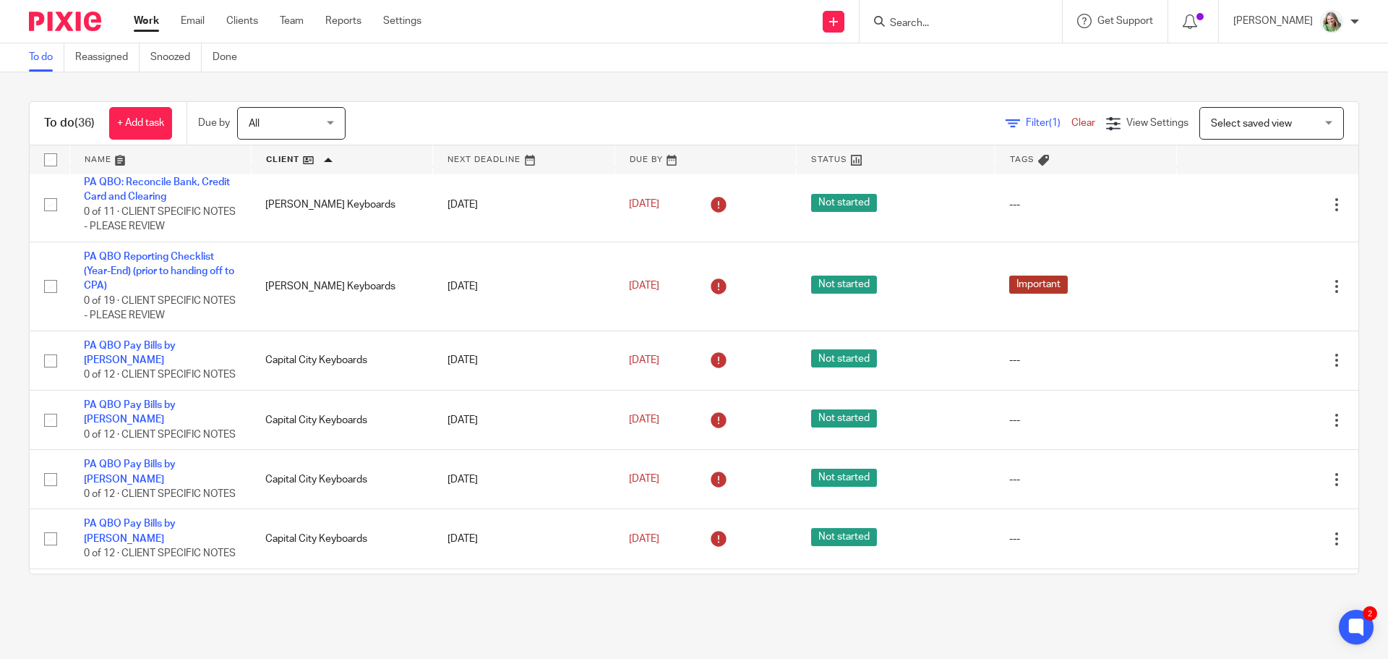
scroll to position [434, 0]
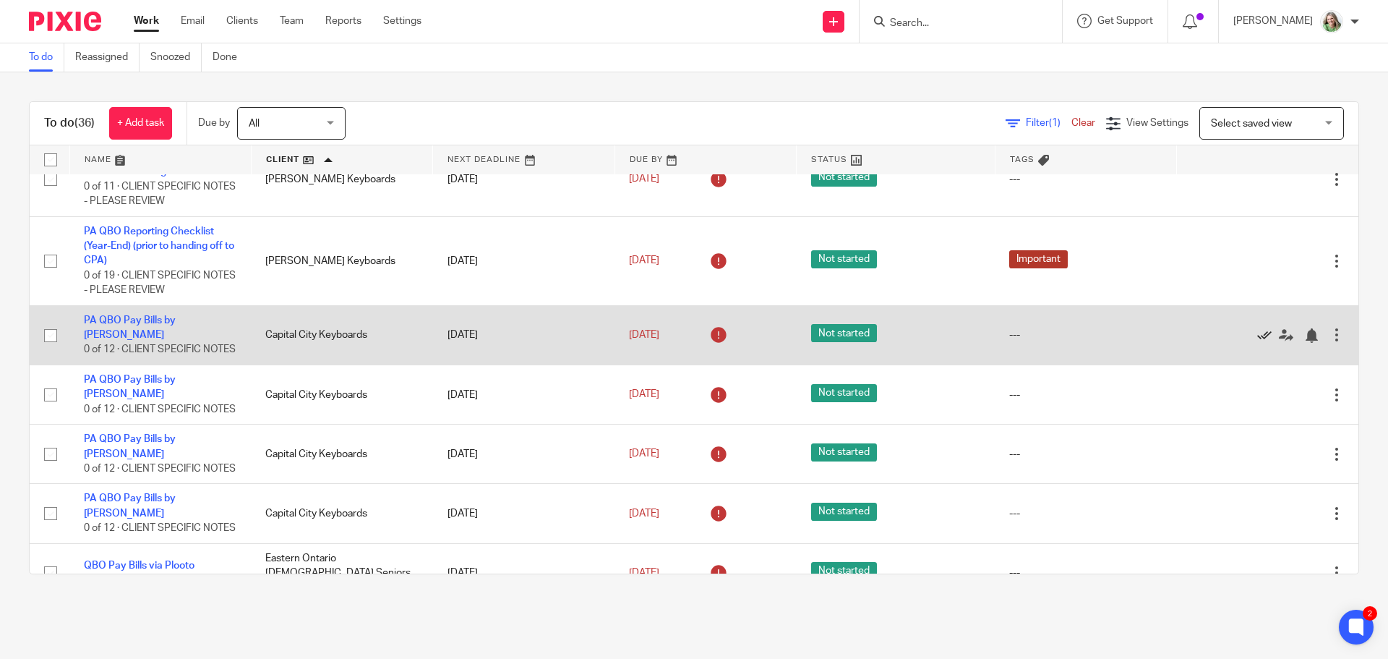
click at [1258, 343] on icon at bounding box center [1265, 335] width 14 height 14
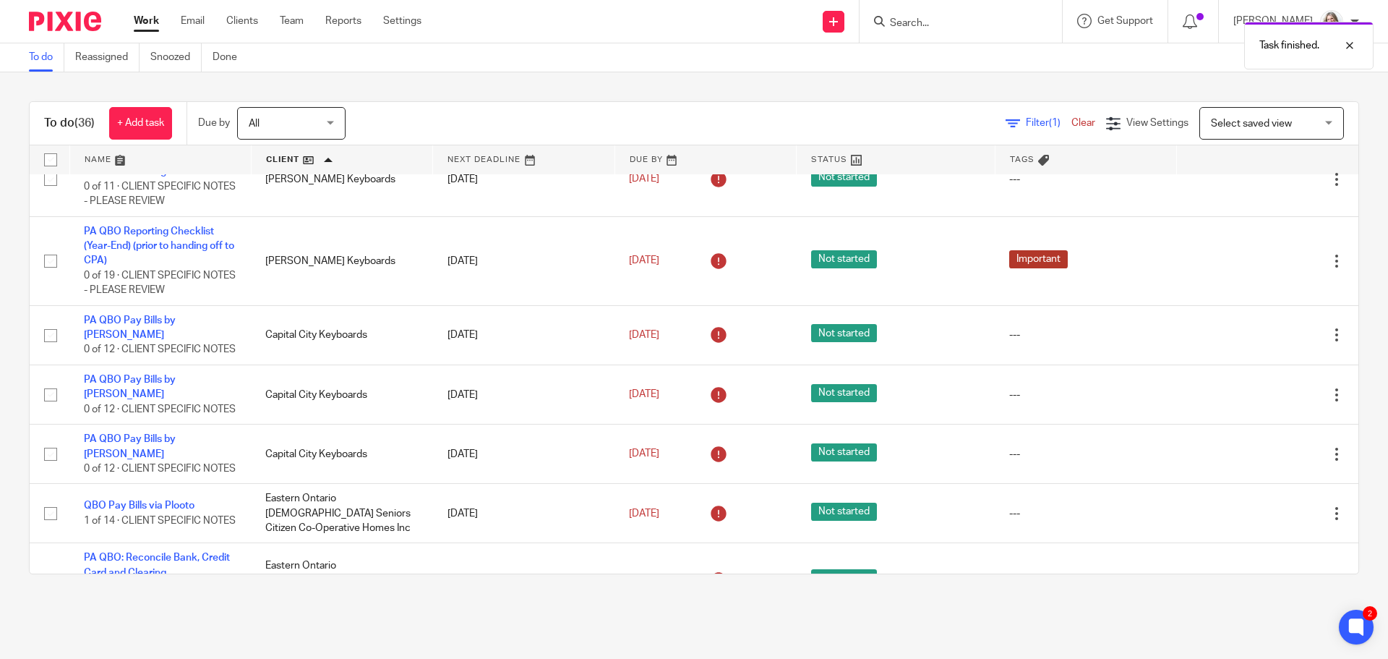
click at [1258, 343] on icon at bounding box center [1265, 335] width 14 height 14
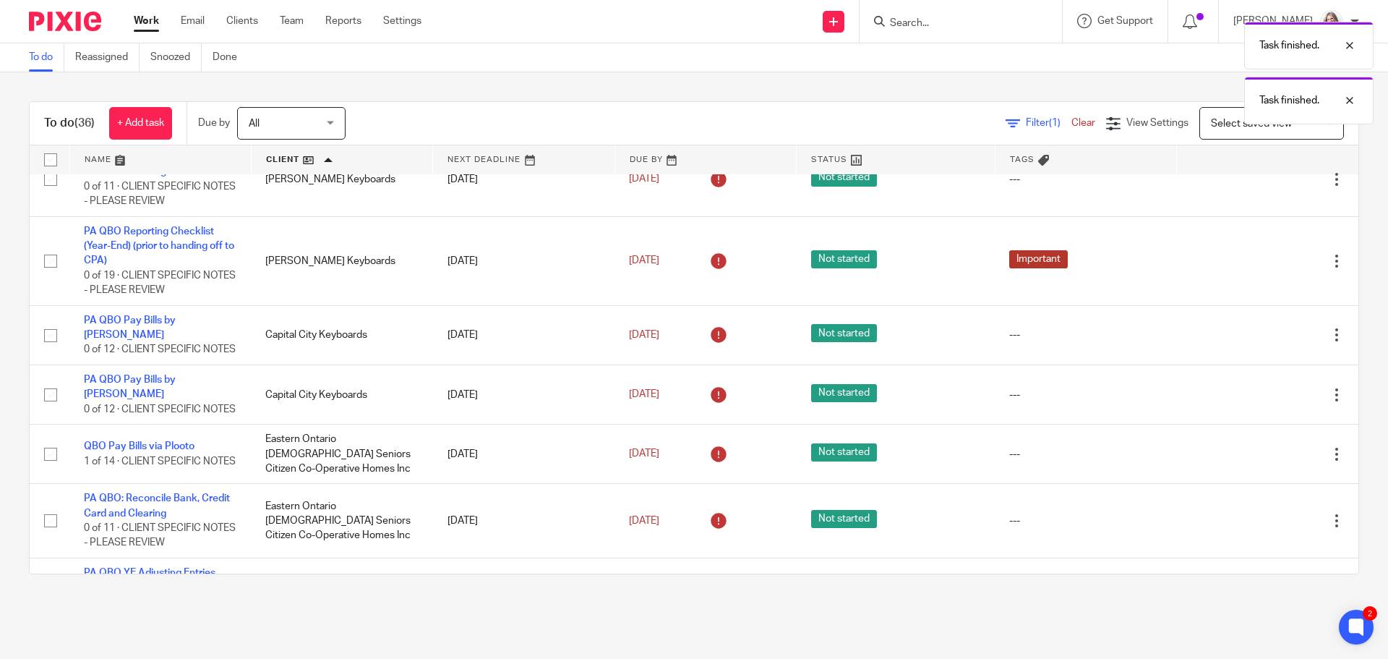
click at [1258, 343] on icon at bounding box center [1265, 335] width 14 height 14
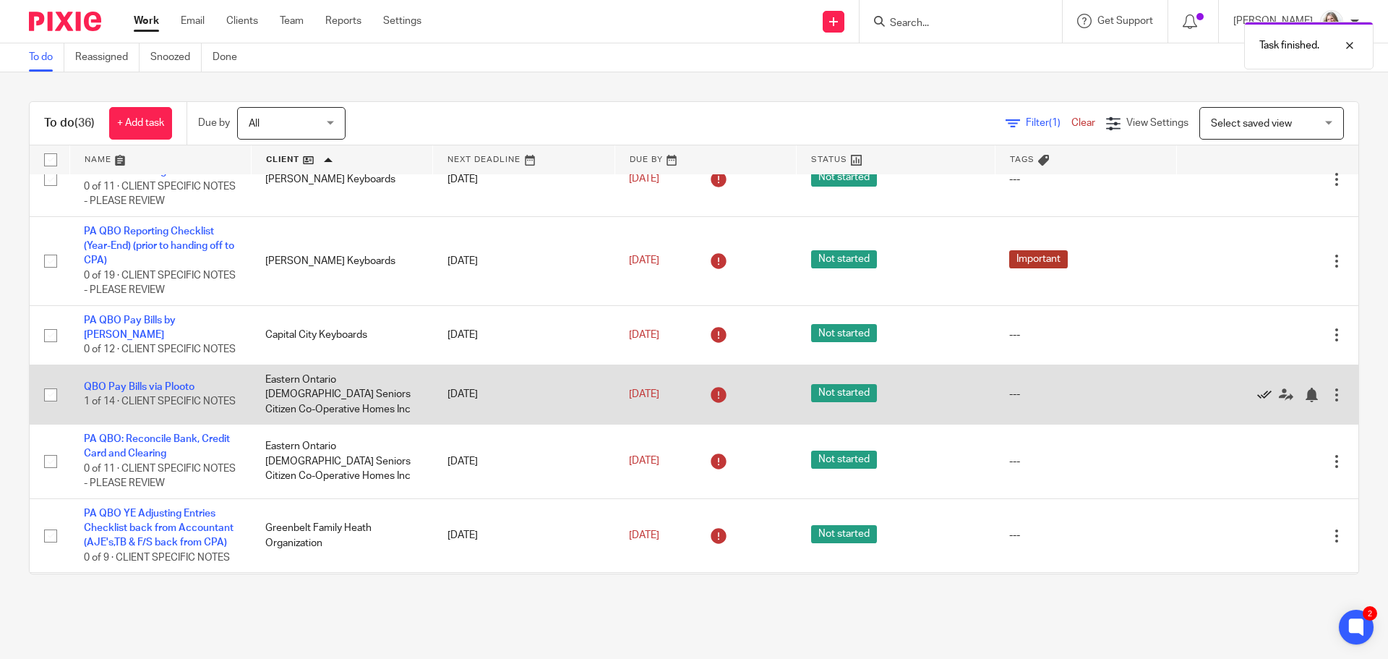
click at [1258, 402] on icon at bounding box center [1265, 395] width 14 height 14
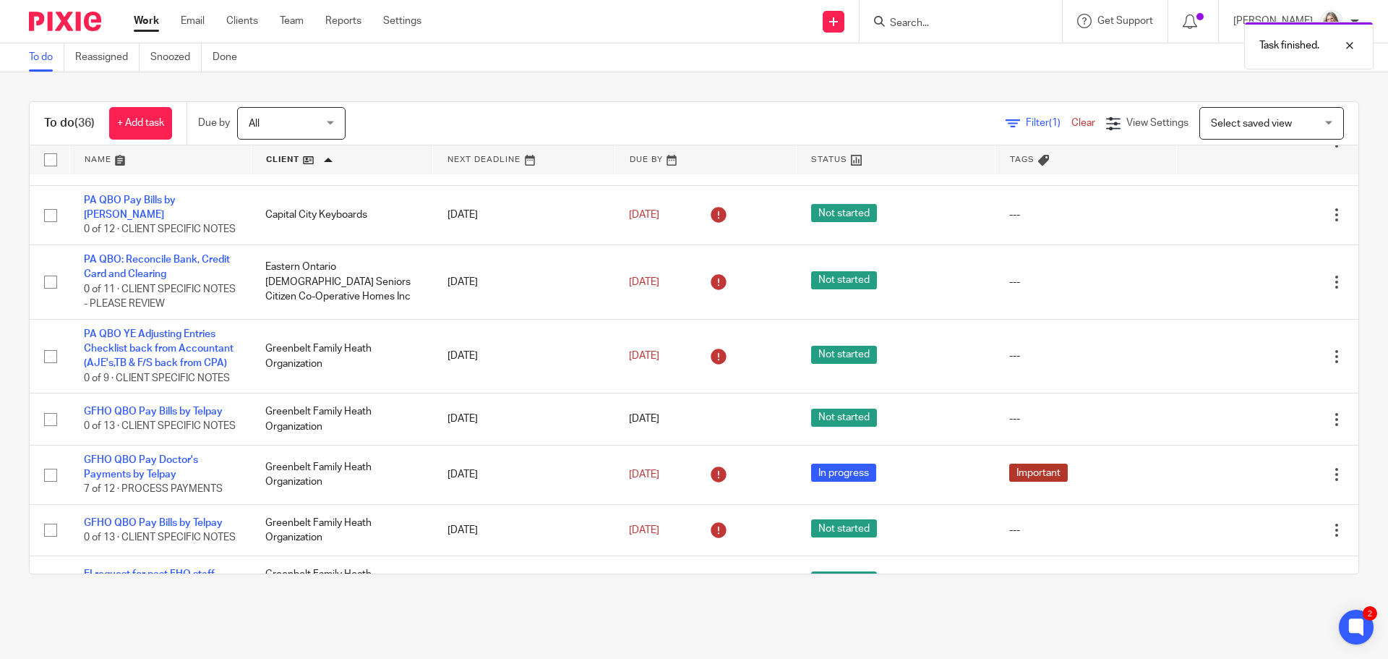
scroll to position [579, 0]
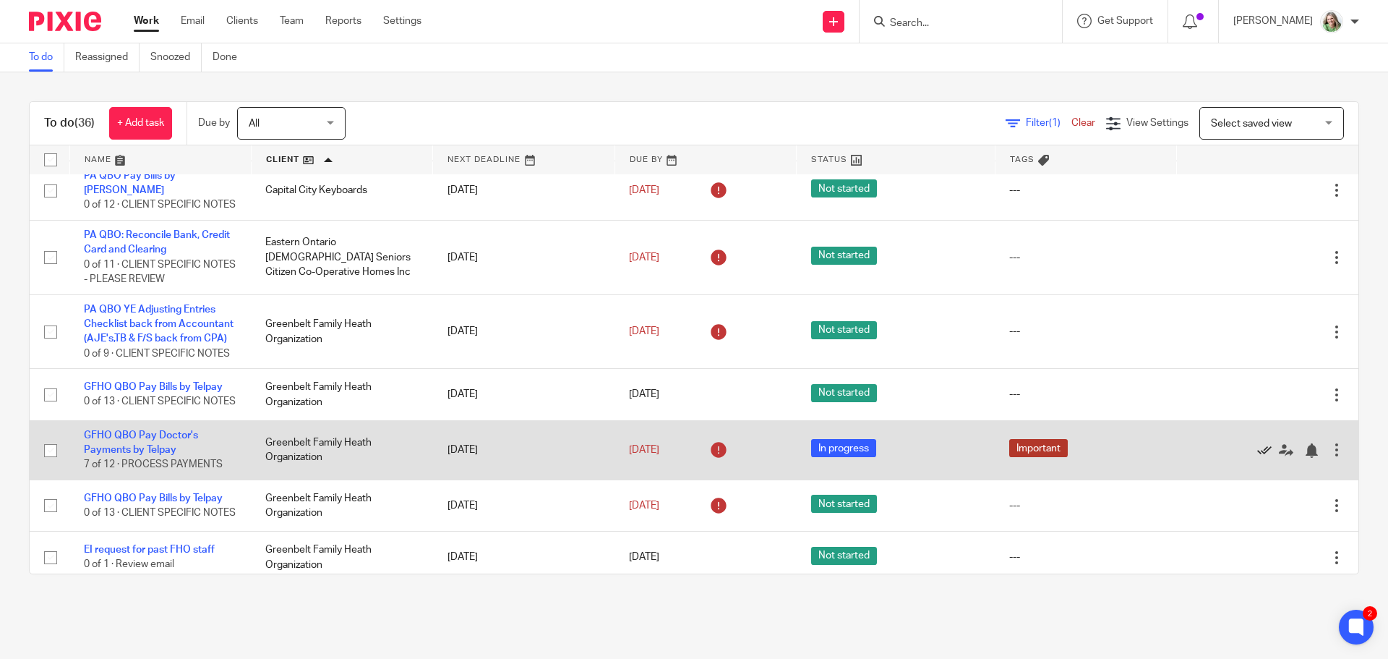
click at [1258, 458] on icon at bounding box center [1265, 450] width 14 height 14
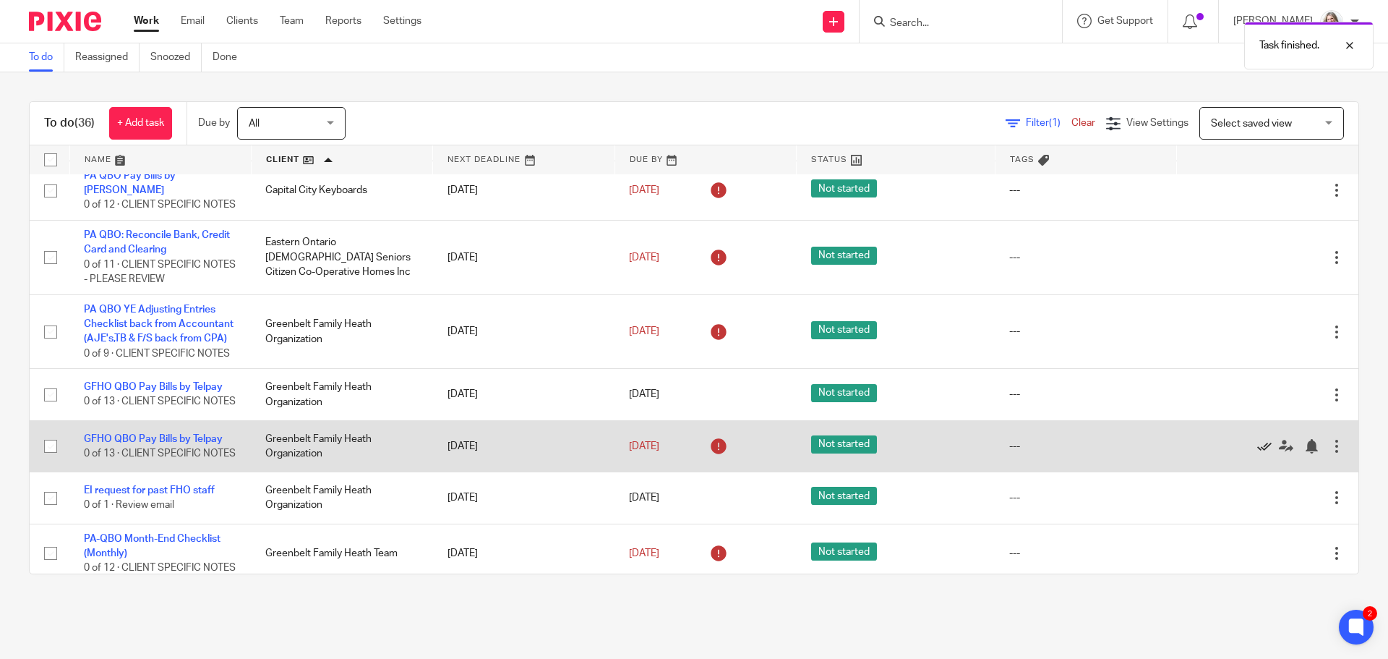
click at [1258, 453] on icon at bounding box center [1265, 446] width 14 height 14
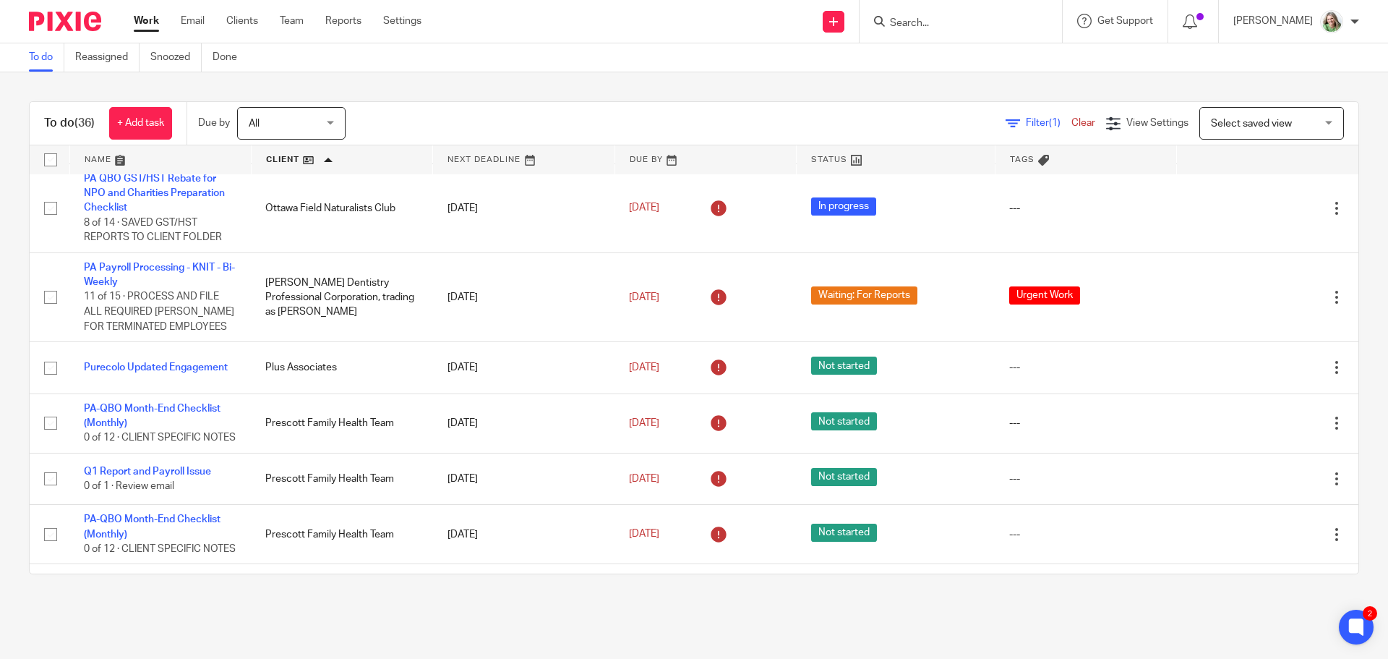
scroll to position [1157, 0]
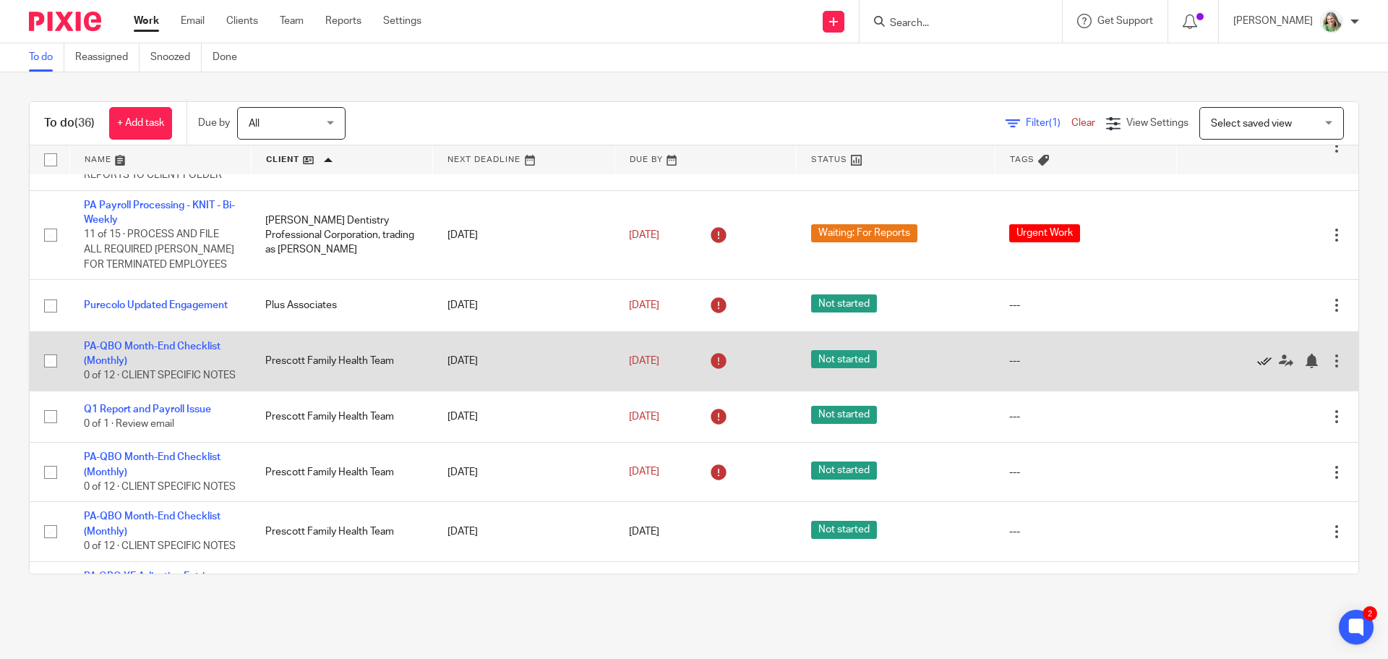
click at [1258, 368] on icon at bounding box center [1265, 361] width 14 height 14
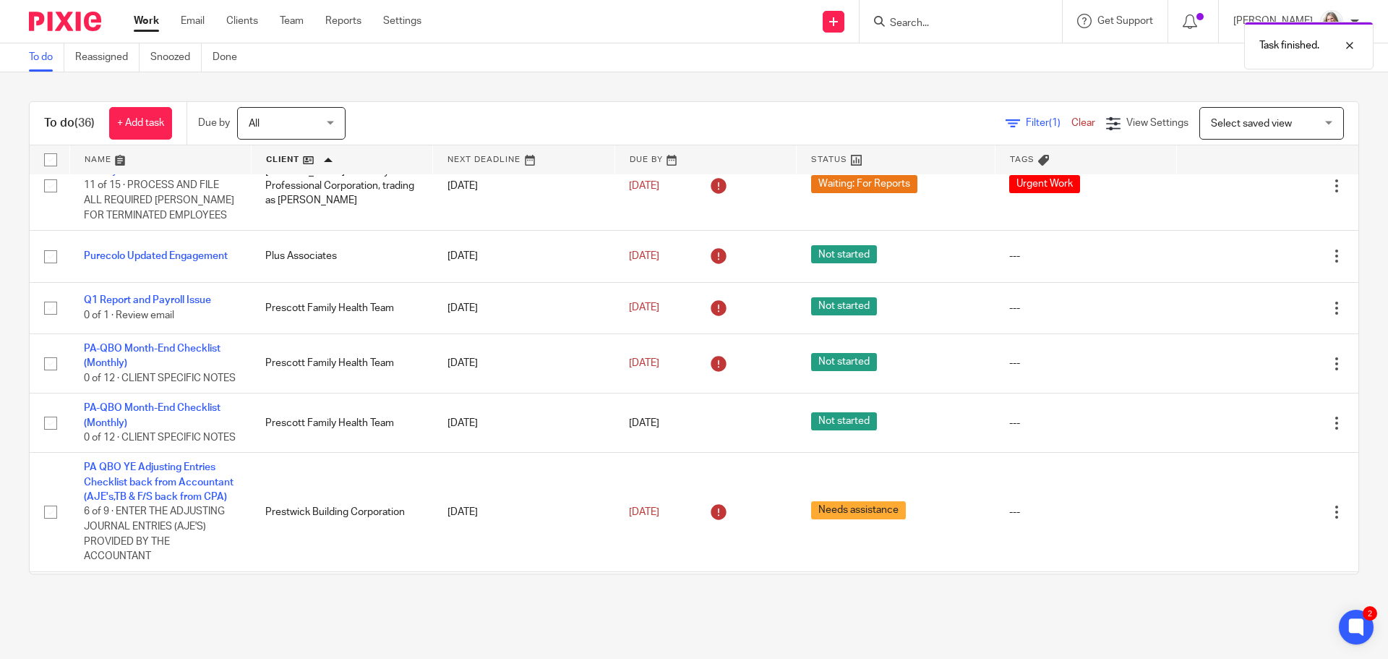
scroll to position [1229, 0]
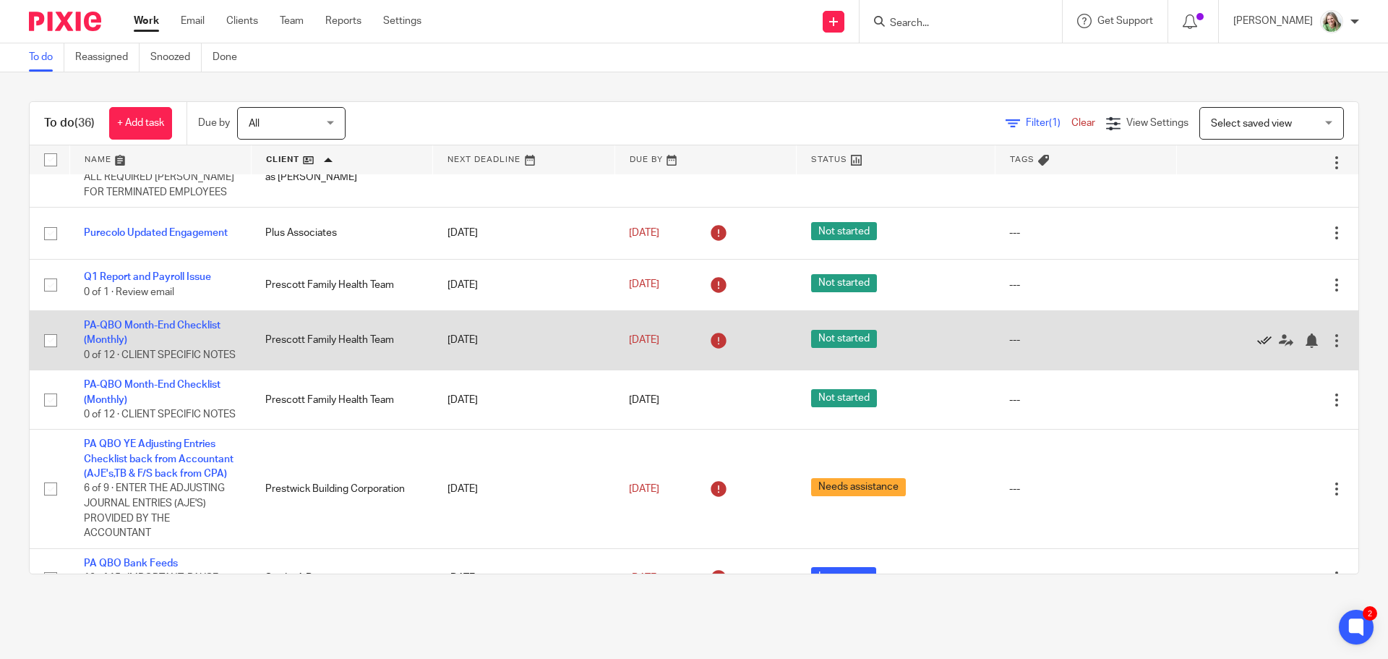
click at [1258, 348] on icon at bounding box center [1265, 340] width 14 height 14
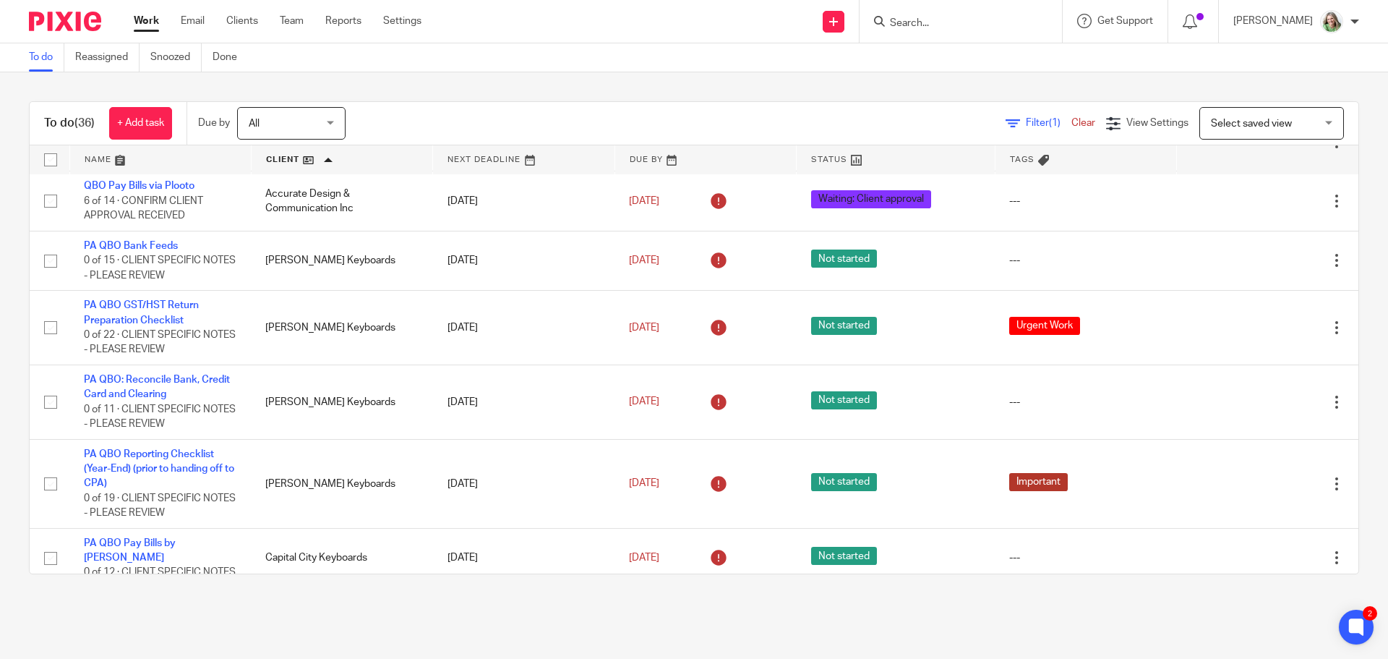
scroll to position [0, 0]
